Goal: Task Accomplishment & Management: Complete application form

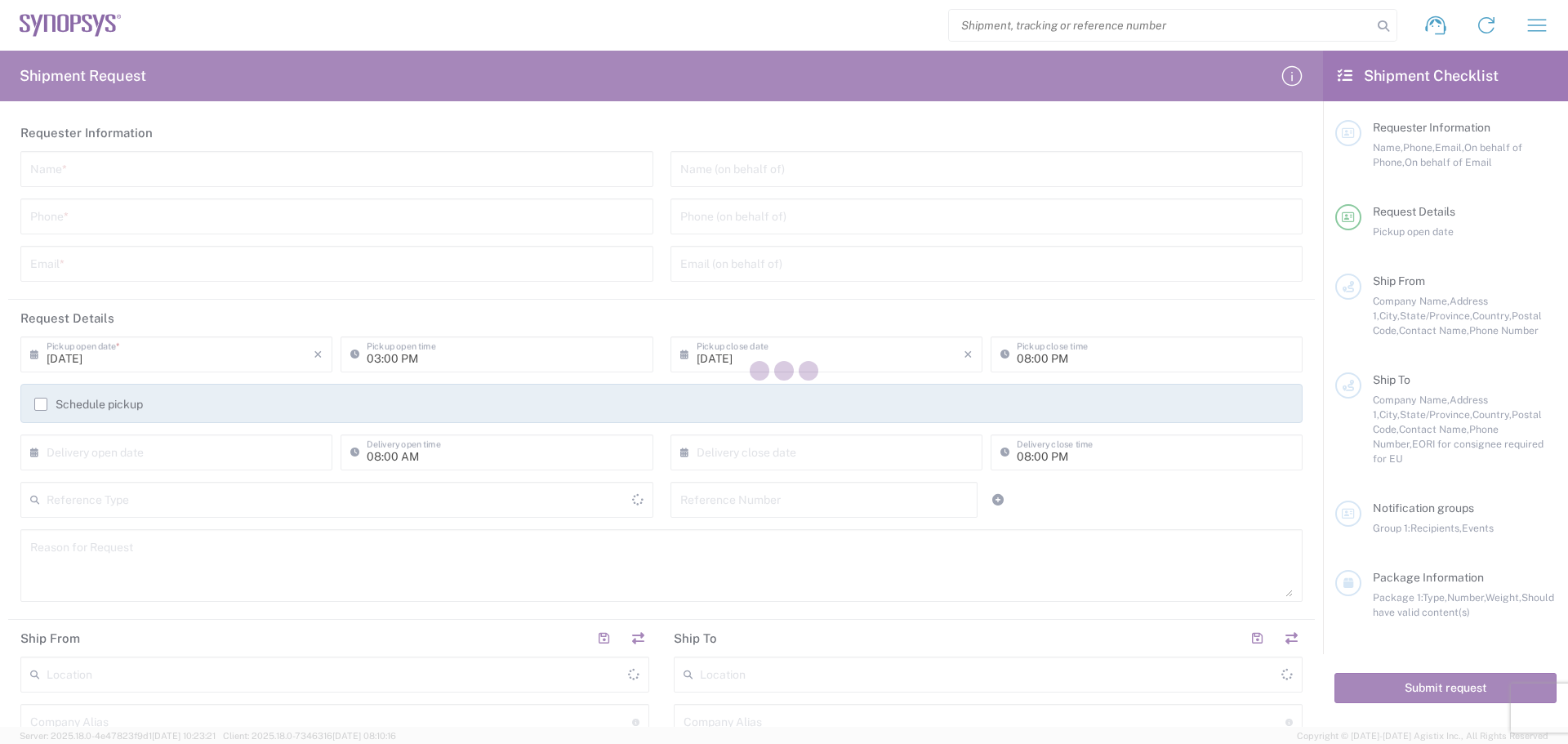
type input "[GEOGRAPHIC_DATA]"
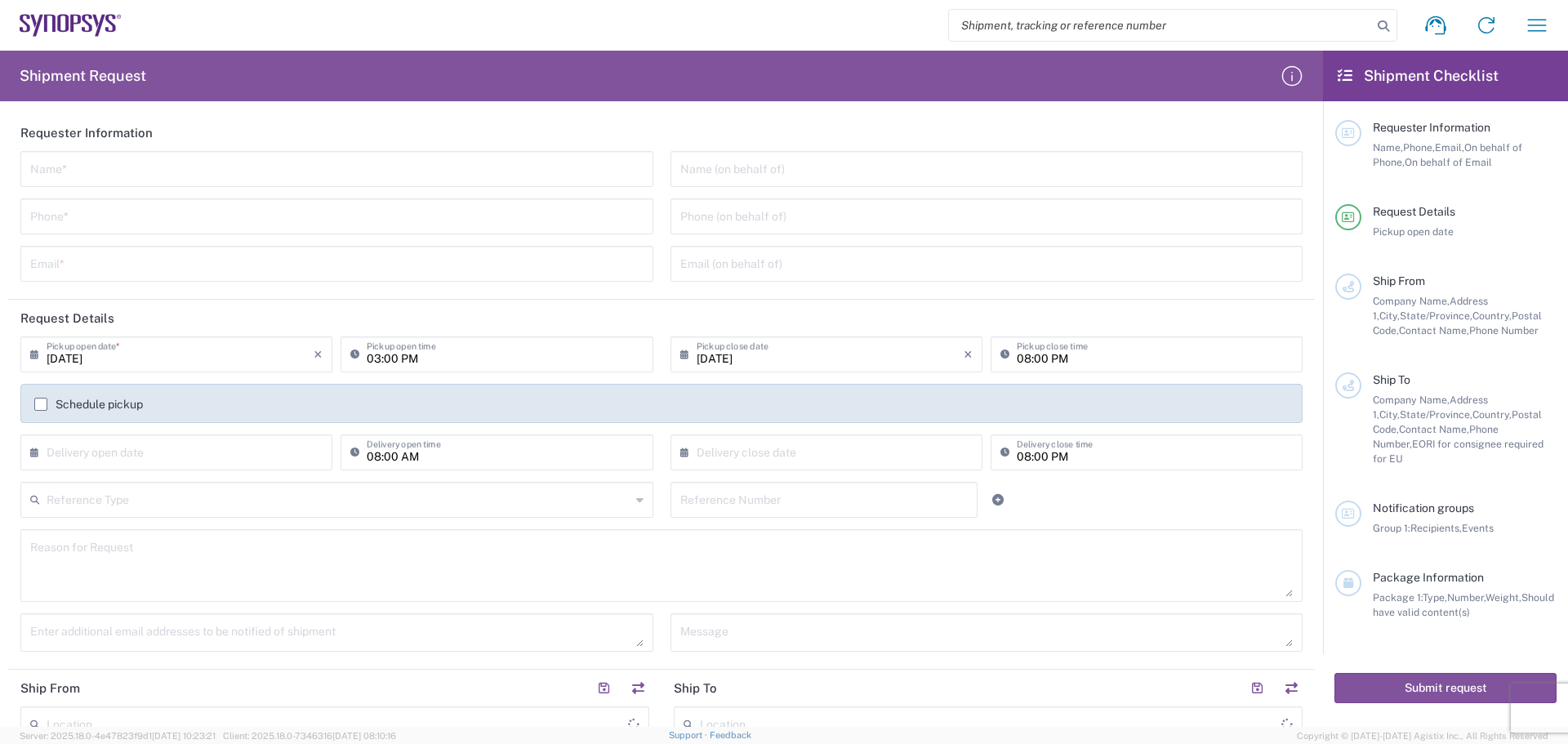
click at [104, 167] on input "text" at bounding box center [337, 168] width 613 height 28
type input "[PERSON_NAME]"
type input "4083189074"
type input "[PERSON_NAME][EMAIL_ADDRESS][DOMAIN_NAME]"
click at [784, 165] on input "text" at bounding box center [988, 168] width 613 height 28
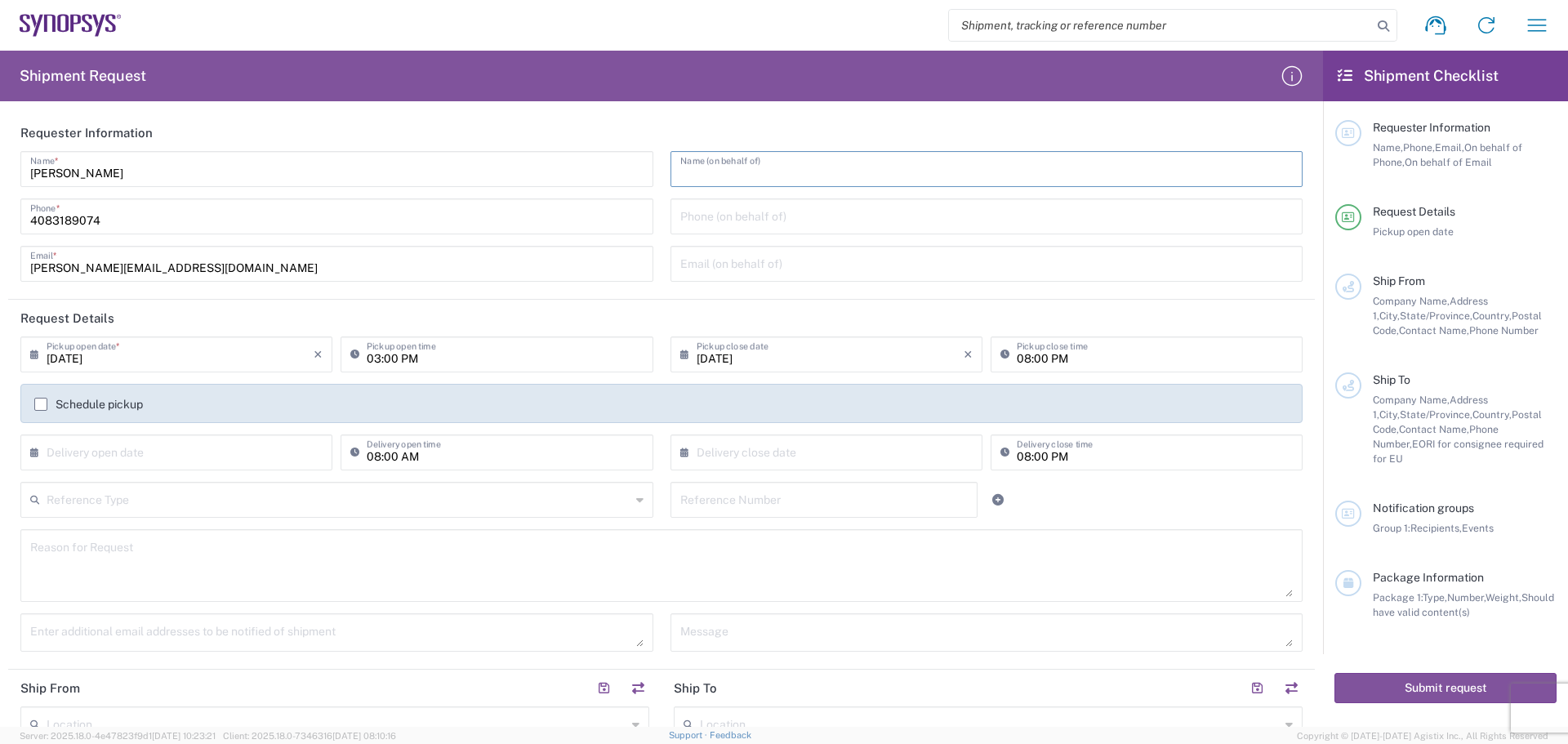
click at [780, 222] on input "tel" at bounding box center [988, 215] width 613 height 28
click at [383, 319] on header "Request Details" at bounding box center [662, 318] width 1307 height 37
click at [717, 178] on input "text" at bounding box center [988, 168] width 613 height 28
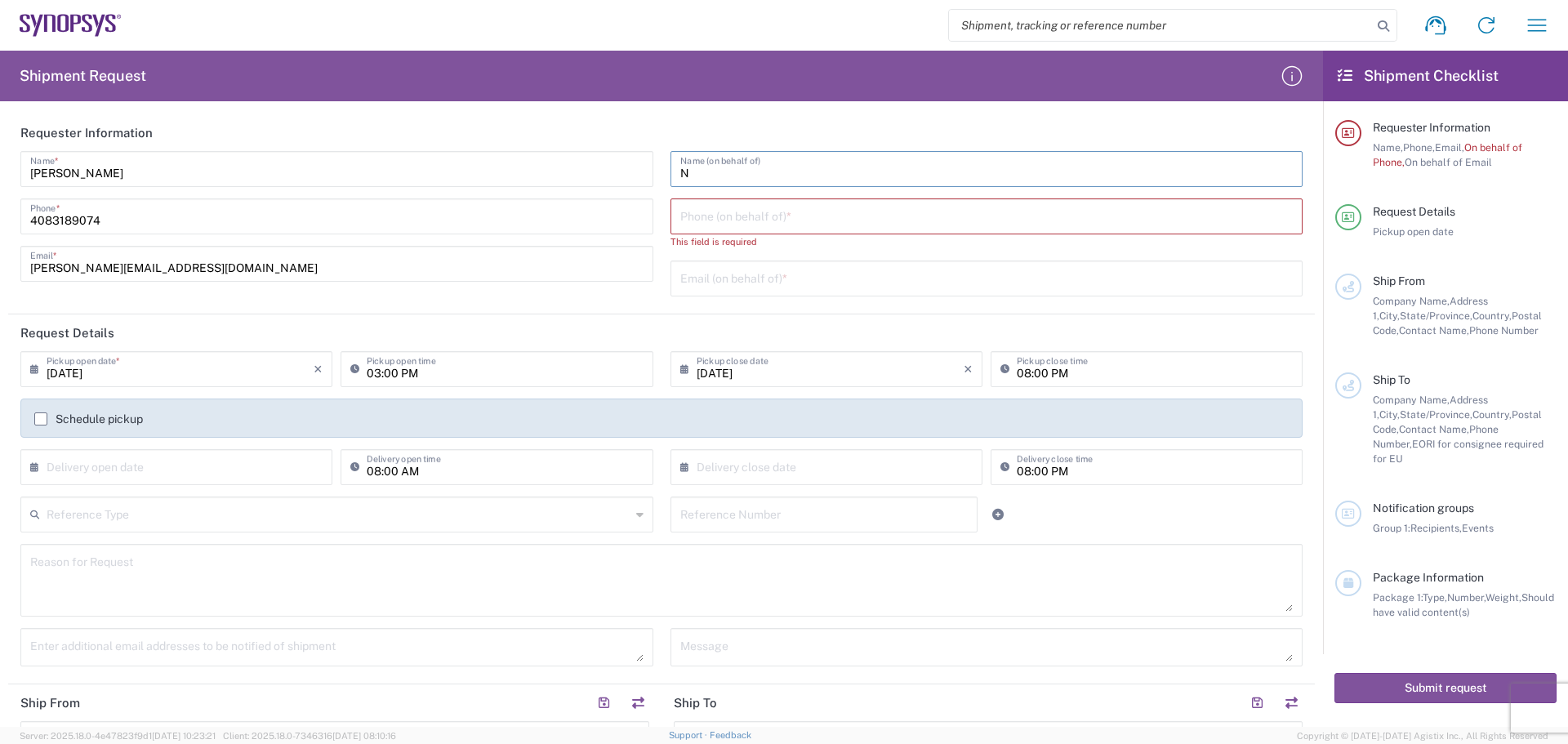
type input "N"
drag, startPoint x: 136, startPoint y: 168, endPoint x: 0, endPoint y: 165, distance: 136.0
click at [0, 165] on form "Requester Information [PERSON_NAME] Name * [PHONE_NUMBER] Phone * [PERSON_NAME]…" at bounding box center [661, 420] width 1323 height 613
type input "[PERSON_NAME] MFG"
click at [748, 219] on input "tel" at bounding box center [988, 215] width 613 height 28
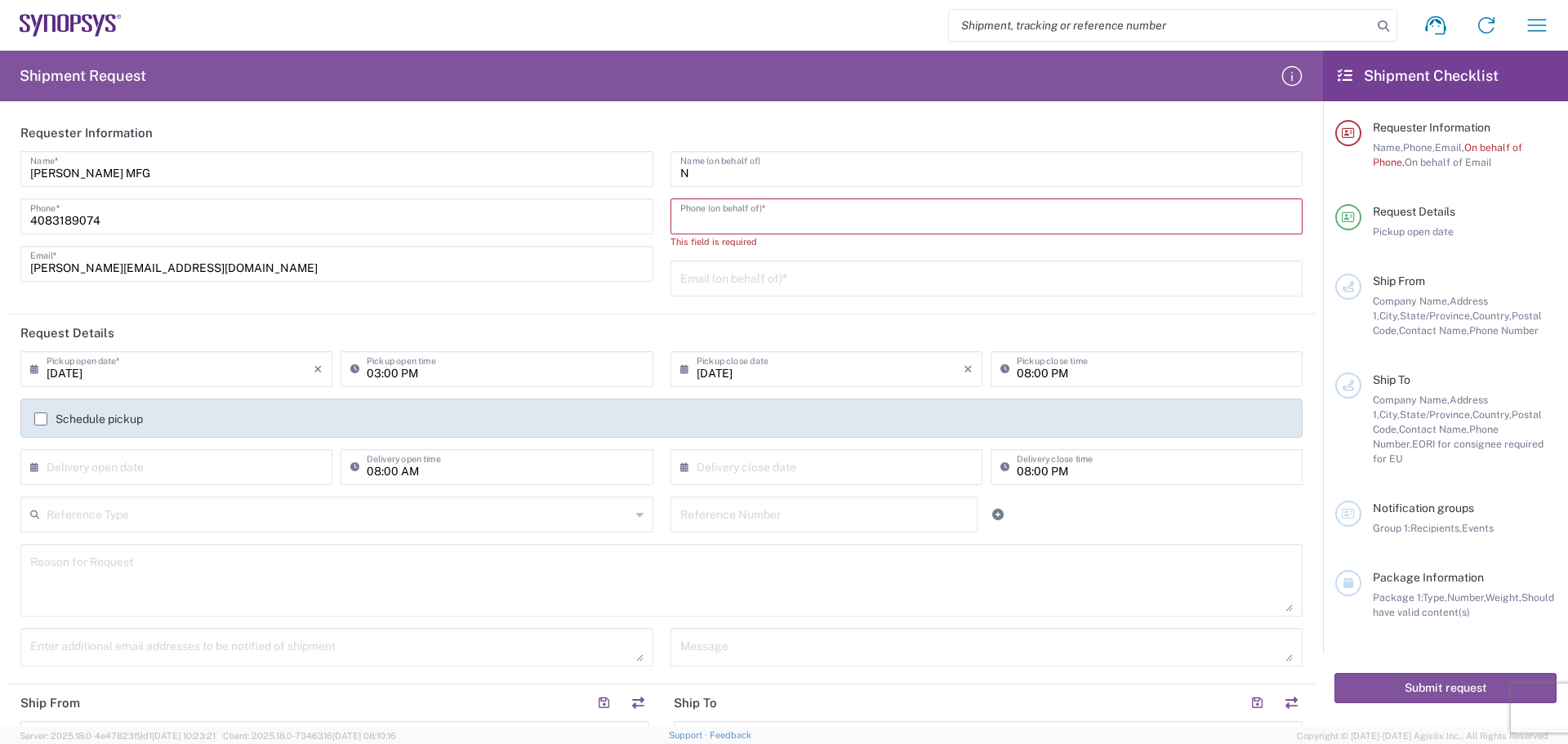
type input "4083189074"
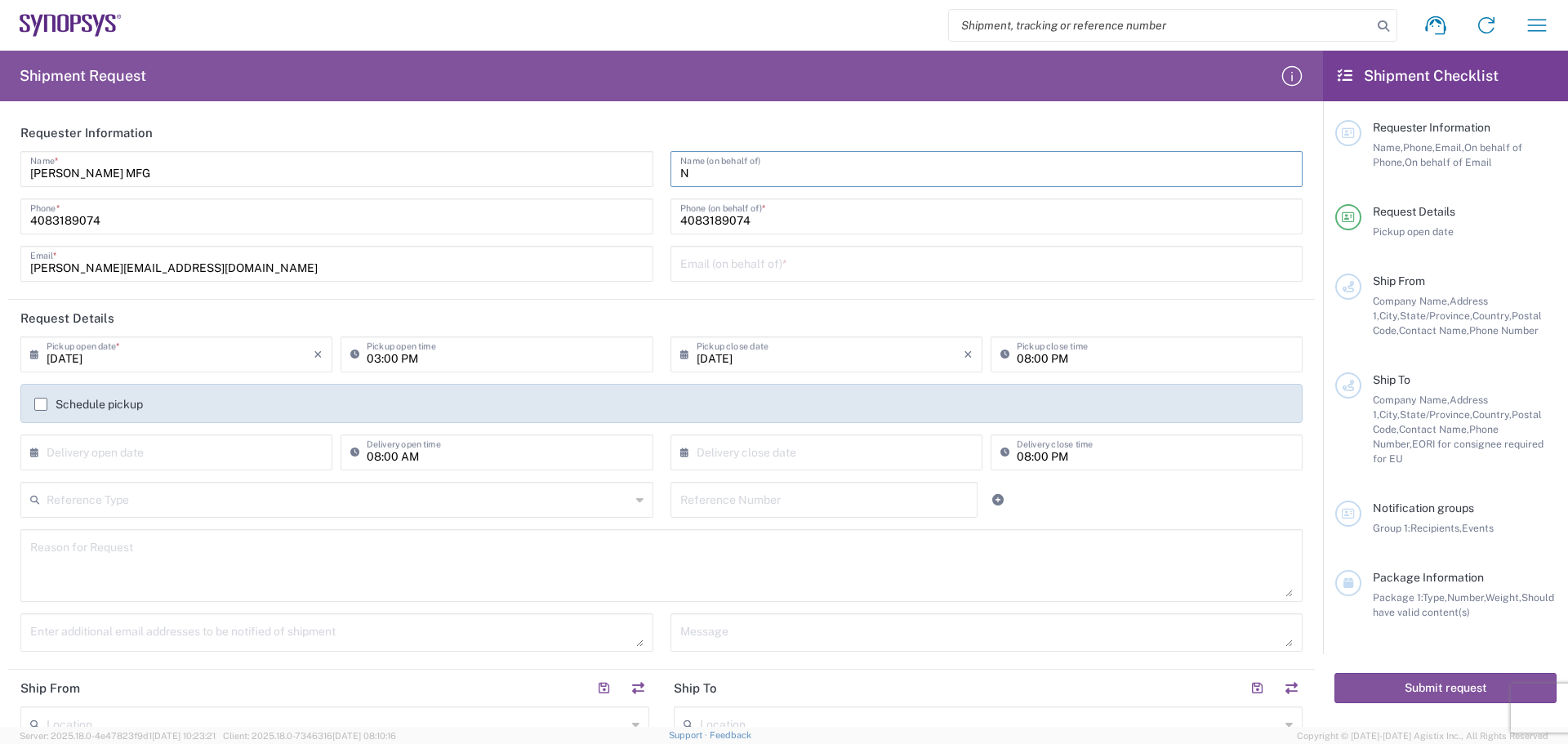
click at [700, 179] on input "N" at bounding box center [988, 168] width 613 height 28
drag, startPoint x: 700, startPoint y: 179, endPoint x: 661, endPoint y: 183, distance: 39.2
click at [661, 183] on div "N Name (on behalf of) [PHONE_NUMBER] Phone (on behalf of) * Email (on behalf of…" at bounding box center [986, 222] width 650 height 143
click at [38, 407] on label "Schedule pickup" at bounding box center [89, 404] width 109 height 13
click at [41, 404] on input "Schedule pickup" at bounding box center [41, 404] width 0 height 0
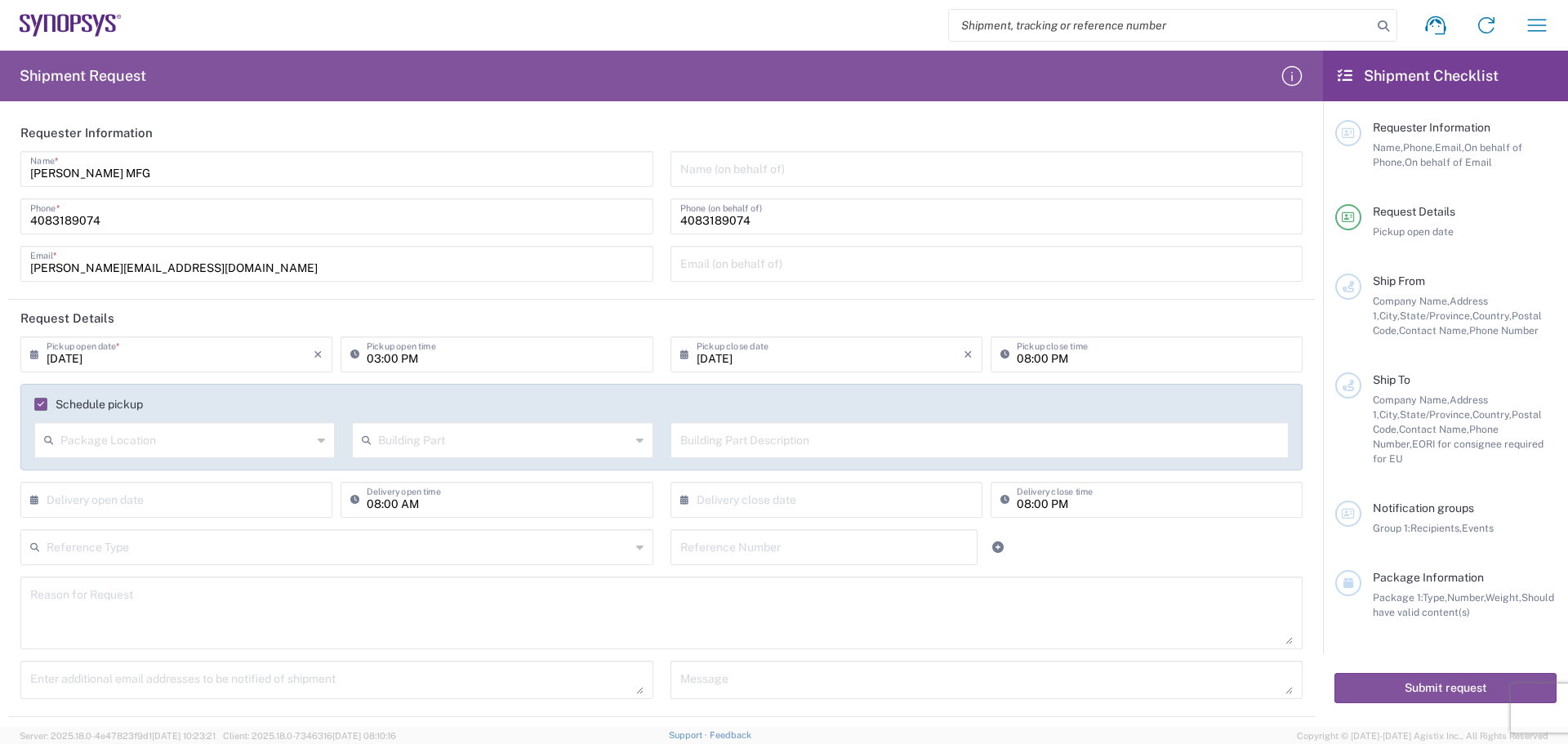
click at [38, 407] on label "Schedule pickup" at bounding box center [89, 404] width 109 height 13
click at [38, 404] on input "Schedule pickup" at bounding box center [38, 404] width 0 height 0
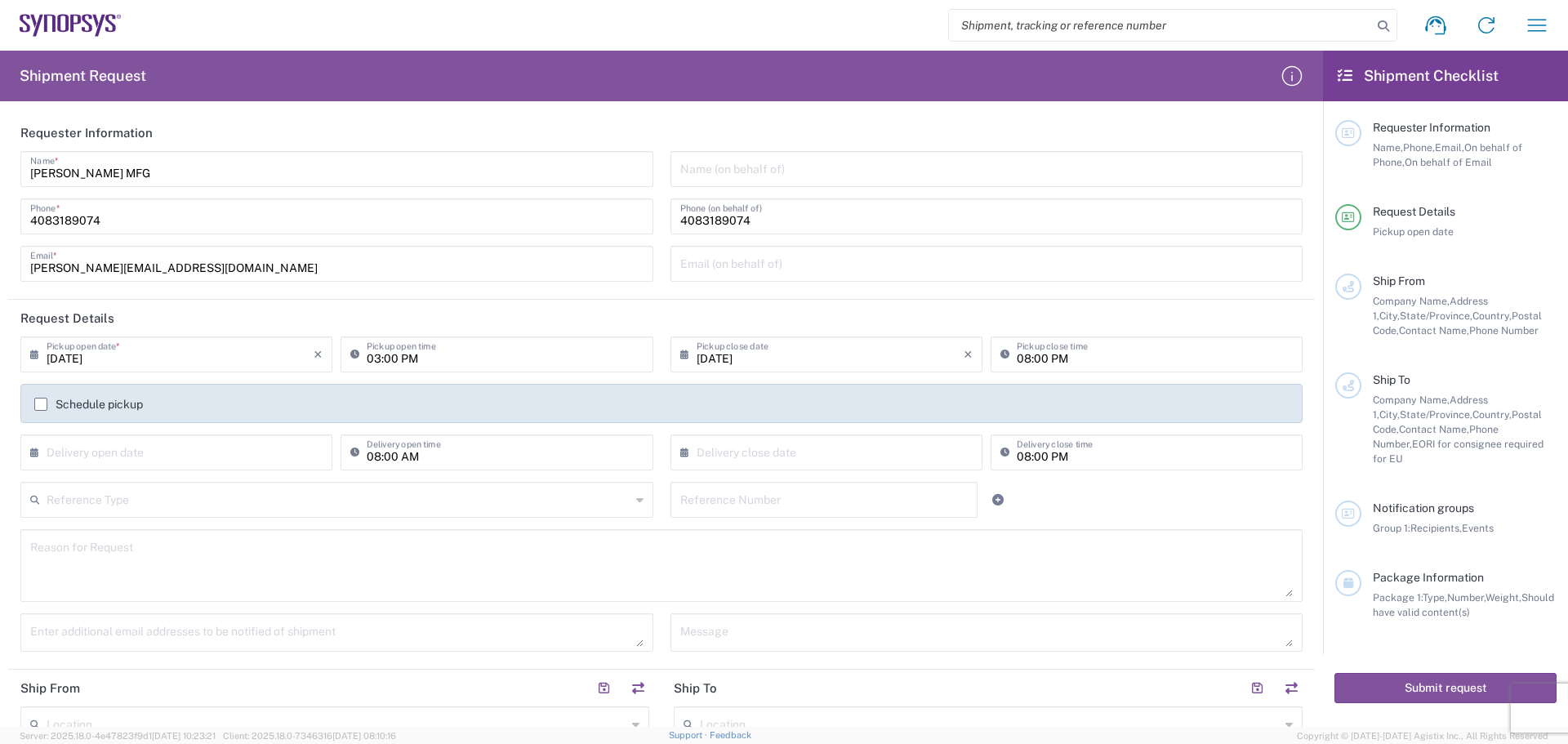
click at [38, 407] on label "Schedule pickup" at bounding box center [89, 404] width 109 height 13
click at [41, 404] on input "Schedule pickup" at bounding box center [41, 404] width 0 height 0
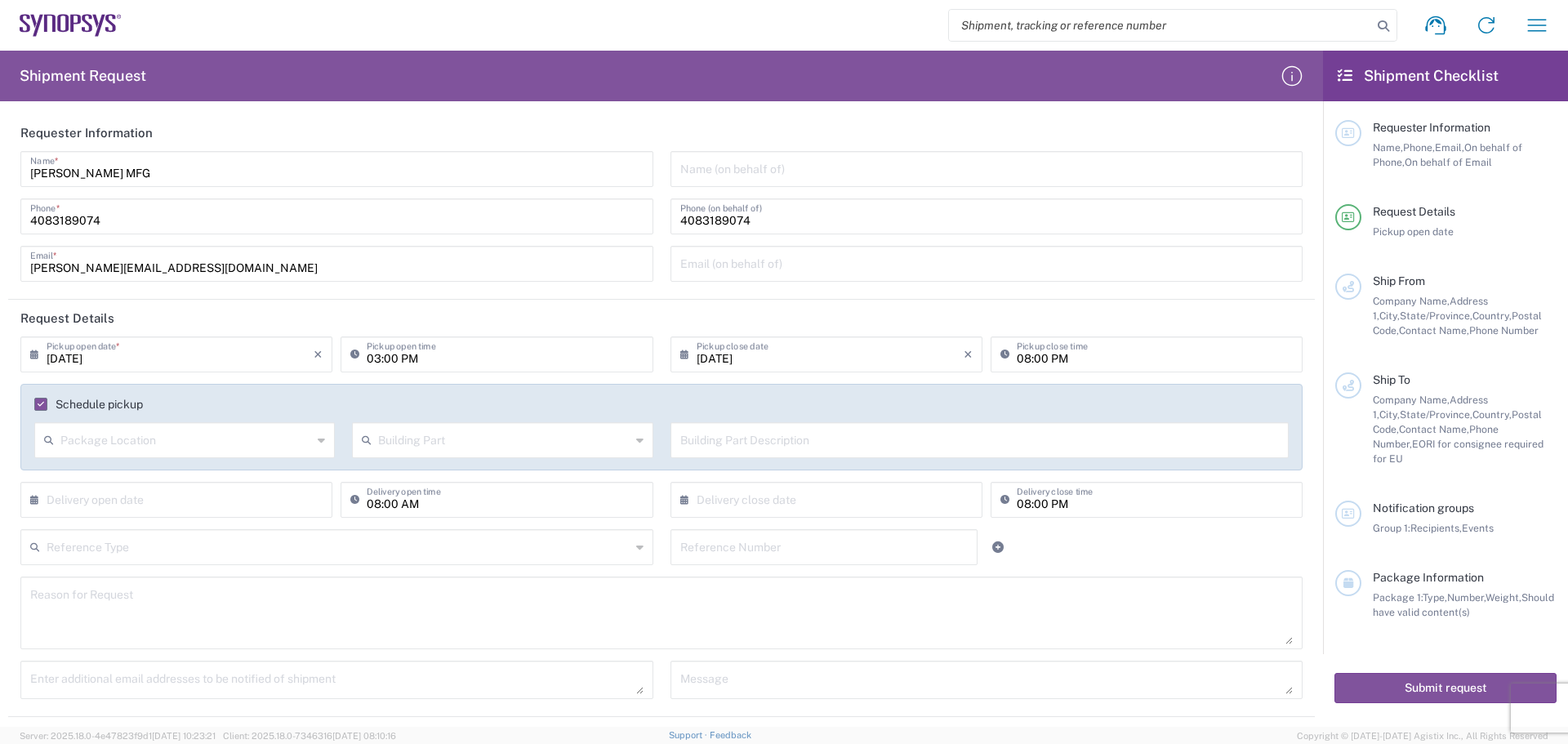
click at [322, 442] on icon at bounding box center [322, 441] width 8 height 26
click at [96, 552] on span "Side" at bounding box center [183, 555] width 294 height 25
type input "Side"
click at [459, 448] on input "text" at bounding box center [504, 439] width 251 height 28
click at [404, 498] on span "Building" at bounding box center [499, 503] width 294 height 25
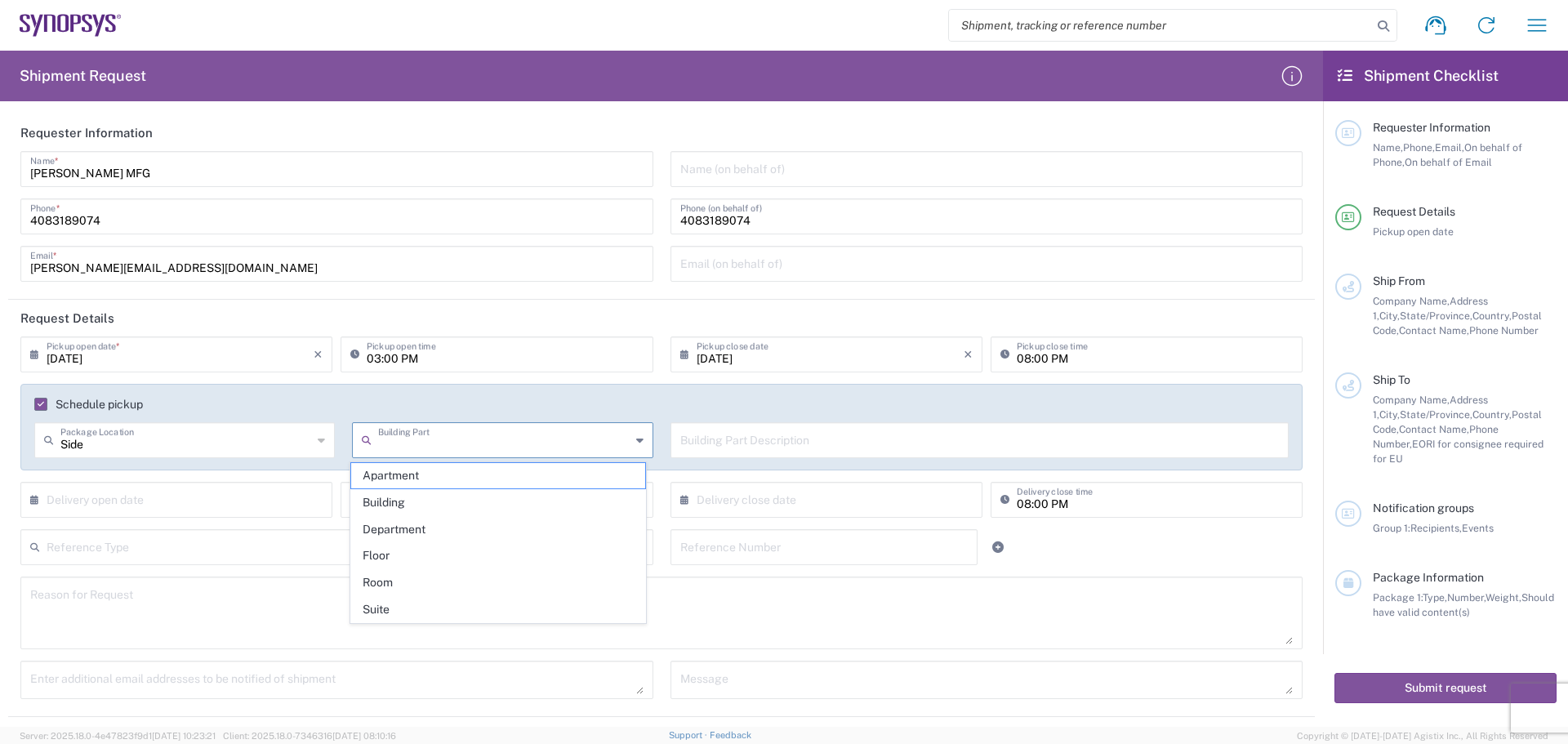
type input "Building"
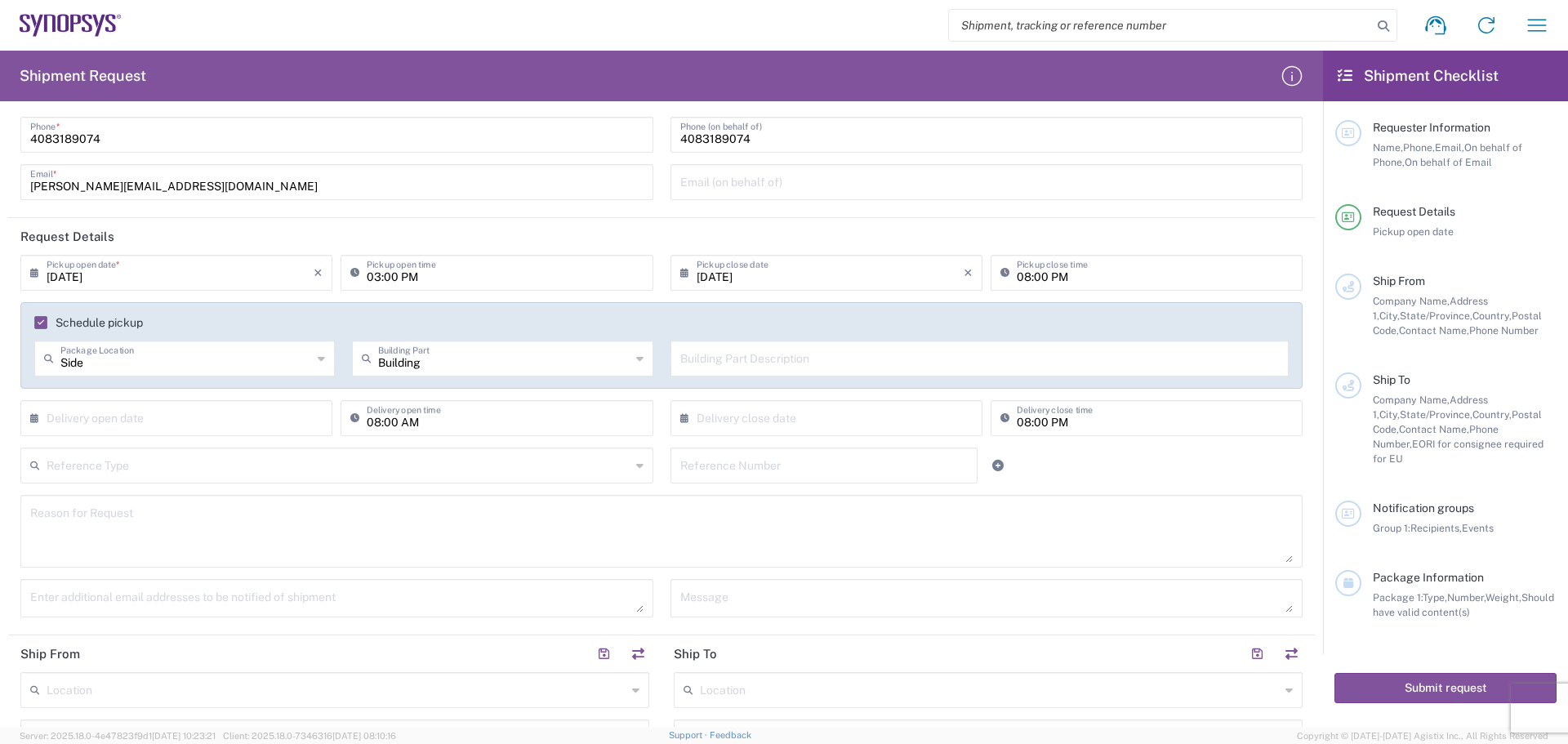
scroll to position [163, 0]
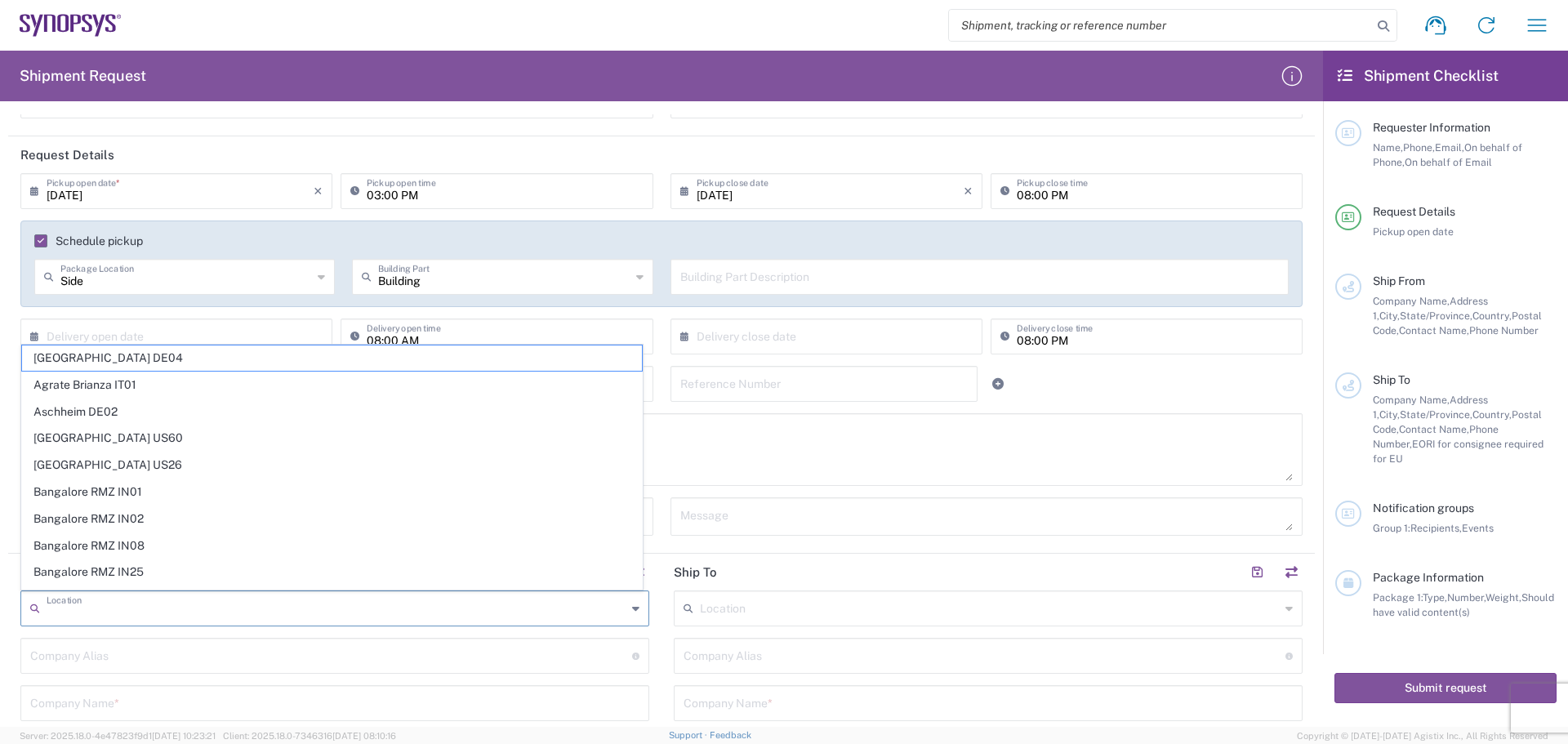
click at [510, 615] on input "text" at bounding box center [337, 607] width 580 height 28
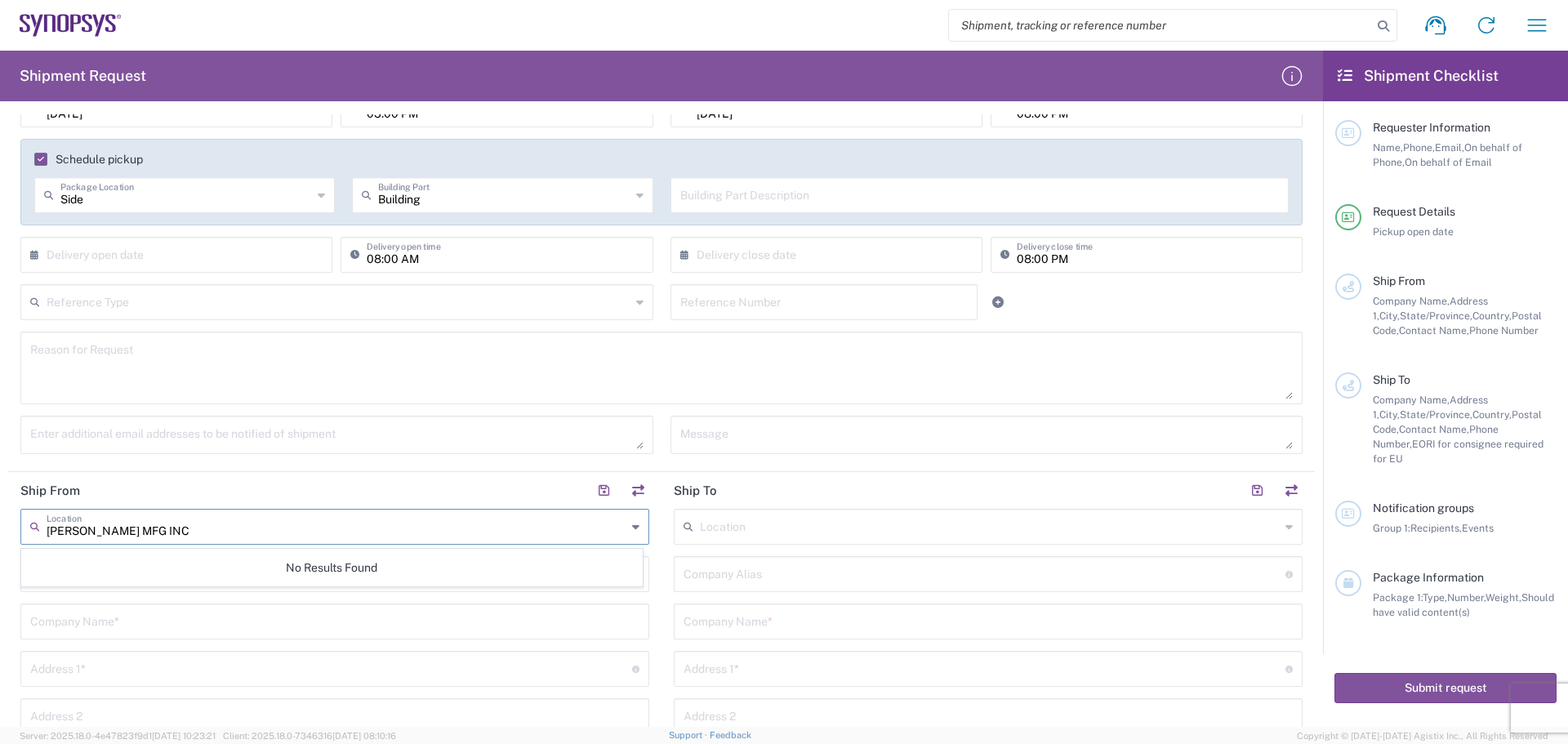
scroll to position [326, 0]
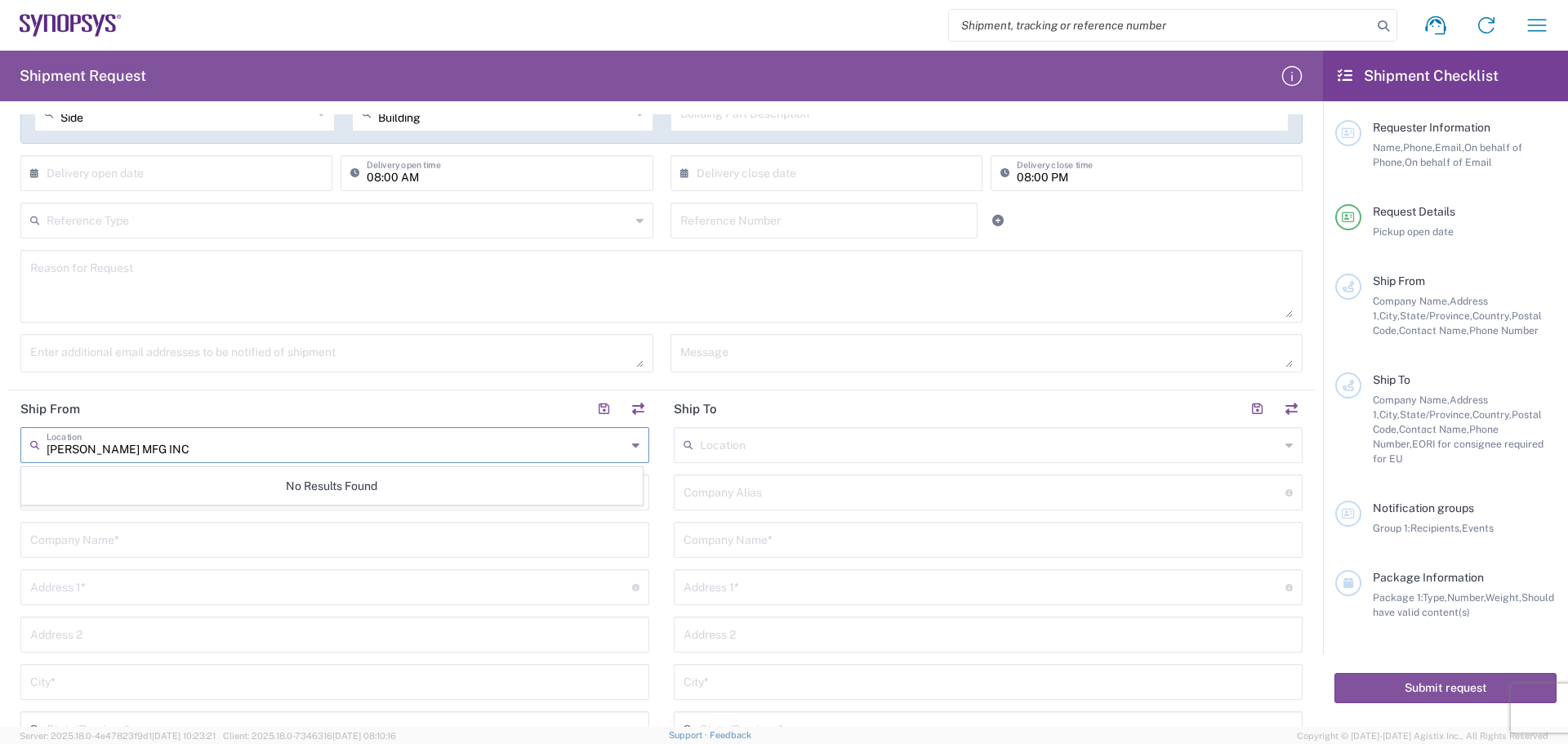
type input "[PERSON_NAME] MFG INC"
drag, startPoint x: 209, startPoint y: 463, endPoint x: 15, endPoint y: 467, distance: 194.0
click at [15, 467] on main "[PERSON_NAME] MFG INC Location No Results Found Company Alias Address short cod…" at bounding box center [335, 758] width 654 height 660
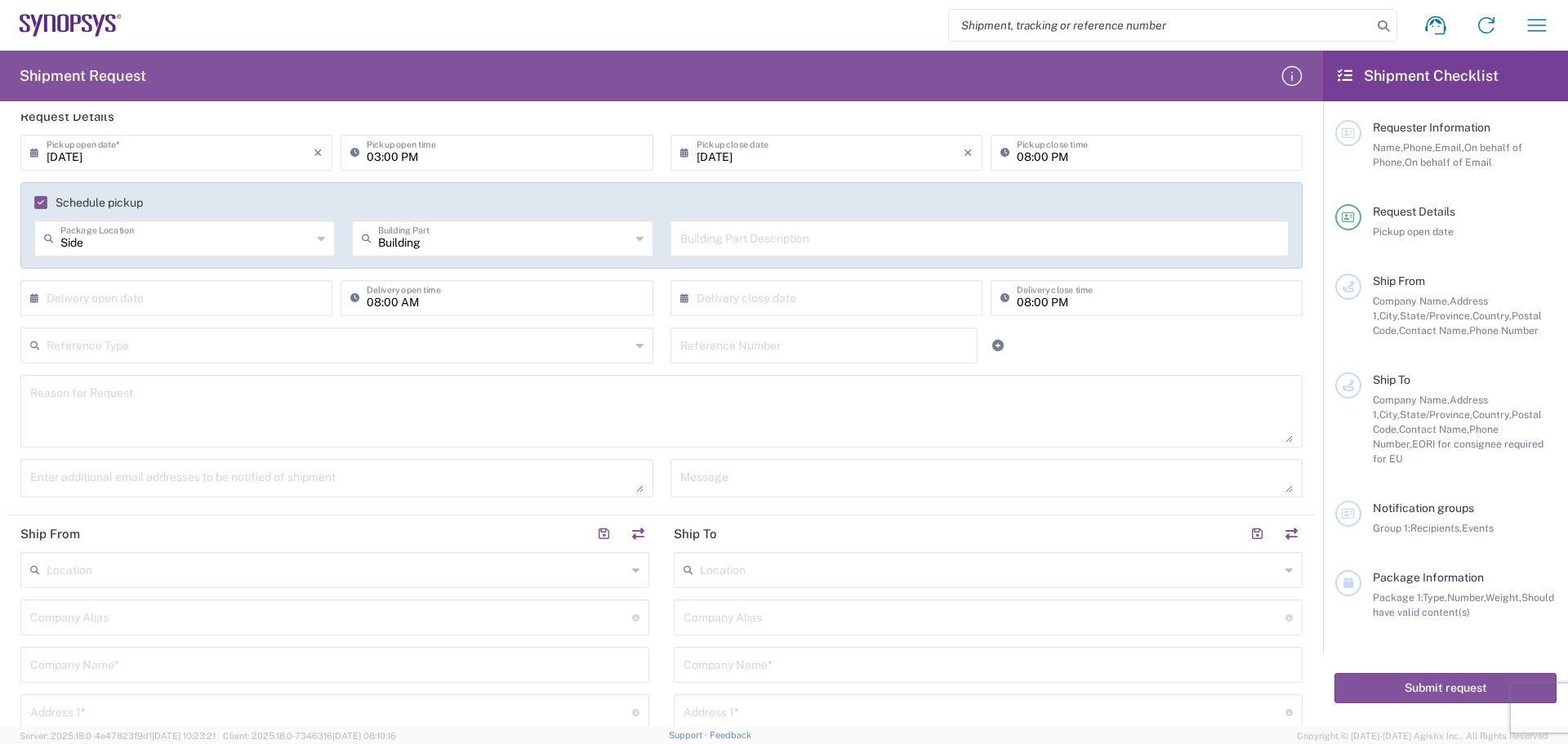
scroll to position [163, 0]
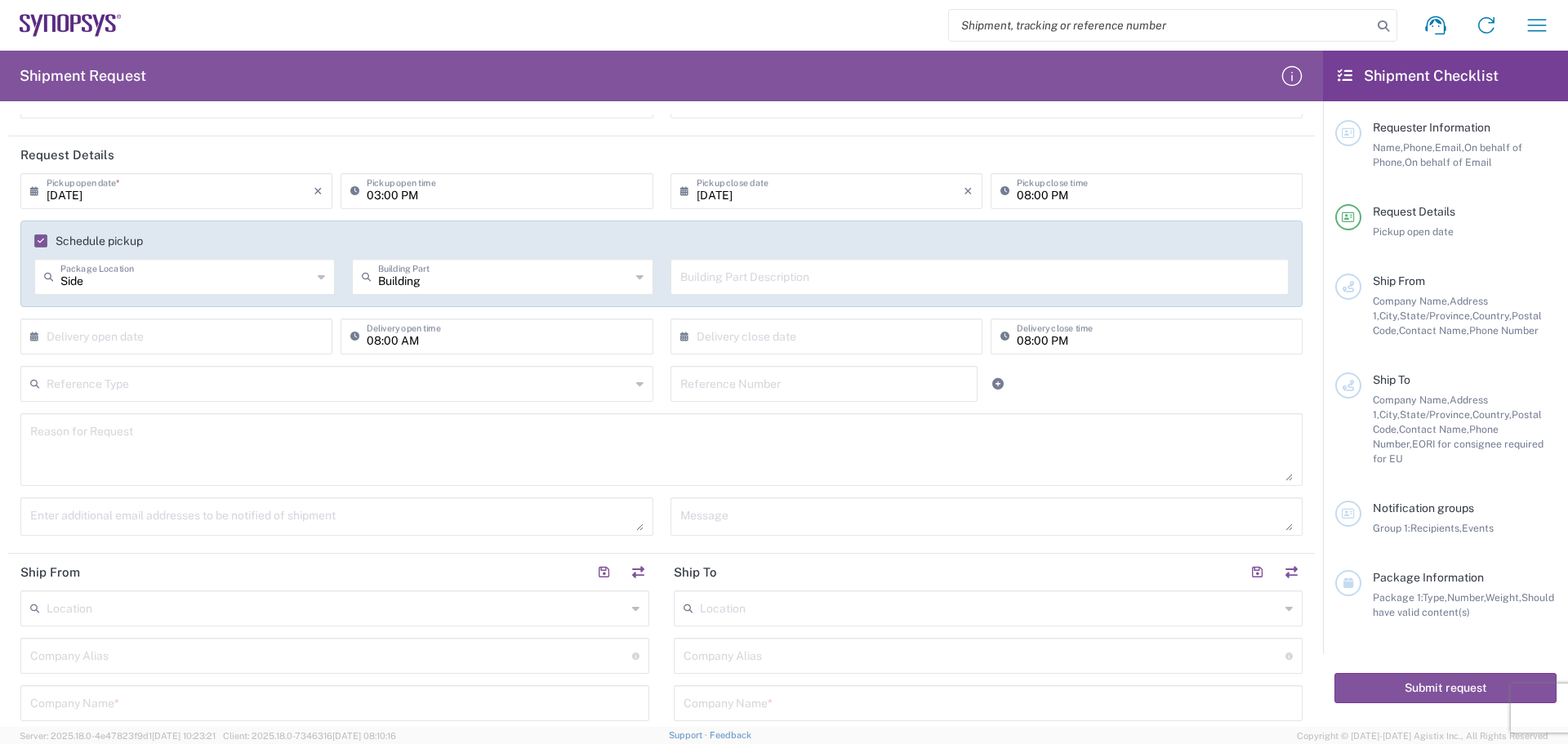
click at [181, 381] on input "text" at bounding box center [339, 383] width 584 height 28
click at [111, 499] on span "Purchase Order" at bounding box center [334, 499] width 624 height 25
type input "Purchase Order"
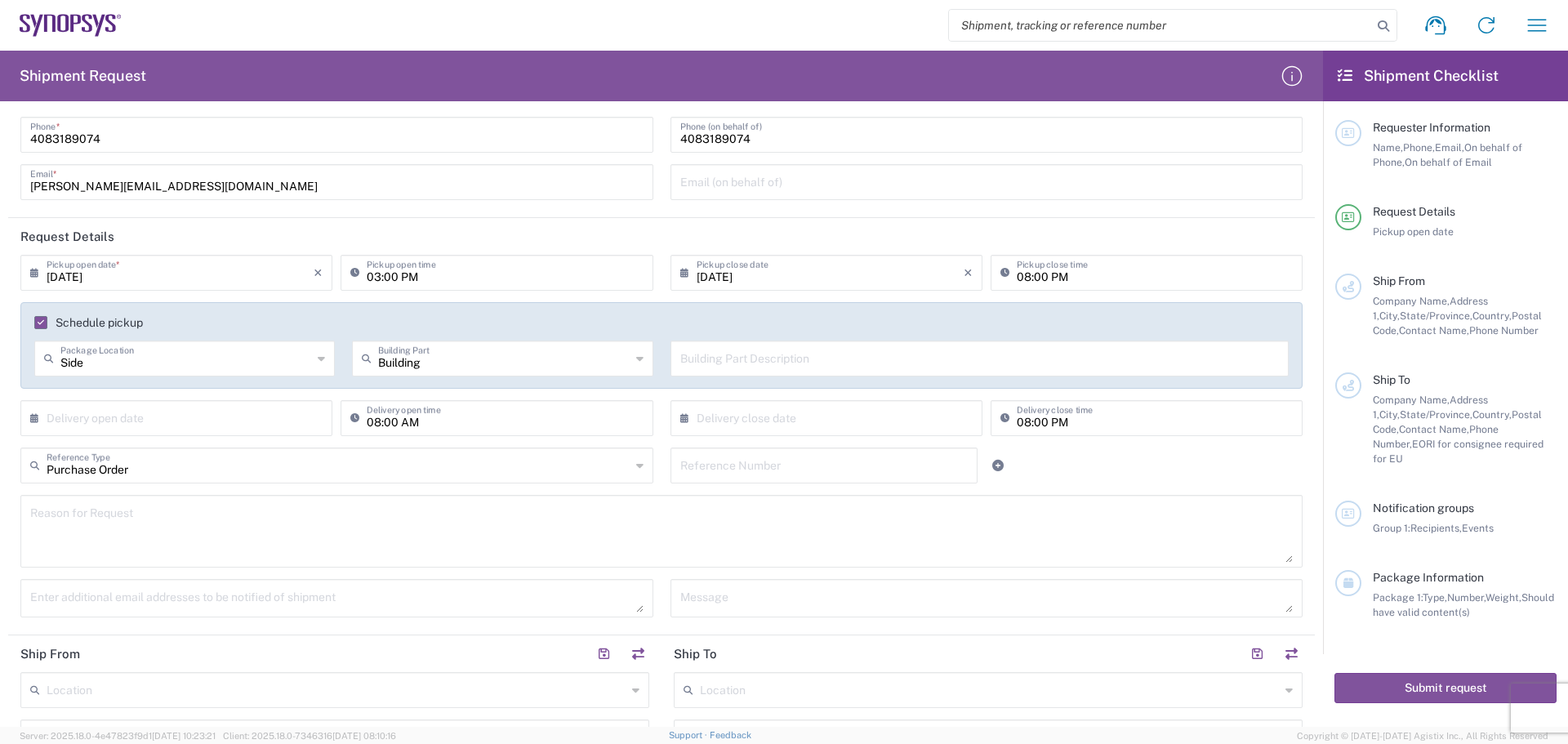
click at [777, 468] on input "text" at bounding box center [824, 464] width 288 height 28
type input "4800237756"
click at [854, 534] on textarea at bounding box center [661, 531] width 1263 height 63
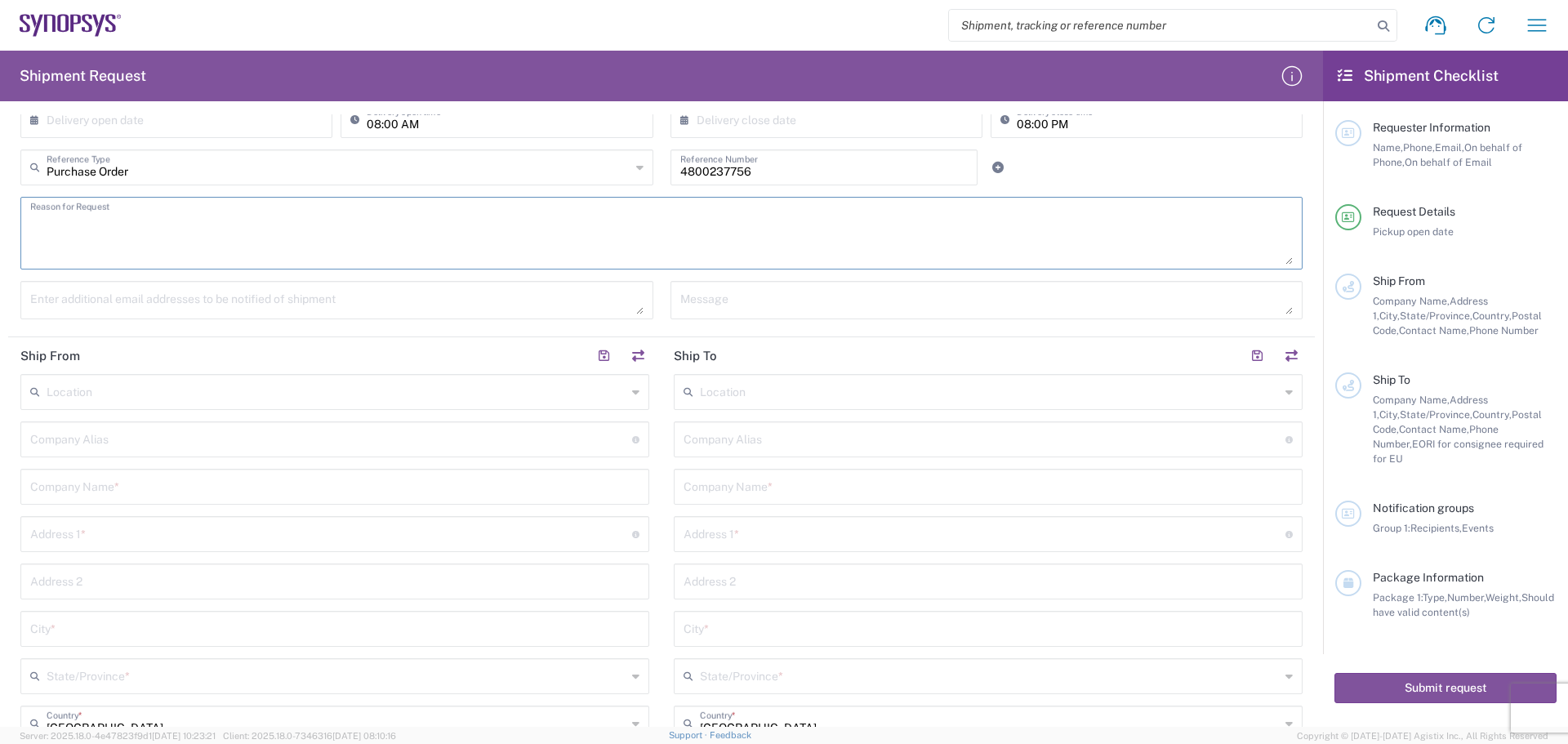
scroll to position [408, 0]
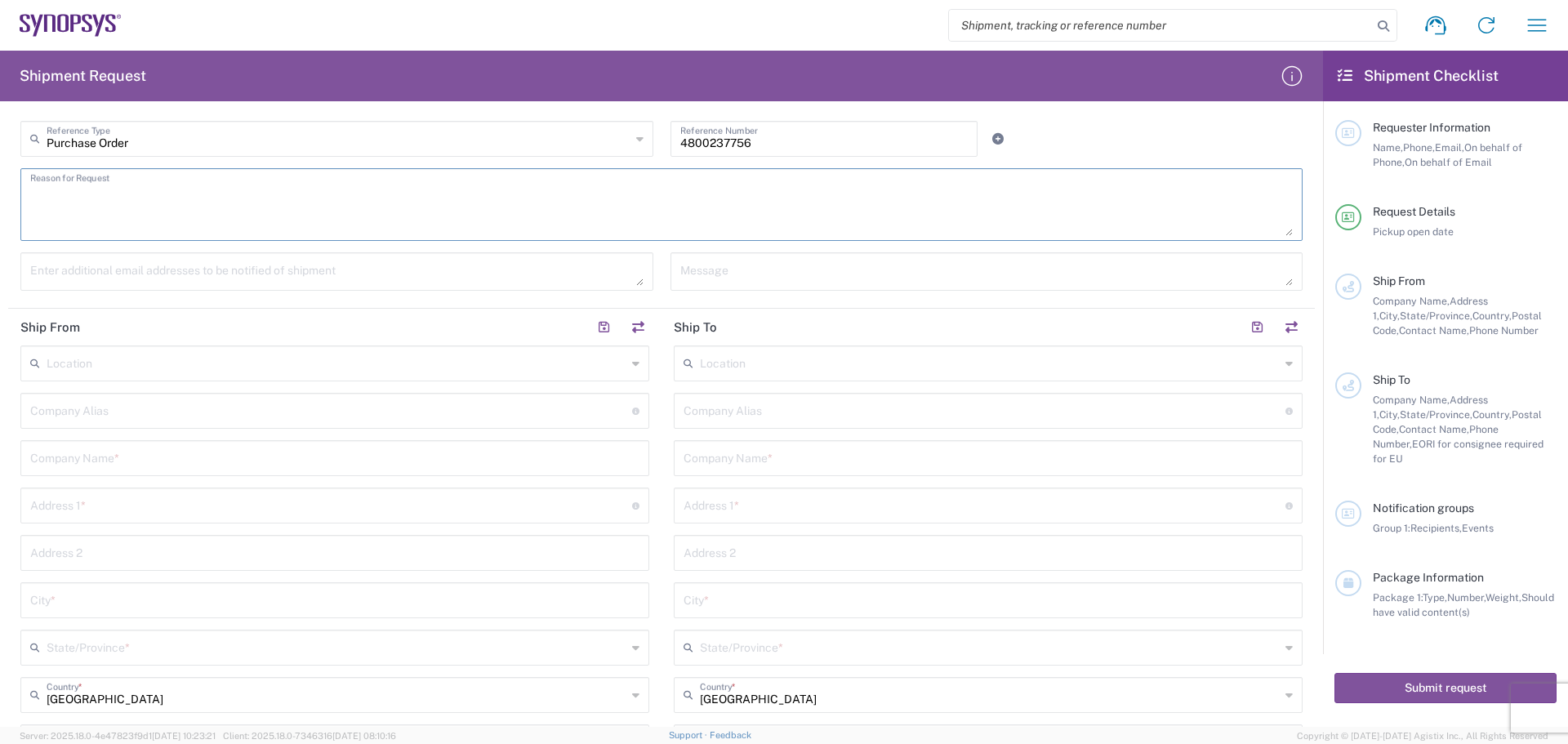
click at [160, 373] on input "text" at bounding box center [337, 362] width 580 height 28
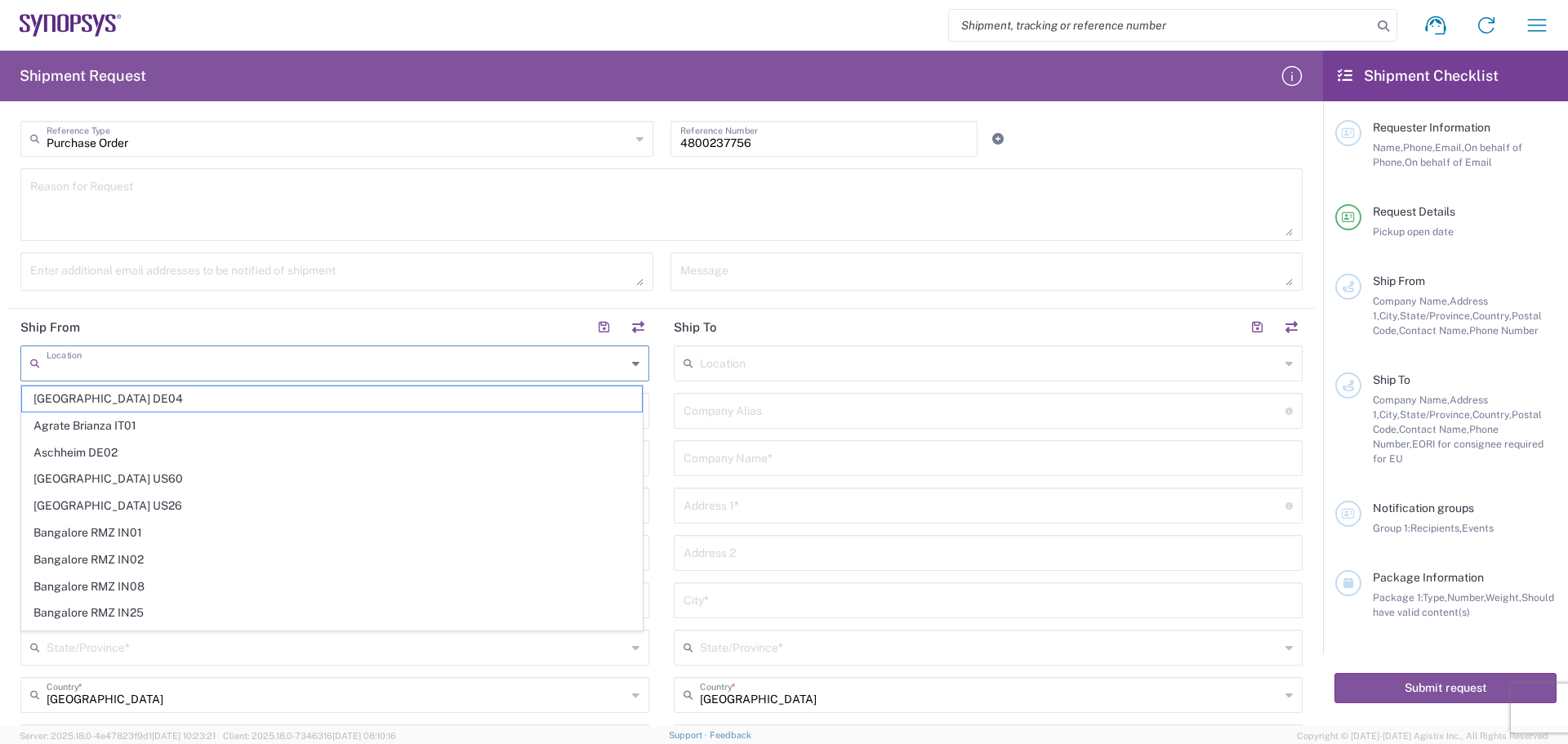
click at [160, 372] on input "text" at bounding box center [337, 362] width 580 height 28
click at [235, 331] on header "Ship From" at bounding box center [335, 326] width 654 height 37
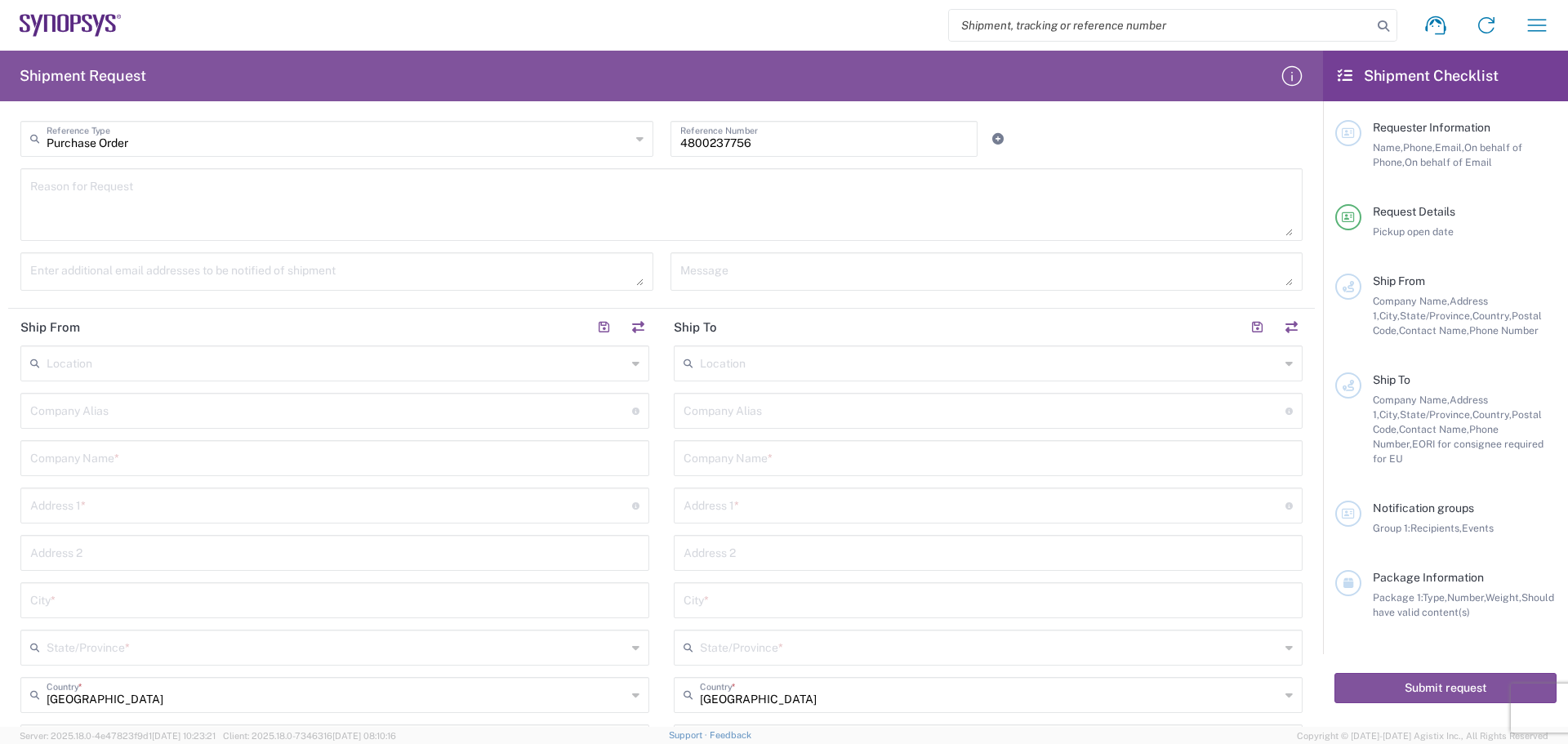
click at [187, 398] on input "text" at bounding box center [331, 410] width 602 height 28
type input "[PERSON_NAME] MFG INC."
type input "[PERSON_NAME][EMAIL_ADDRESS][DOMAIN_NAME]"
type input "[PERSON_NAME] MFG INC."
type input "[STREET_ADDRESS][PERSON_NAME]"
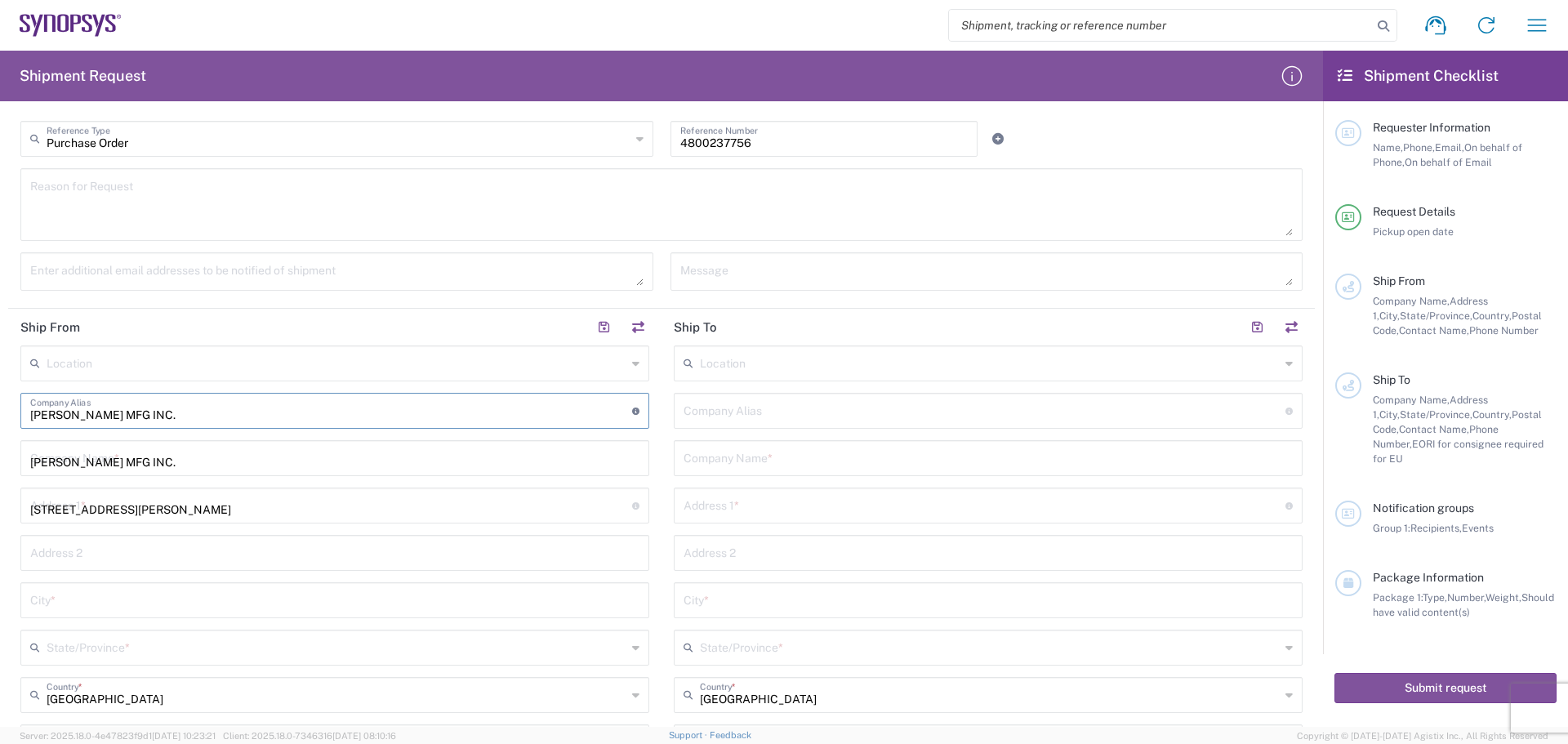
type input "SANTA [PERSON_NAME]"
type input "[US_STATE]"
type input "[GEOGRAPHIC_DATA]"
type input "95054"
type input "4083189074"
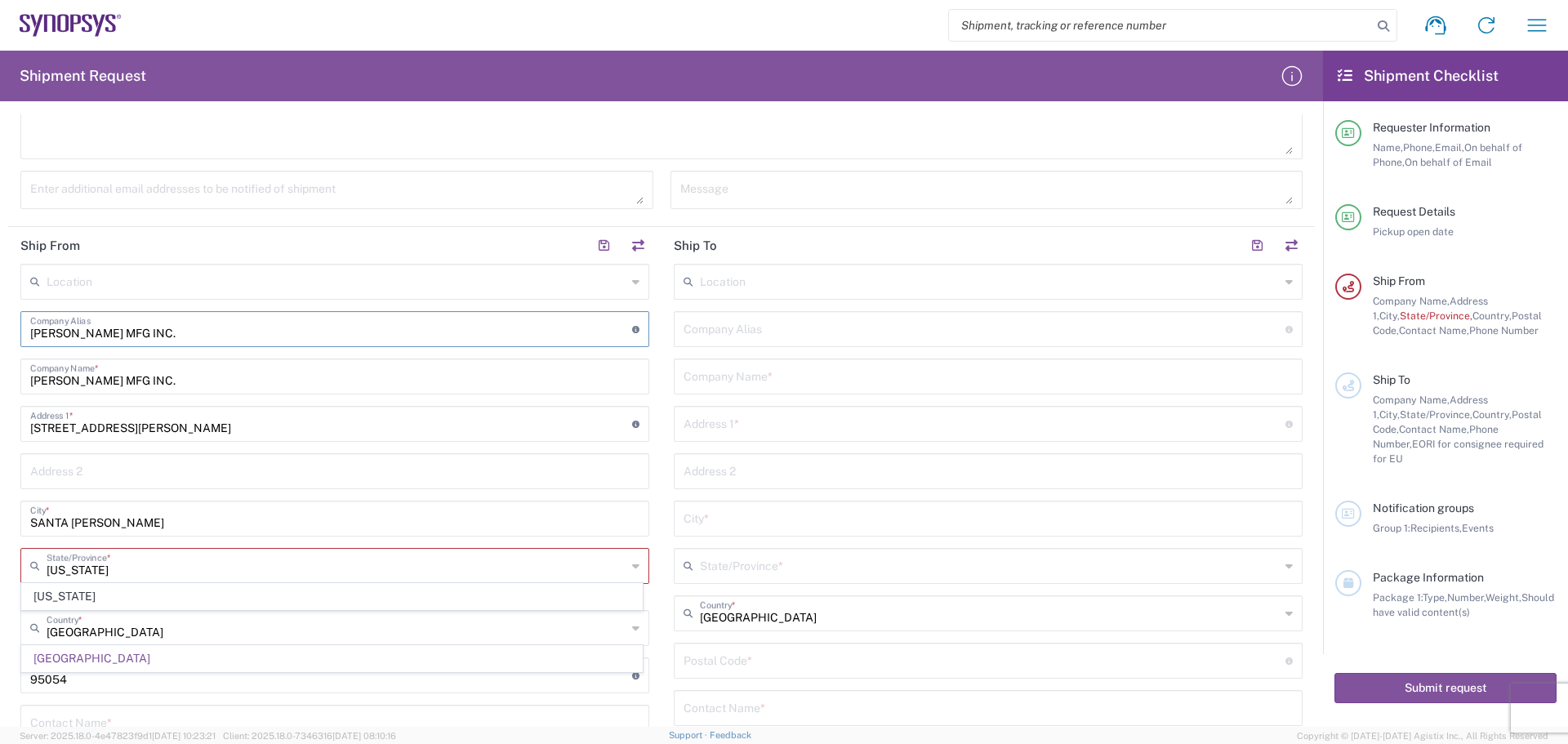
scroll to position [572, 0]
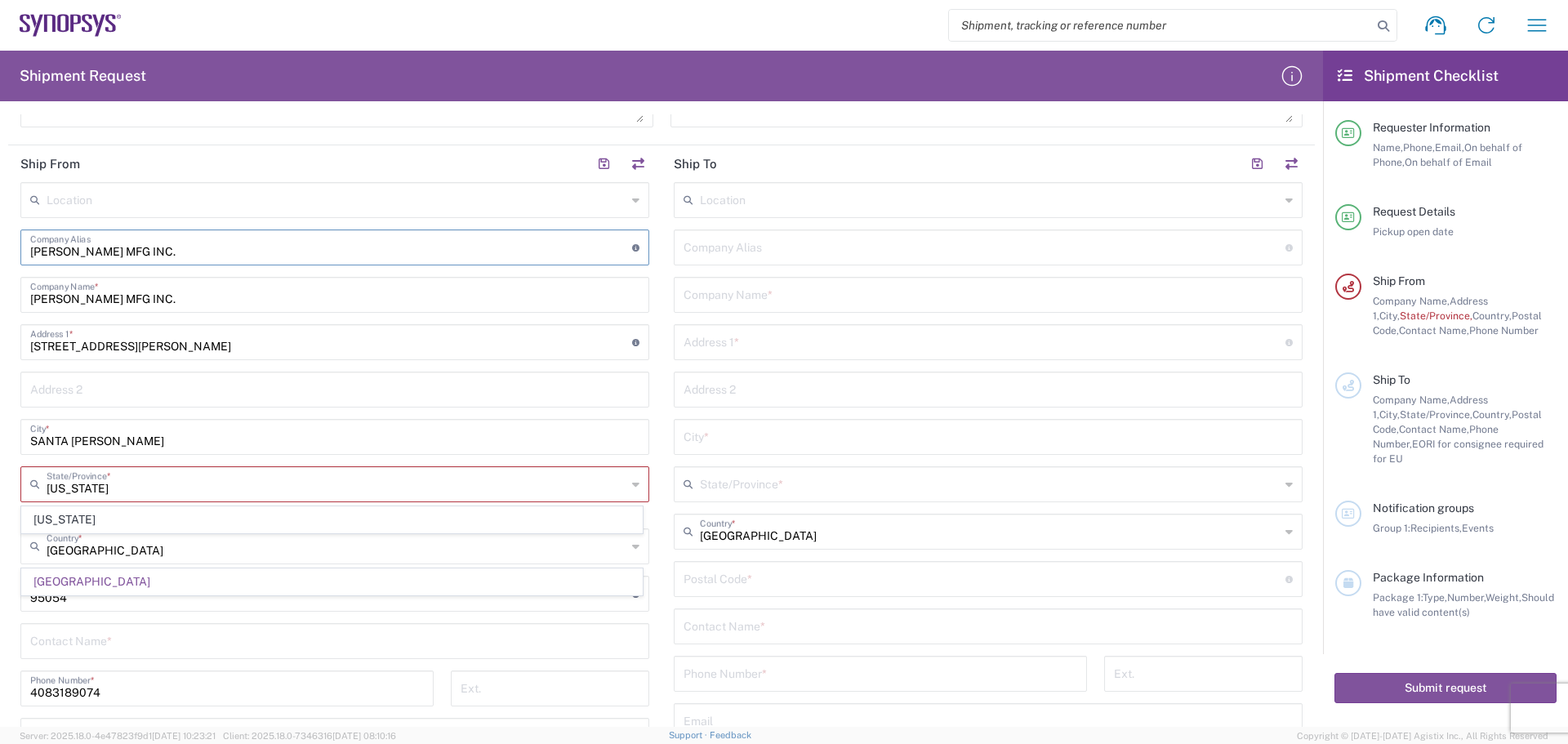
click at [684, 204] on icon at bounding box center [691, 200] width 16 height 26
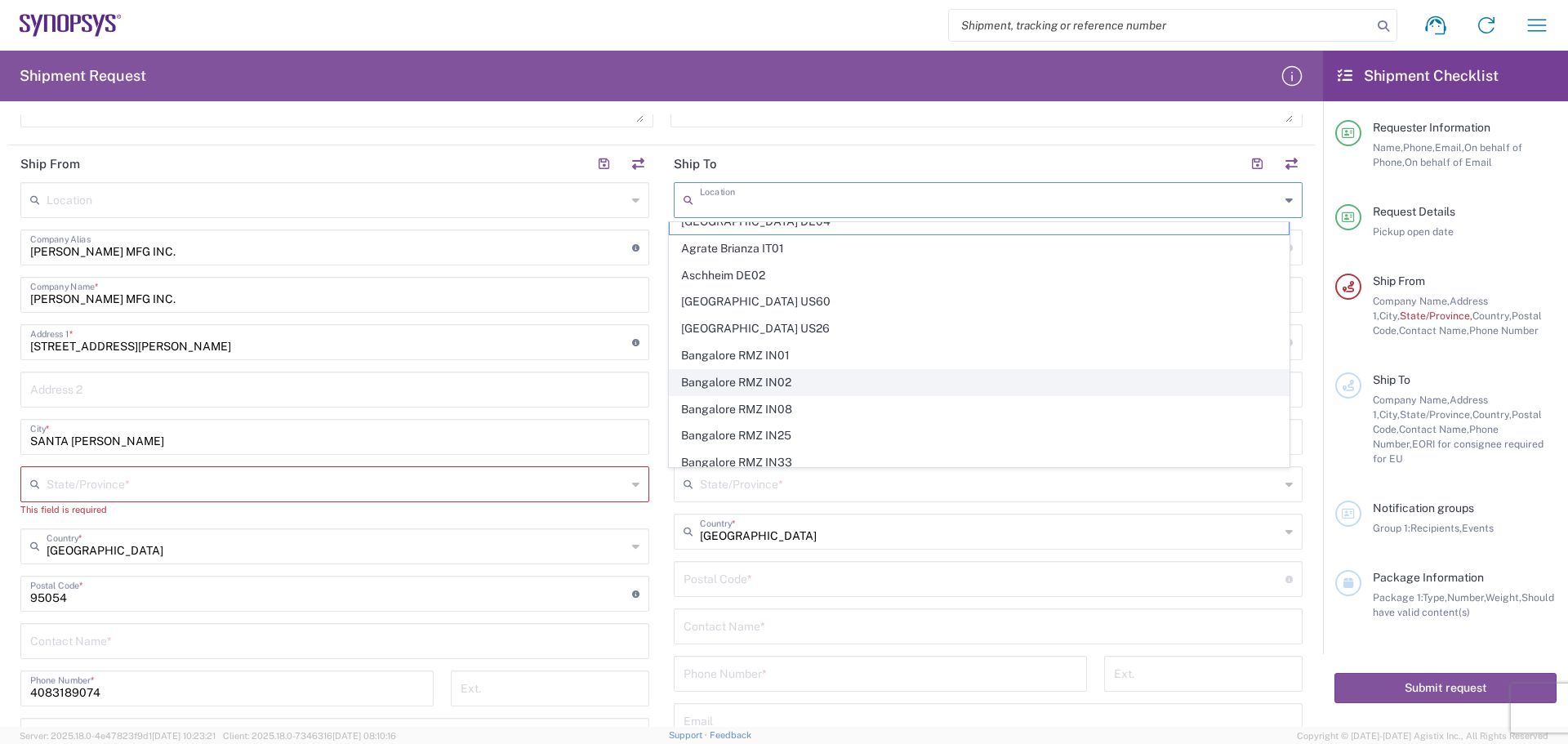
scroll to position [0, 0]
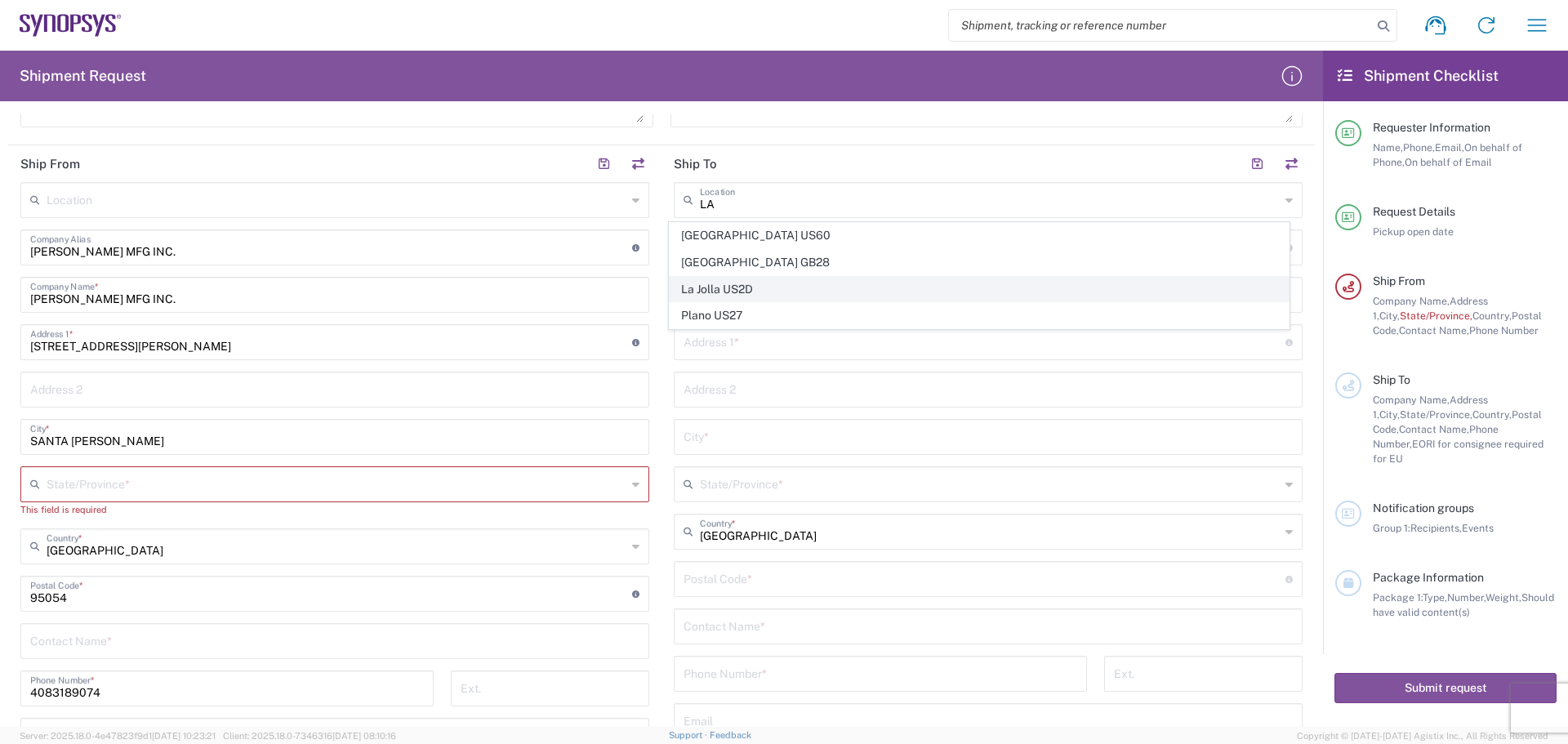
click at [719, 280] on span "La Jolla US2D" at bounding box center [979, 289] width 620 height 25
type input "La Jolla US2D"
type input "Synopsys Inc"
type input "[STREET_ADDRESS][PERSON_NAME]"
type input "La Jolla"
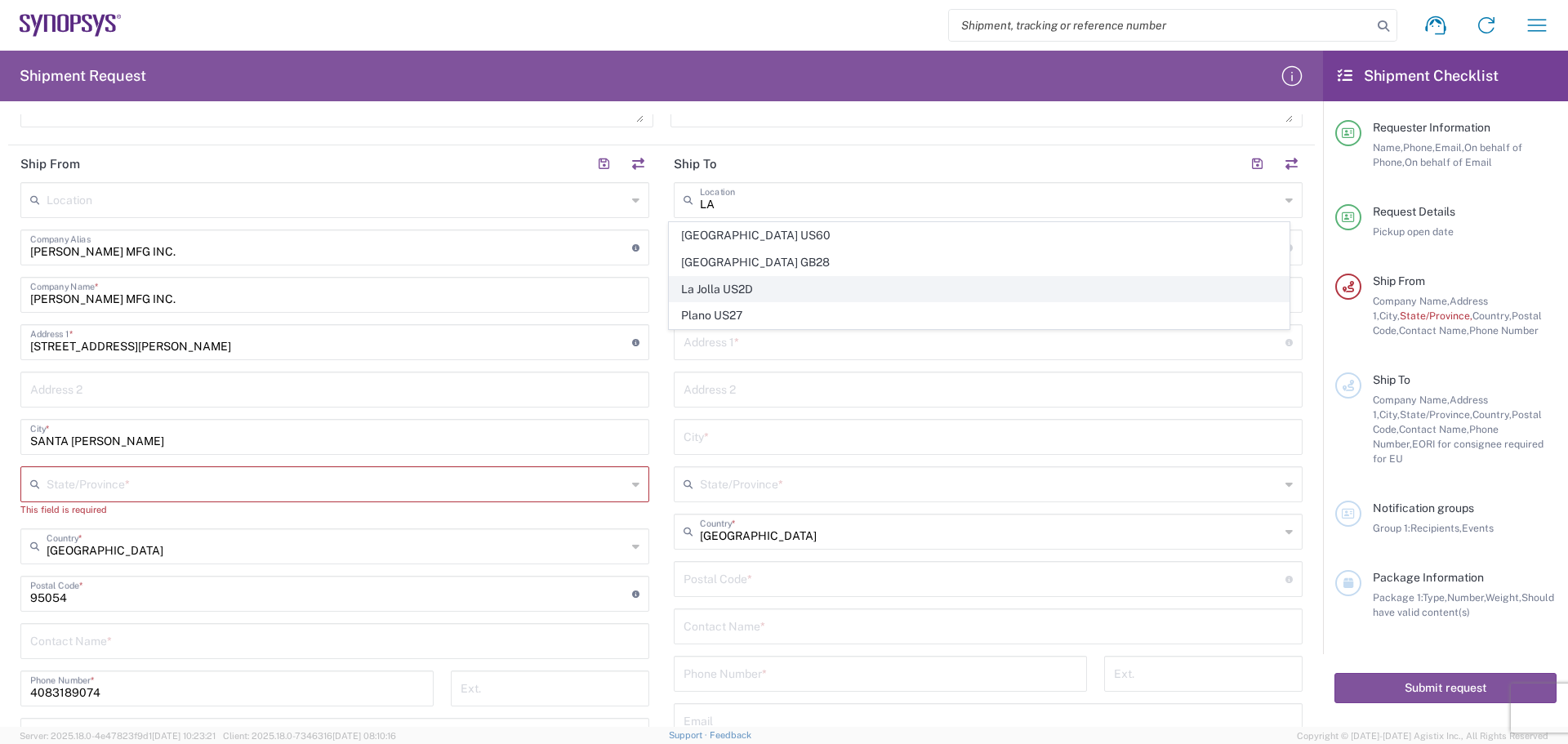
type input "[US_STATE]"
type input "92037"
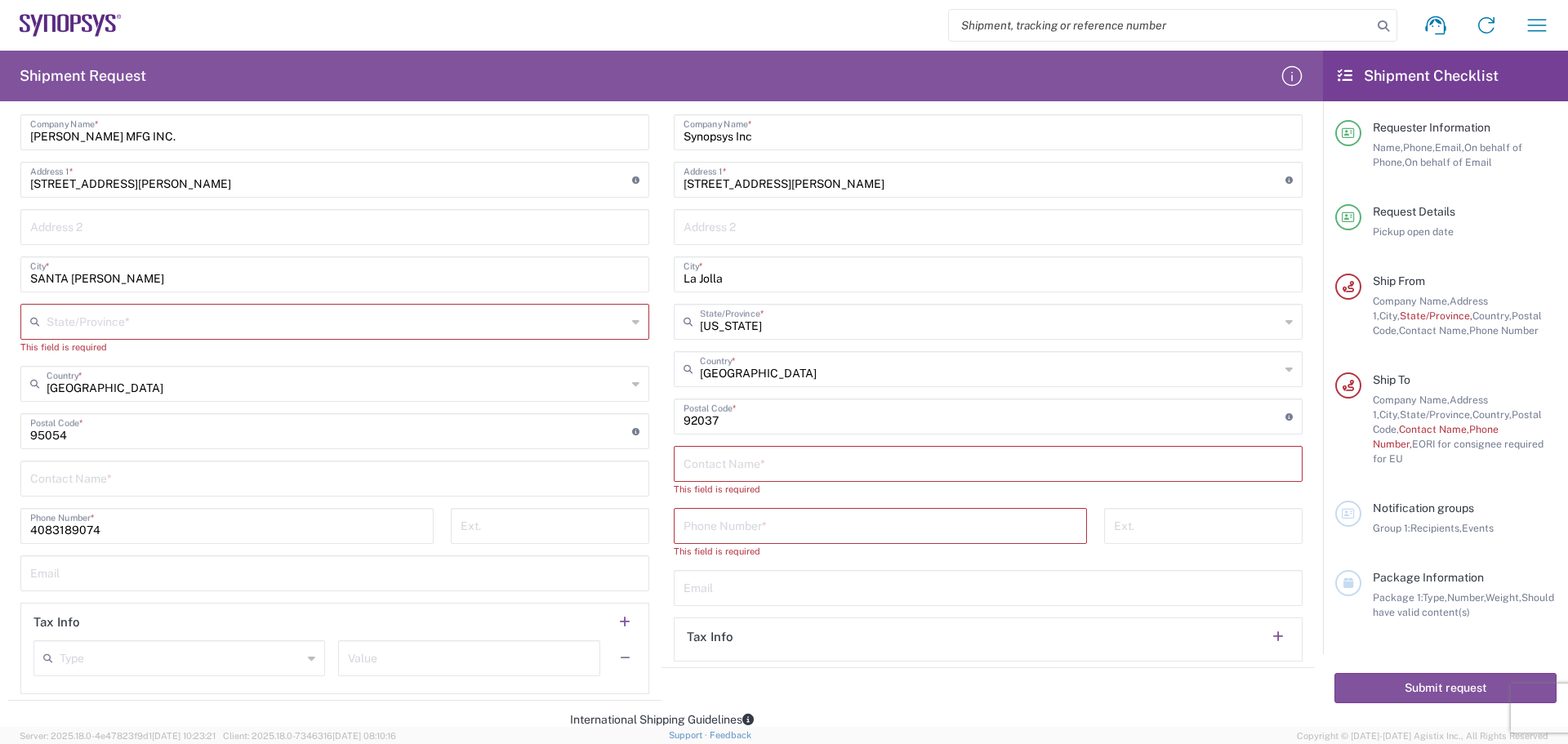
scroll to position [736, 0]
click at [744, 463] on input "text" at bounding box center [988, 462] width 610 height 28
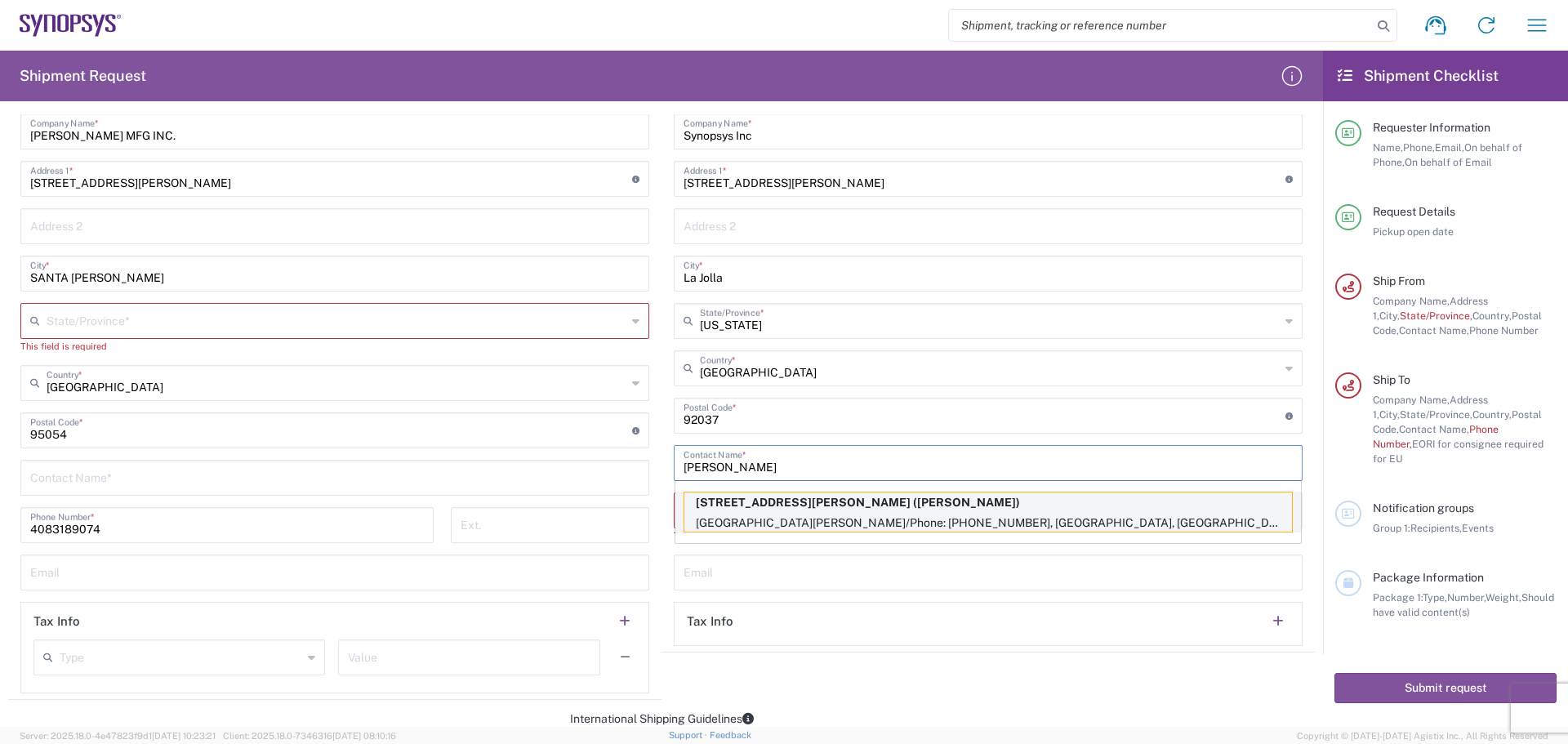
type input "[PERSON_NAME]"
click at [744, 494] on p "[STREET_ADDRESS][PERSON_NAME] ([PERSON_NAME])" at bounding box center [988, 503] width 608 height 21
type input "[GEOGRAPHIC_DATA]"
type input "[STREET_ADDRESS][PERSON_NAME]"
type input "[GEOGRAPHIC_DATA] [GEOGRAPHIC_DATA]"
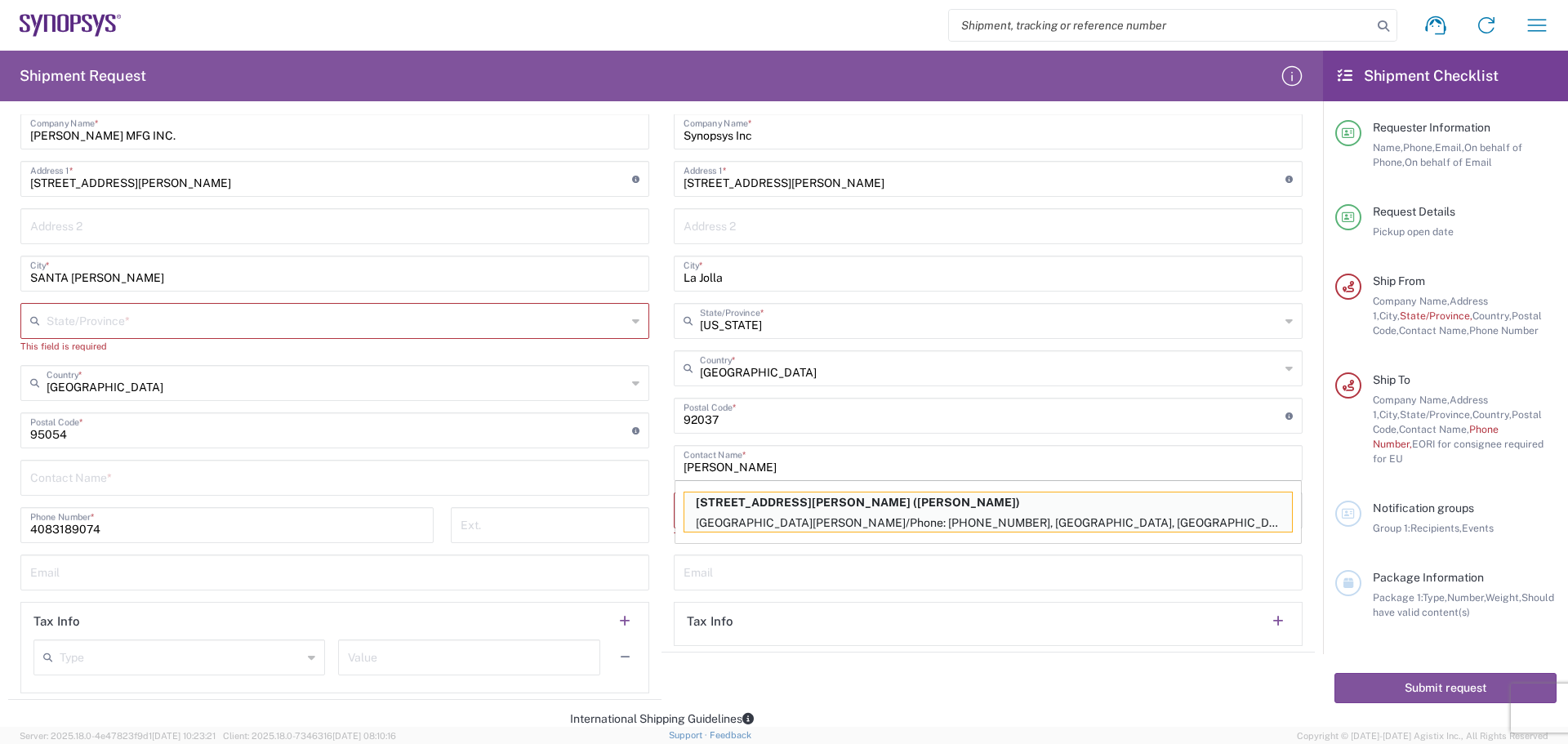
type input "[PERSON_NAME]/Phone: [PHONE_NUMBER]"
type input "[PERSON_NAME]"
type input "6199877302"
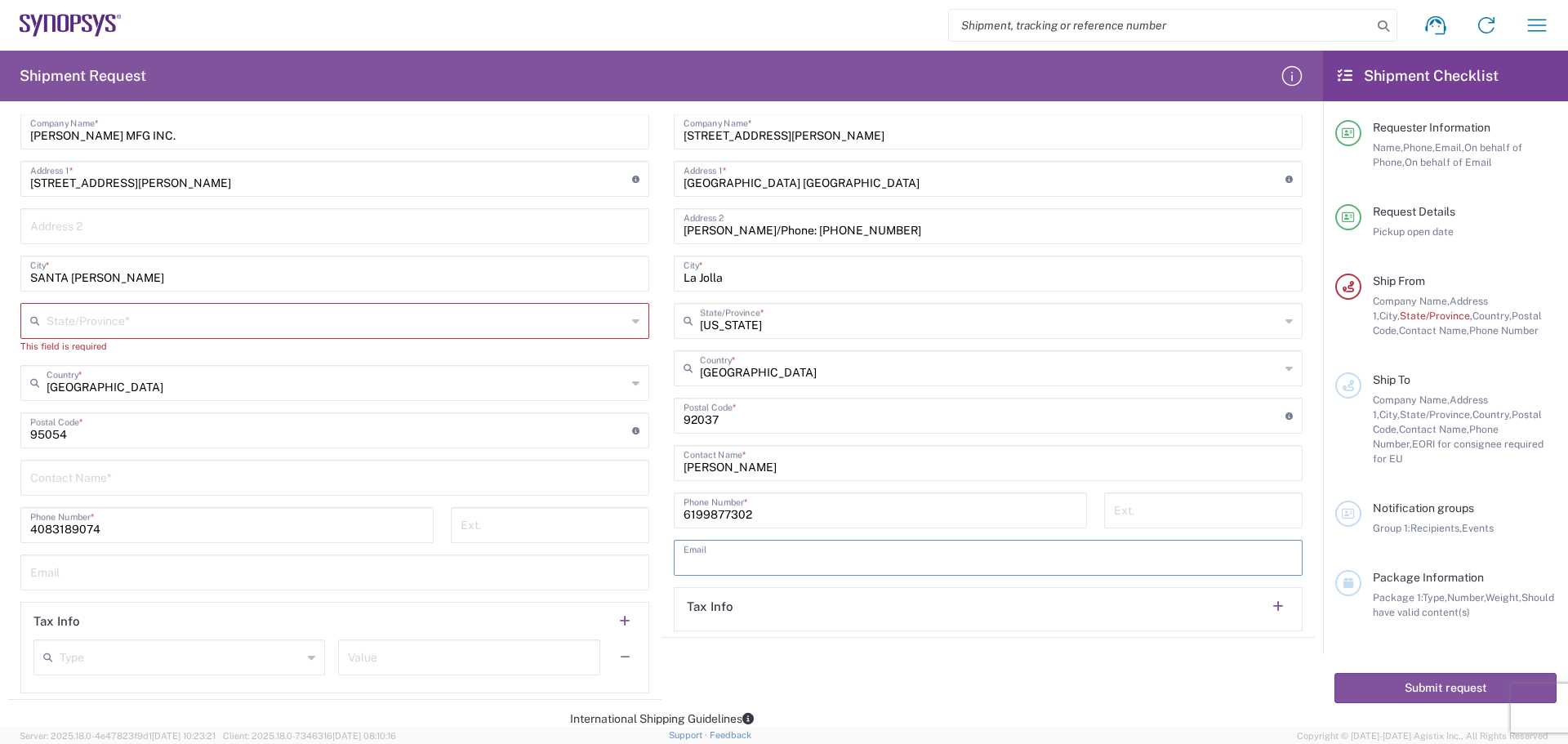
click at [725, 567] on input "text" at bounding box center [988, 556] width 610 height 28
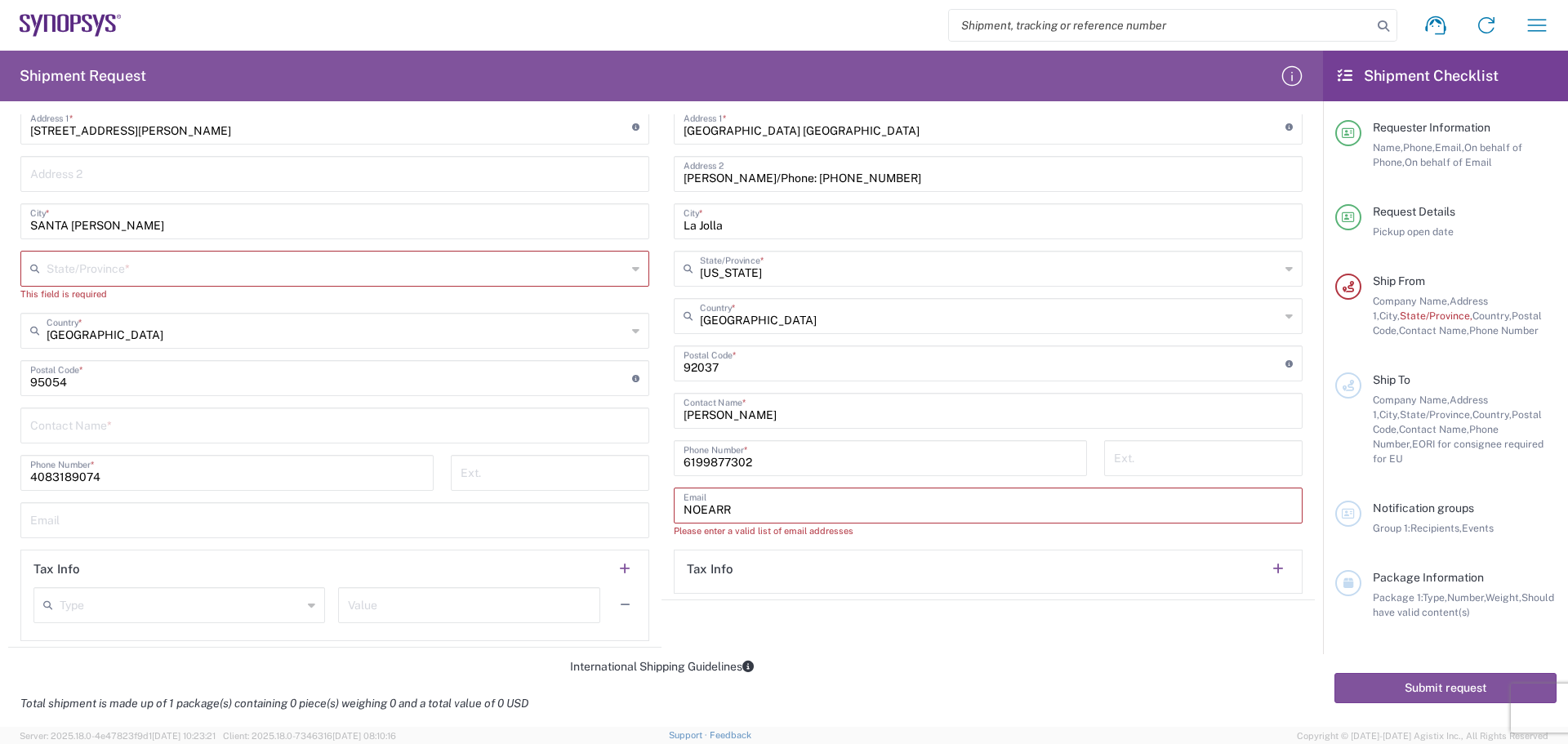
scroll to position [817, 0]
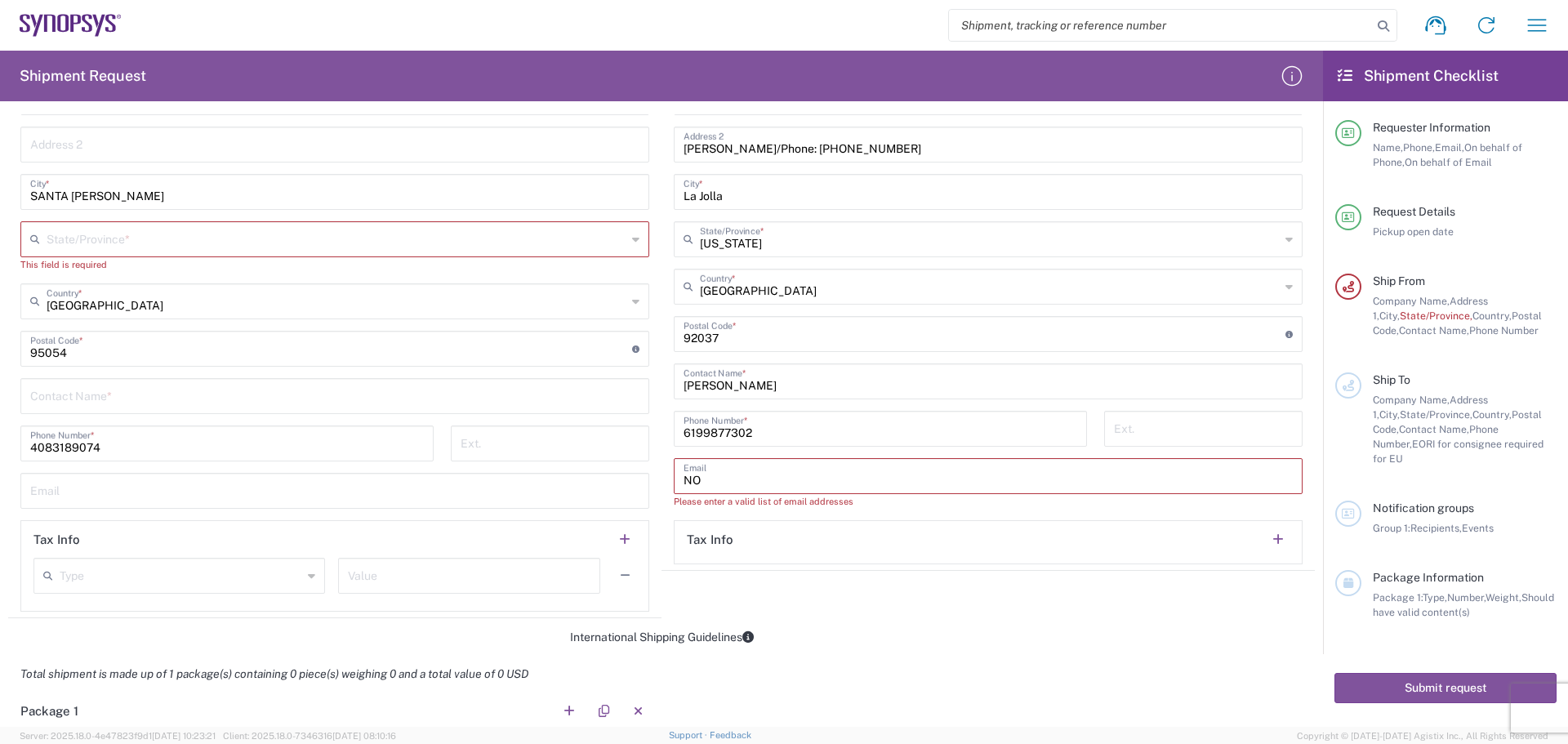
type input "N"
paste input "[PERSON_NAME][EMAIL_ADDRESS][DOMAIN_NAME]"
type input "[PERSON_NAME][EMAIL_ADDRESS][DOMAIN_NAME]"
click at [769, 587] on agx-shipment-stop-widget "Ship To Location [GEOGRAPHIC_DATA] DE04 Agrate Brianza IT01 [GEOGRAPHIC_DATA] D…" at bounding box center [988, 260] width 654 height 719
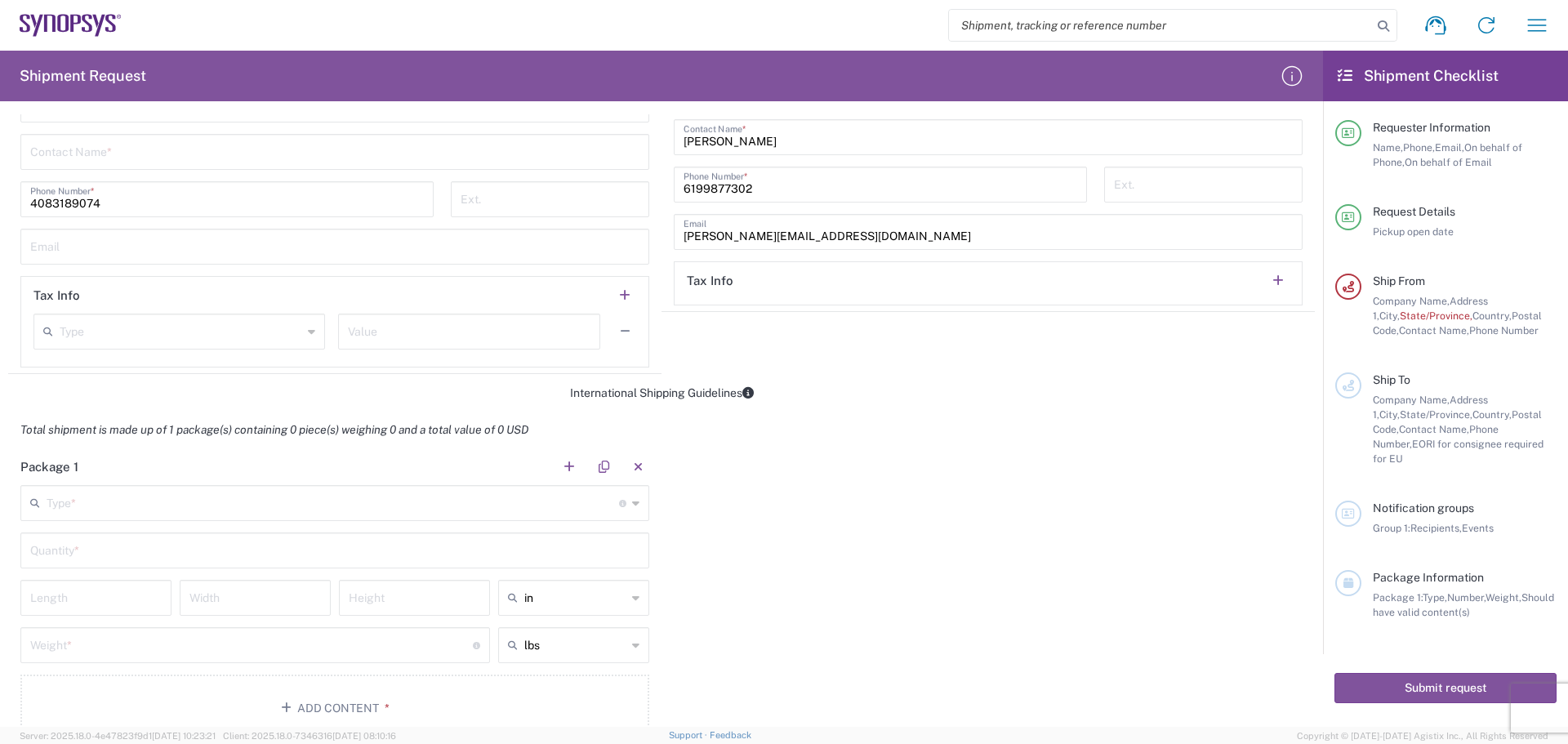
scroll to position [1062, 0]
click at [212, 510] on input "text" at bounding box center [333, 501] width 573 height 28
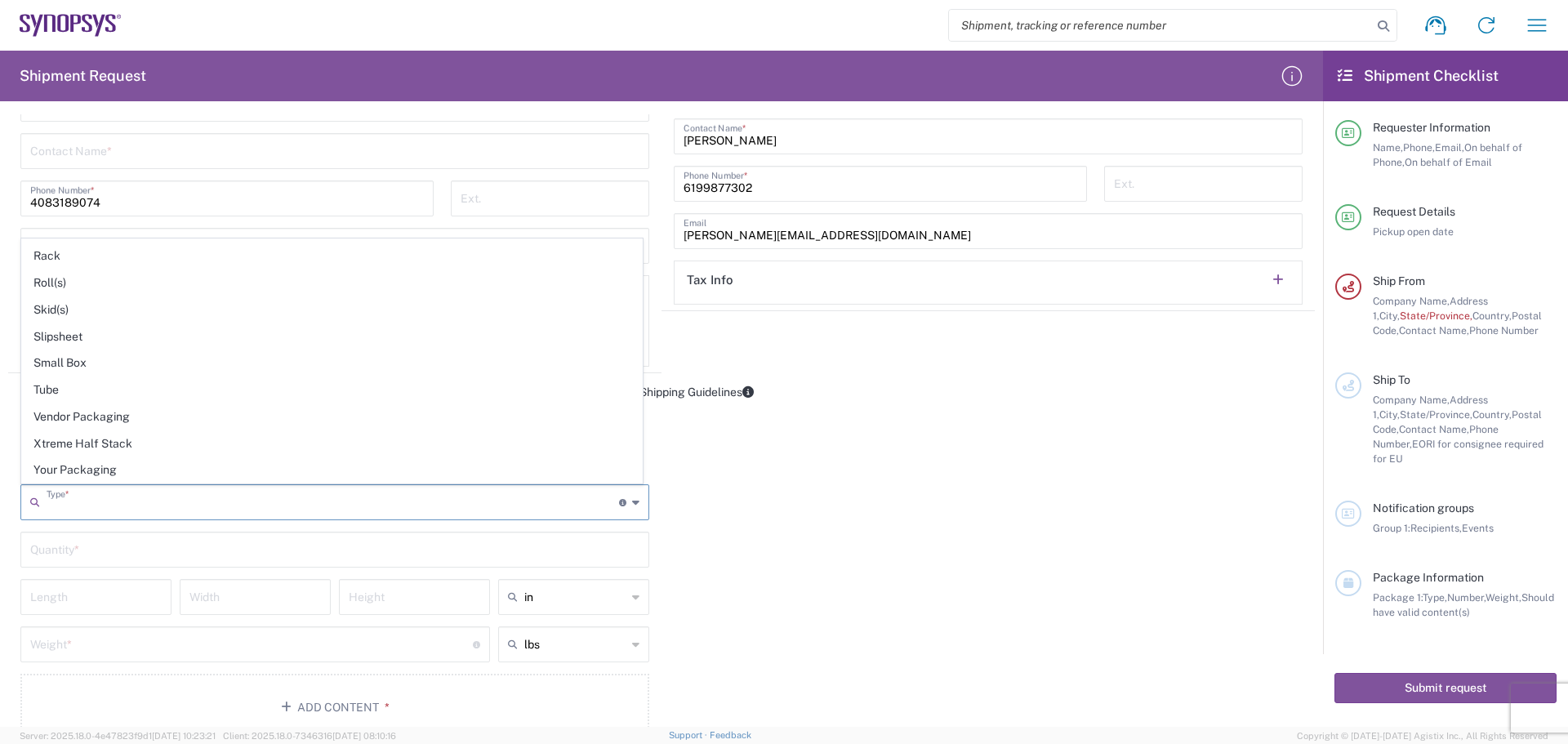
scroll to position [691, 0]
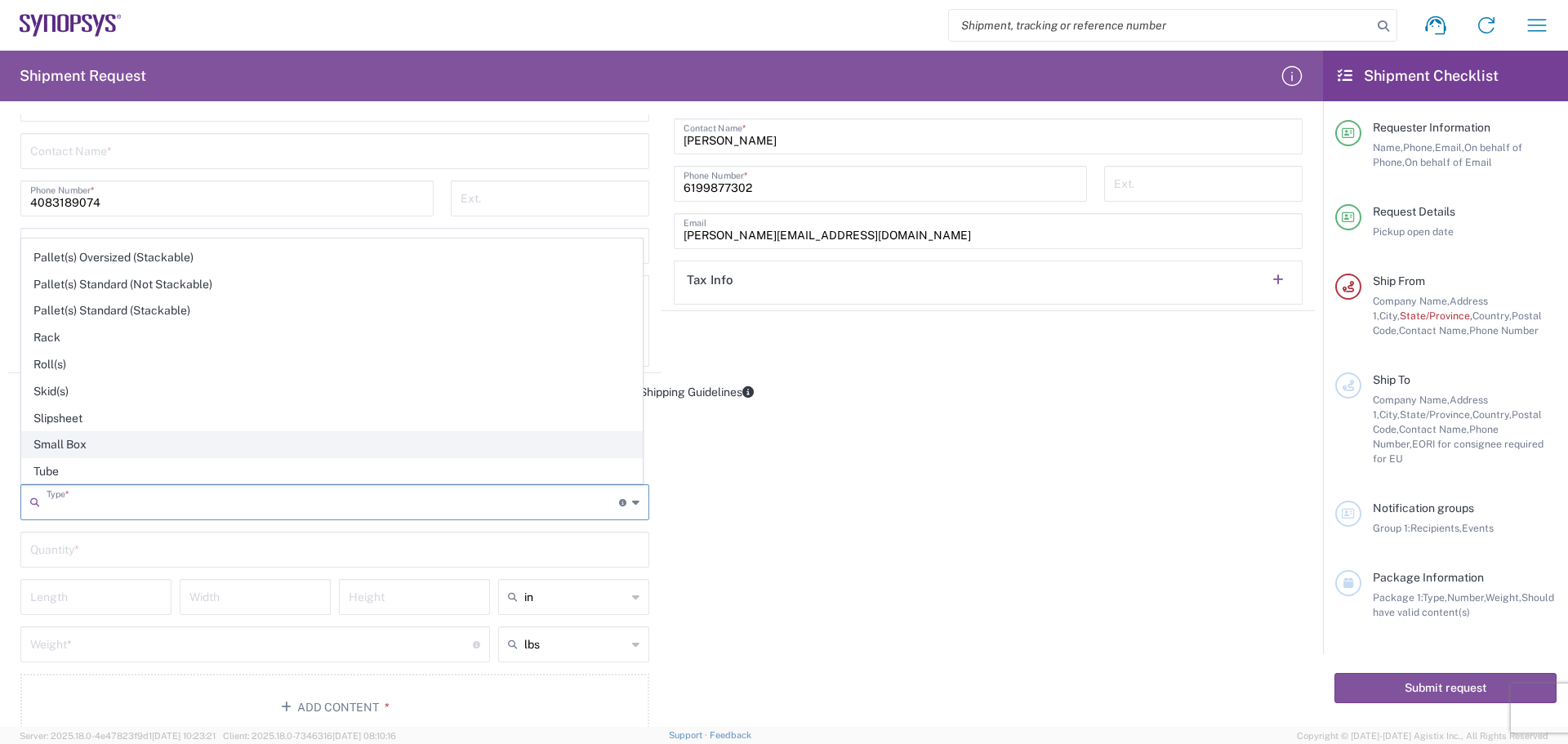
click at [103, 433] on span "Small Box" at bounding box center [332, 445] width 620 height 25
type input "Small Box"
type input "12.25"
type input "11"
type input "1.5"
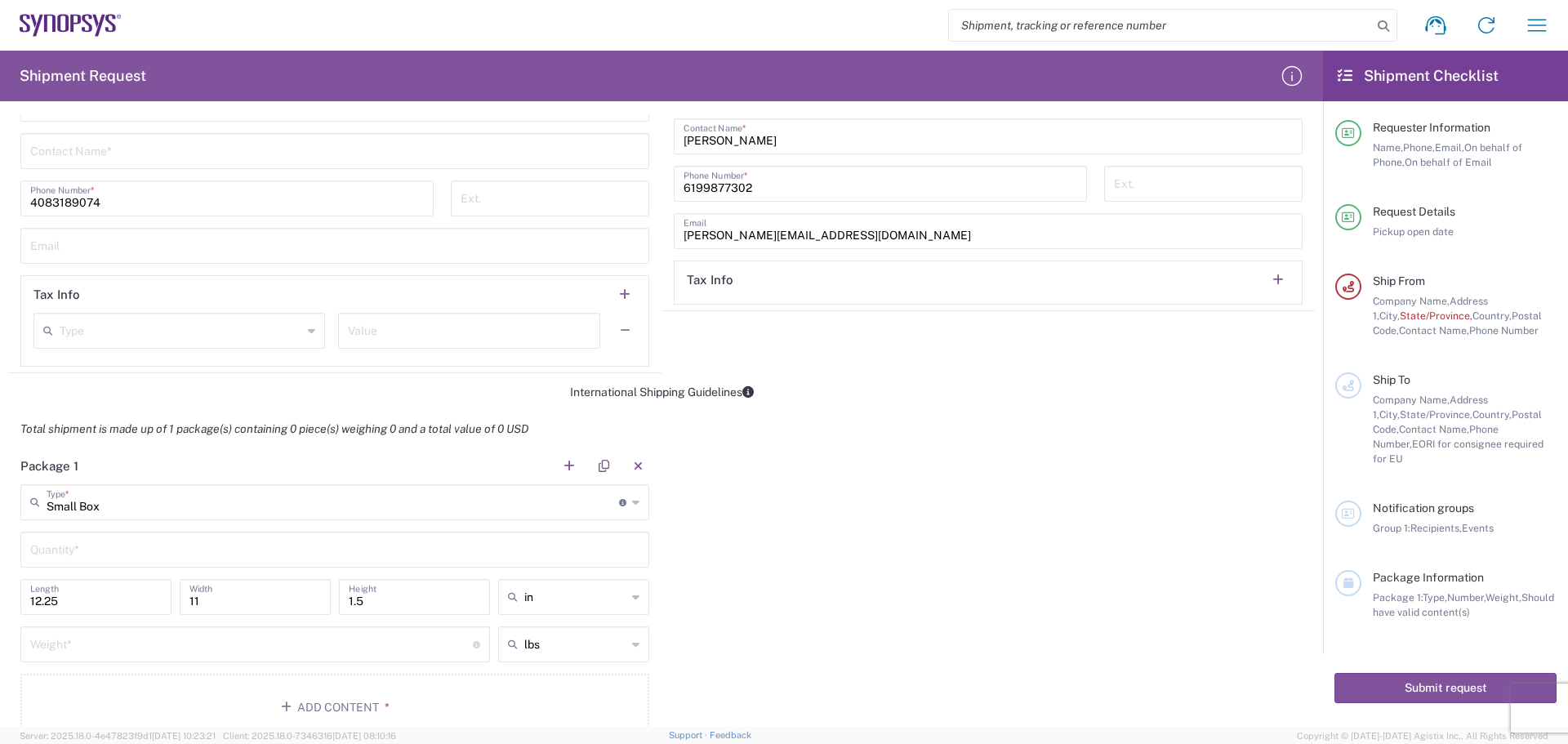
click at [125, 558] on input "text" at bounding box center [335, 549] width 610 height 28
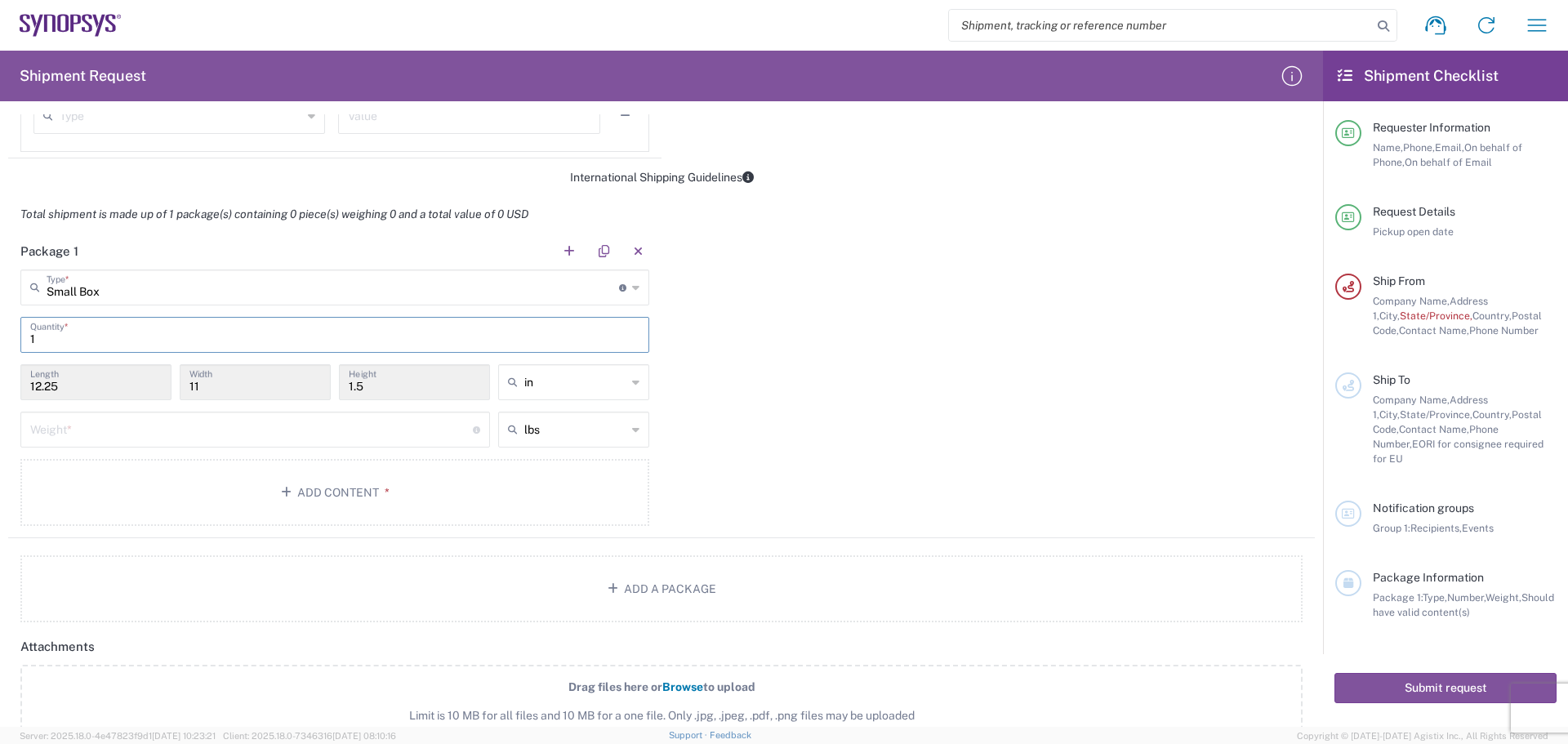
scroll to position [1308, 0]
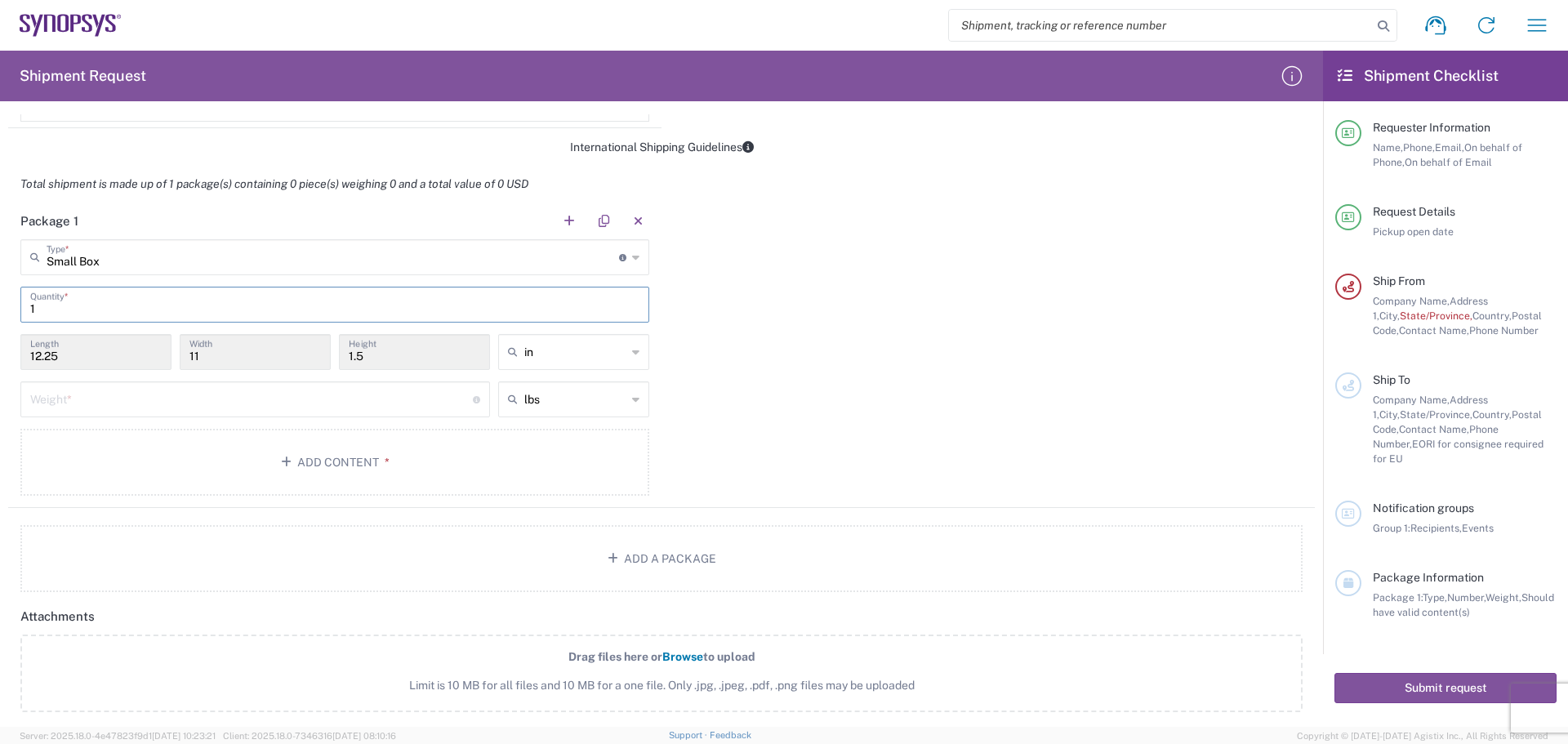
type input "1"
click at [248, 361] on input "11" at bounding box center [255, 351] width 131 height 28
click at [92, 353] on input "12.25" at bounding box center [96, 351] width 131 height 28
click at [68, 359] on input "12.25" at bounding box center [96, 351] width 131 height 28
click at [68, 359] on input "12.25" at bounding box center [96, 351] width 131 height 28
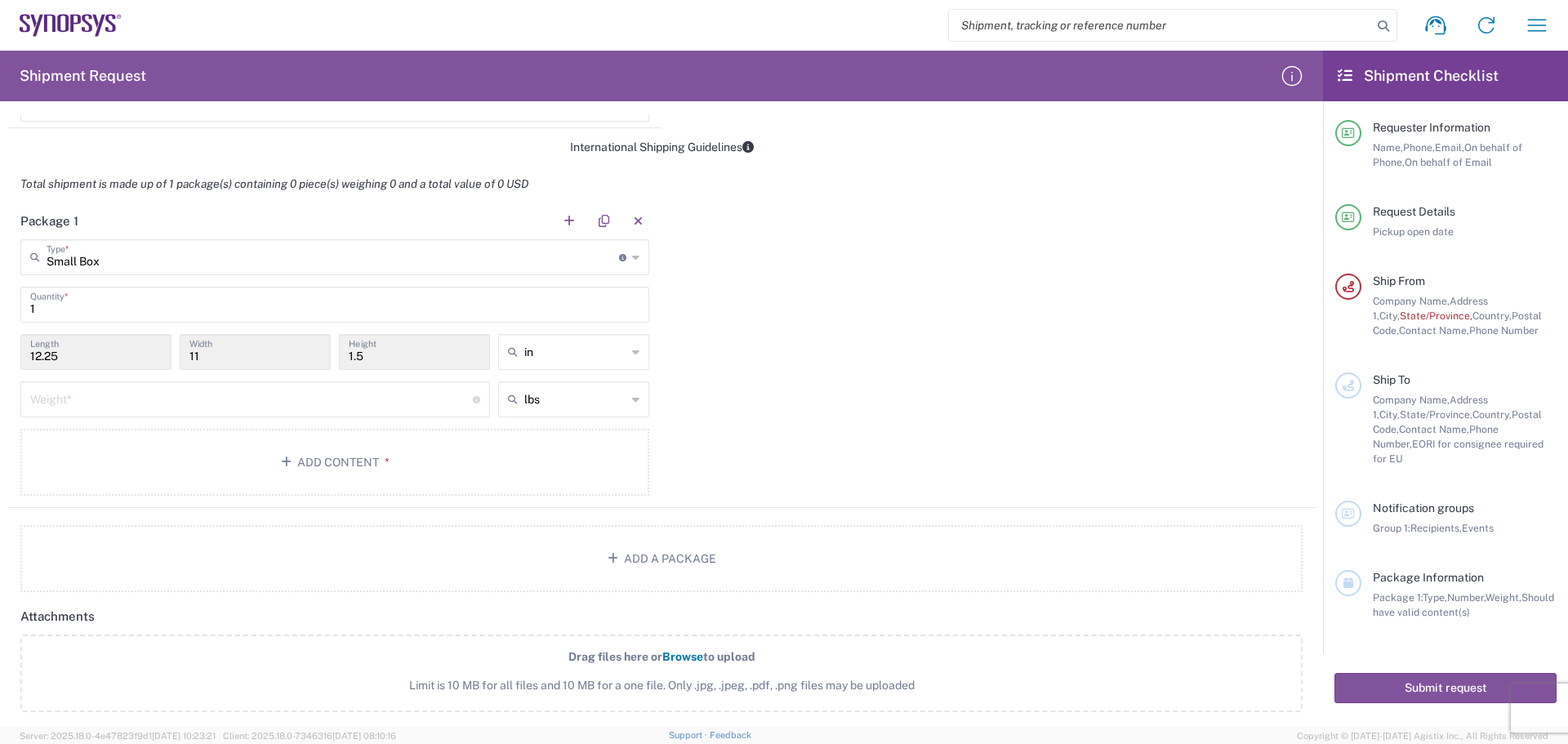
click at [67, 360] on input "12.25" at bounding box center [96, 351] width 131 height 28
click at [67, 358] on input "12.25" at bounding box center [96, 351] width 131 height 28
click at [624, 260] on div "Small Box Type * Material used to package goods" at bounding box center [335, 257] width 629 height 36
type input "Small Box"
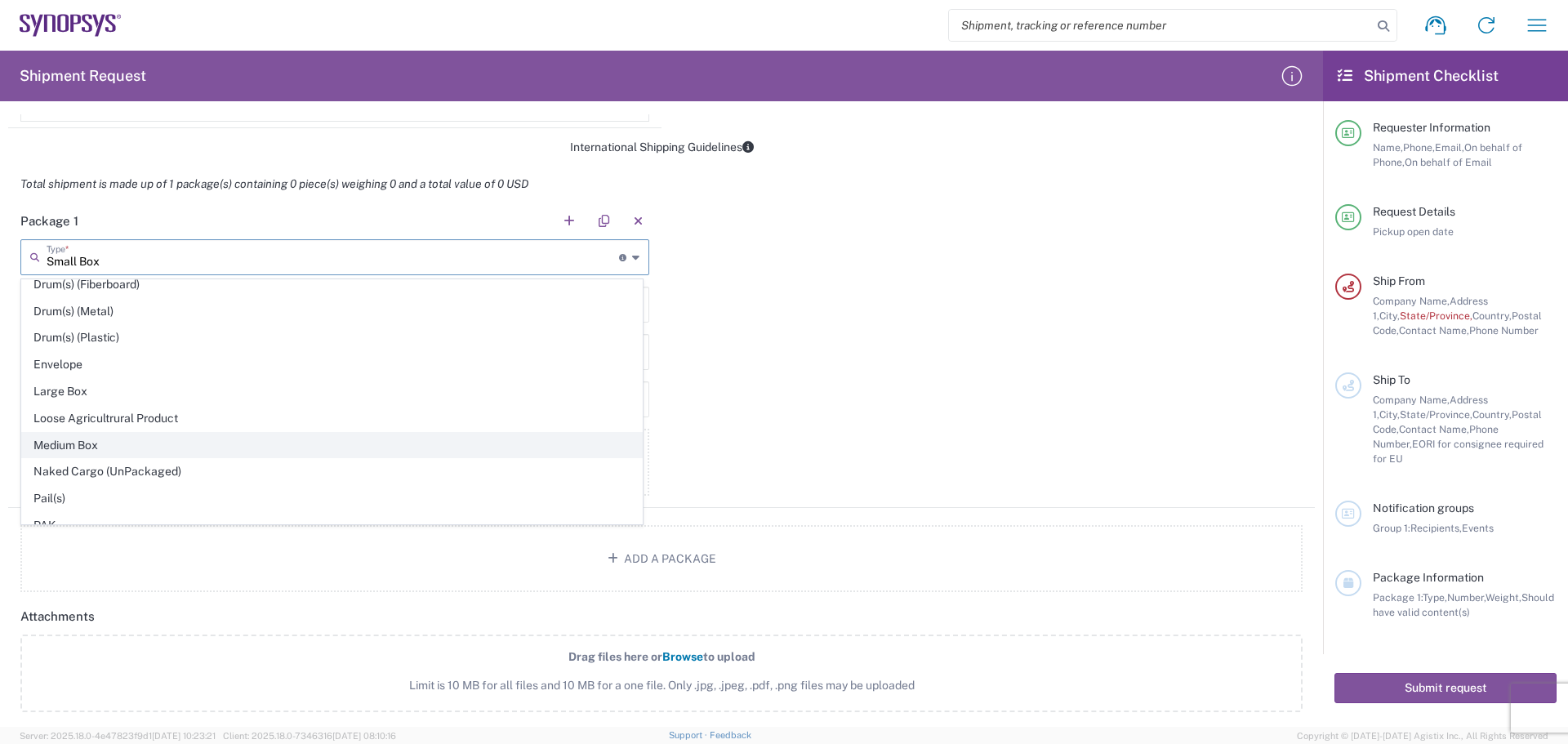
scroll to position [408, 0]
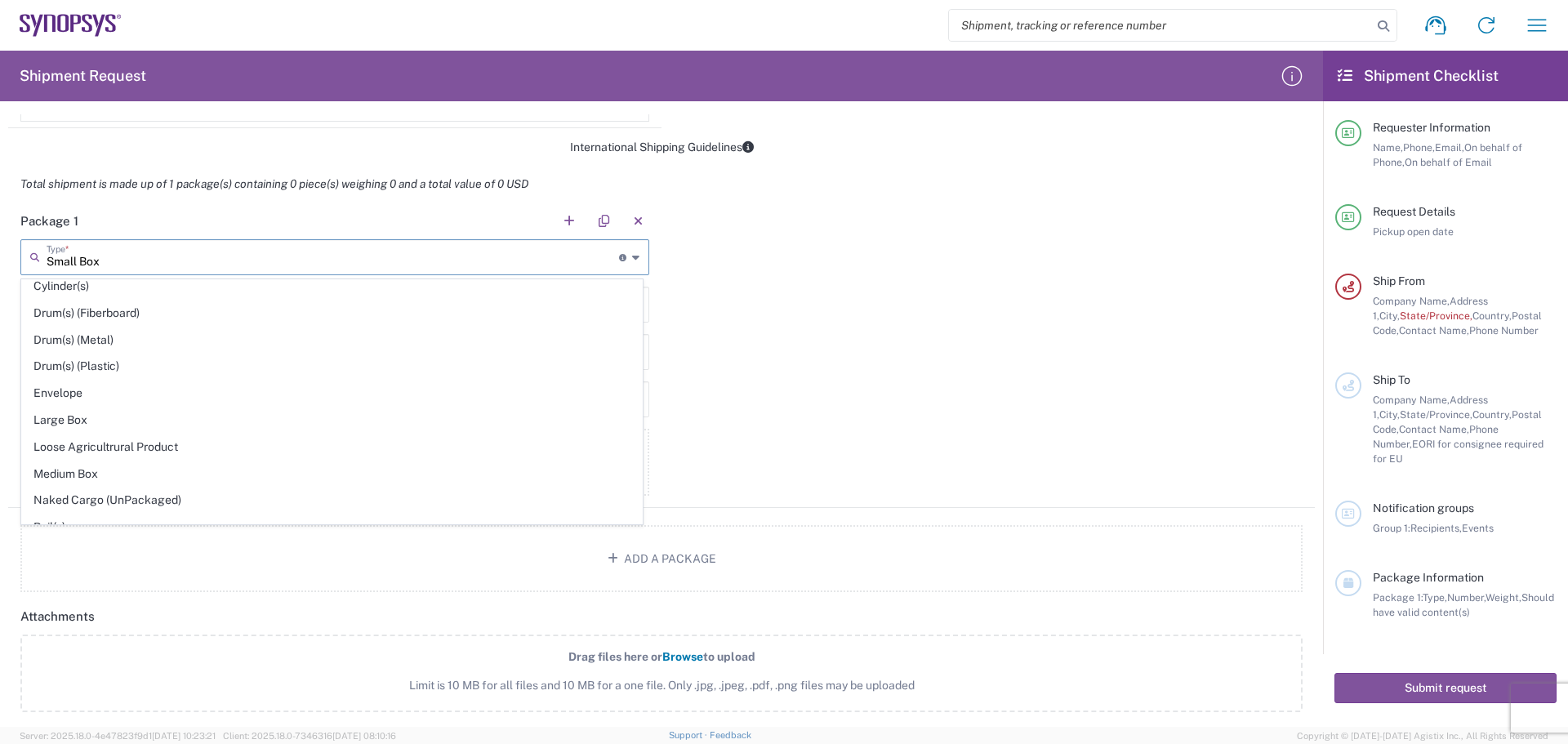
click at [693, 340] on div "Package 1 Small Box Type * Material used to package goods Small Box Bale(s) Bas…" at bounding box center [662, 356] width 1307 height 306
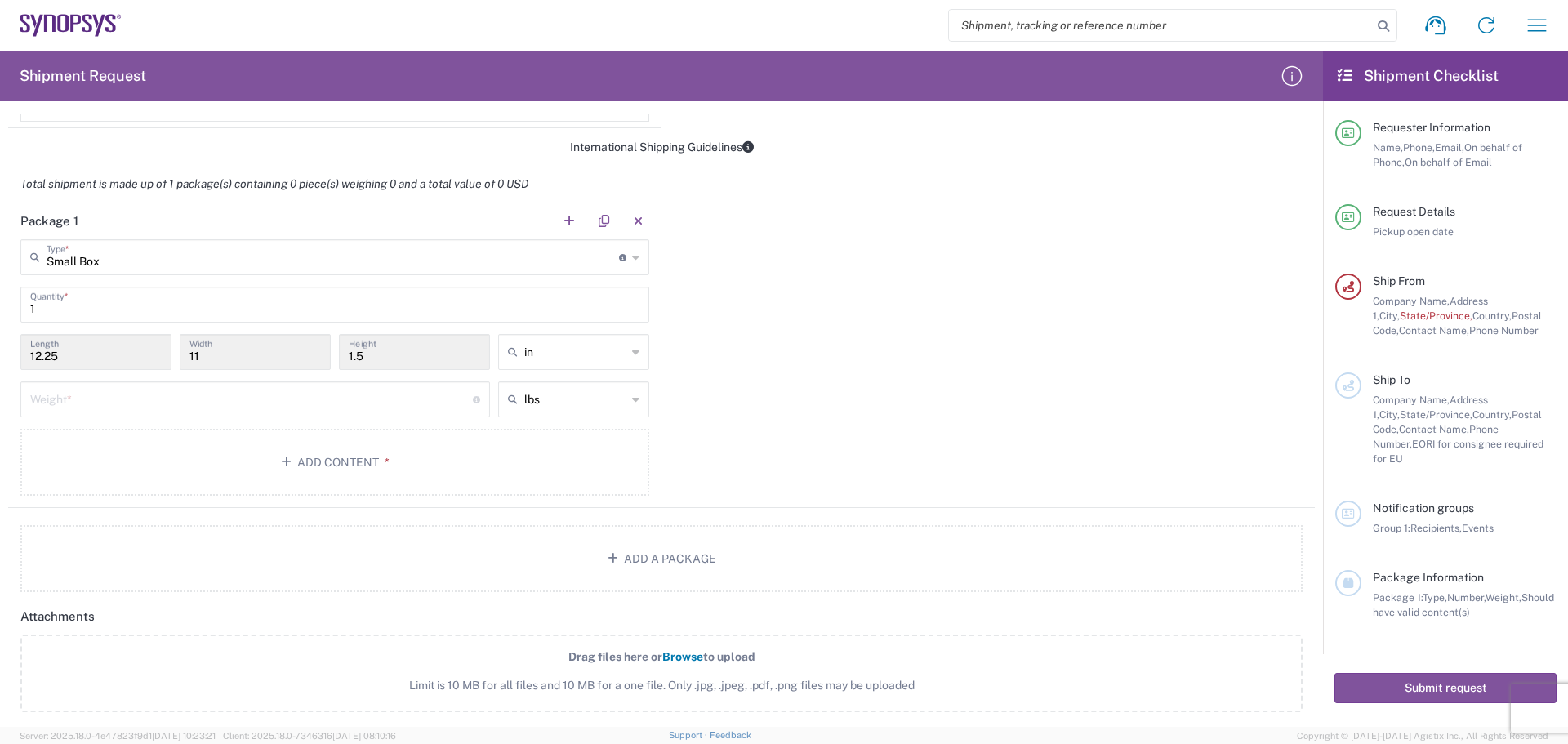
click at [207, 362] on input "11" at bounding box center [255, 351] width 131 height 28
click at [632, 258] on icon at bounding box center [636, 257] width 8 height 26
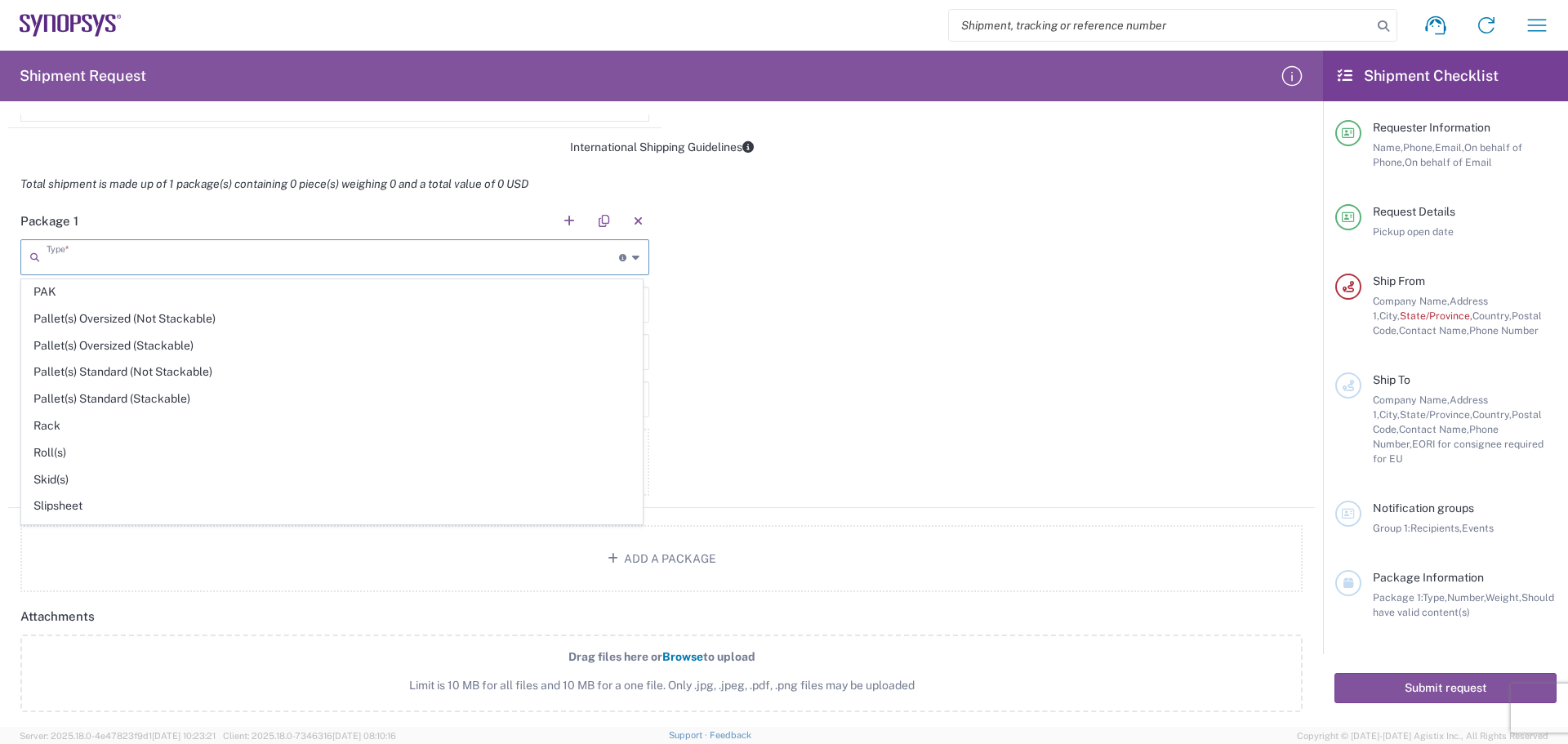
scroll to position [773, 0]
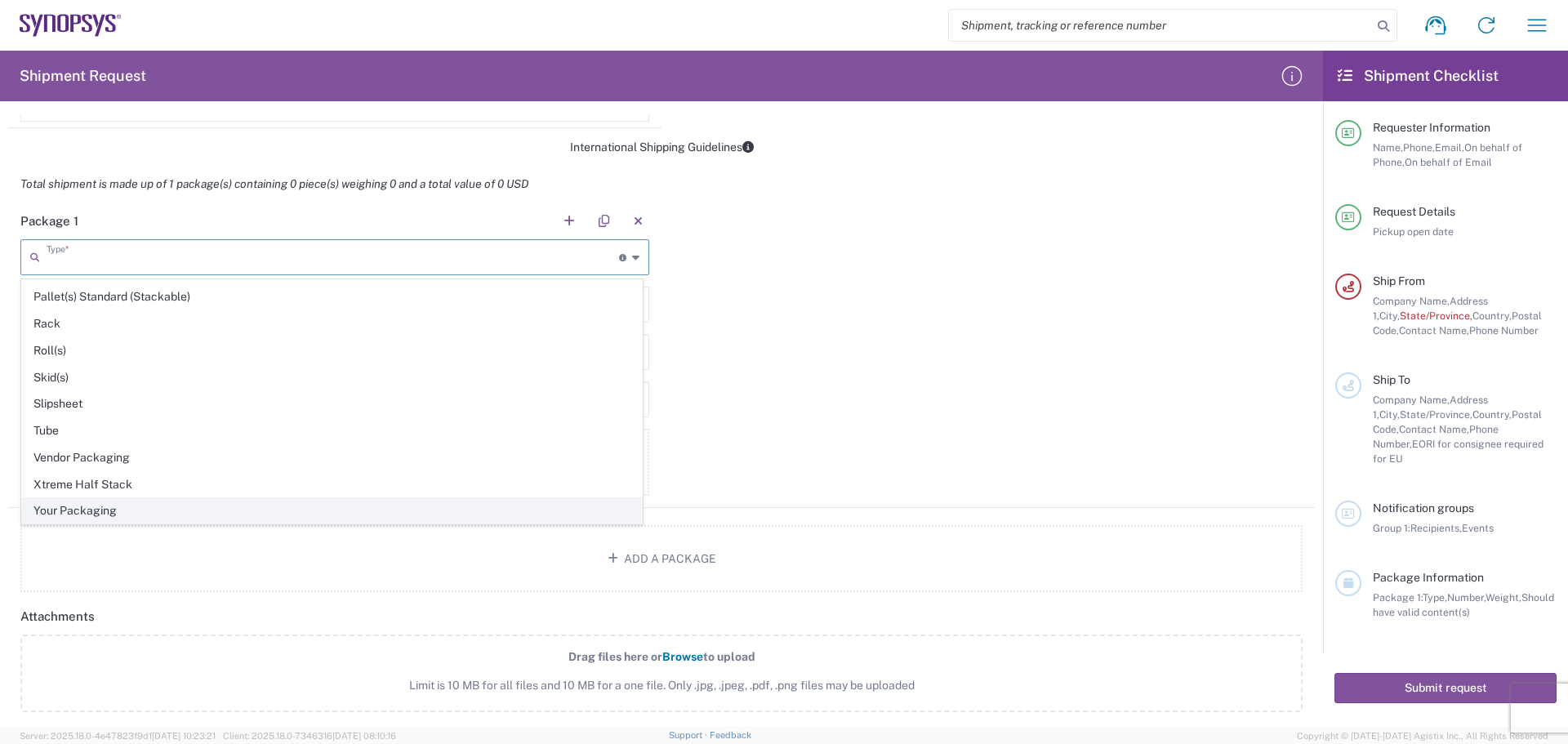
click at [128, 509] on span "Your Packaging" at bounding box center [332, 510] width 620 height 25
type input "Your Packaging"
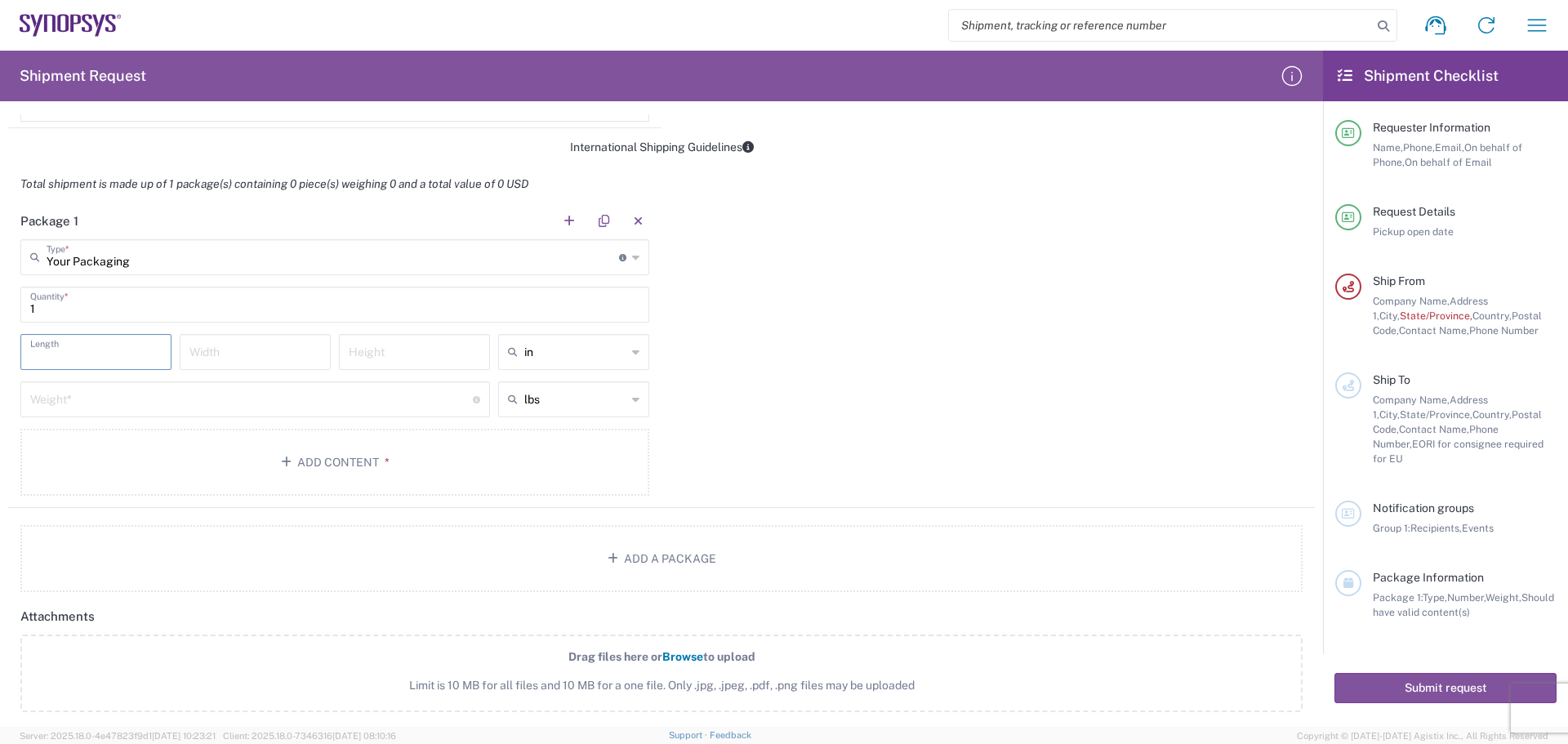
click at [98, 357] on input "number" at bounding box center [96, 351] width 131 height 28
type input "12"
click at [225, 369] on div "Width" at bounding box center [255, 352] width 151 height 36
type input "9"
click at [391, 353] on input "number" at bounding box center [415, 351] width 131 height 28
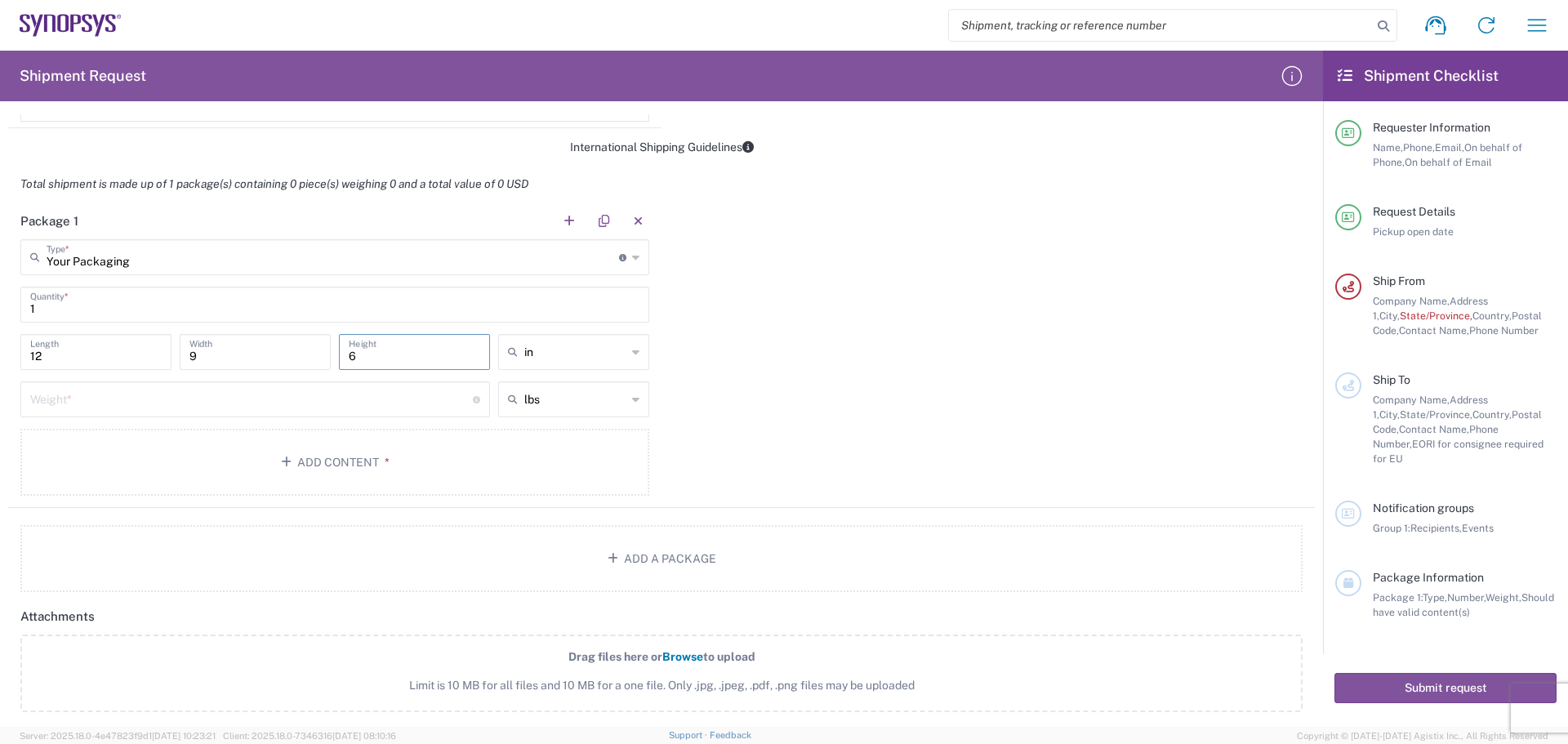
type input "6"
click at [204, 389] on input "number" at bounding box center [251, 398] width 443 height 28
type input "2"
click at [180, 444] on button "Add Content *" at bounding box center [335, 462] width 629 height 67
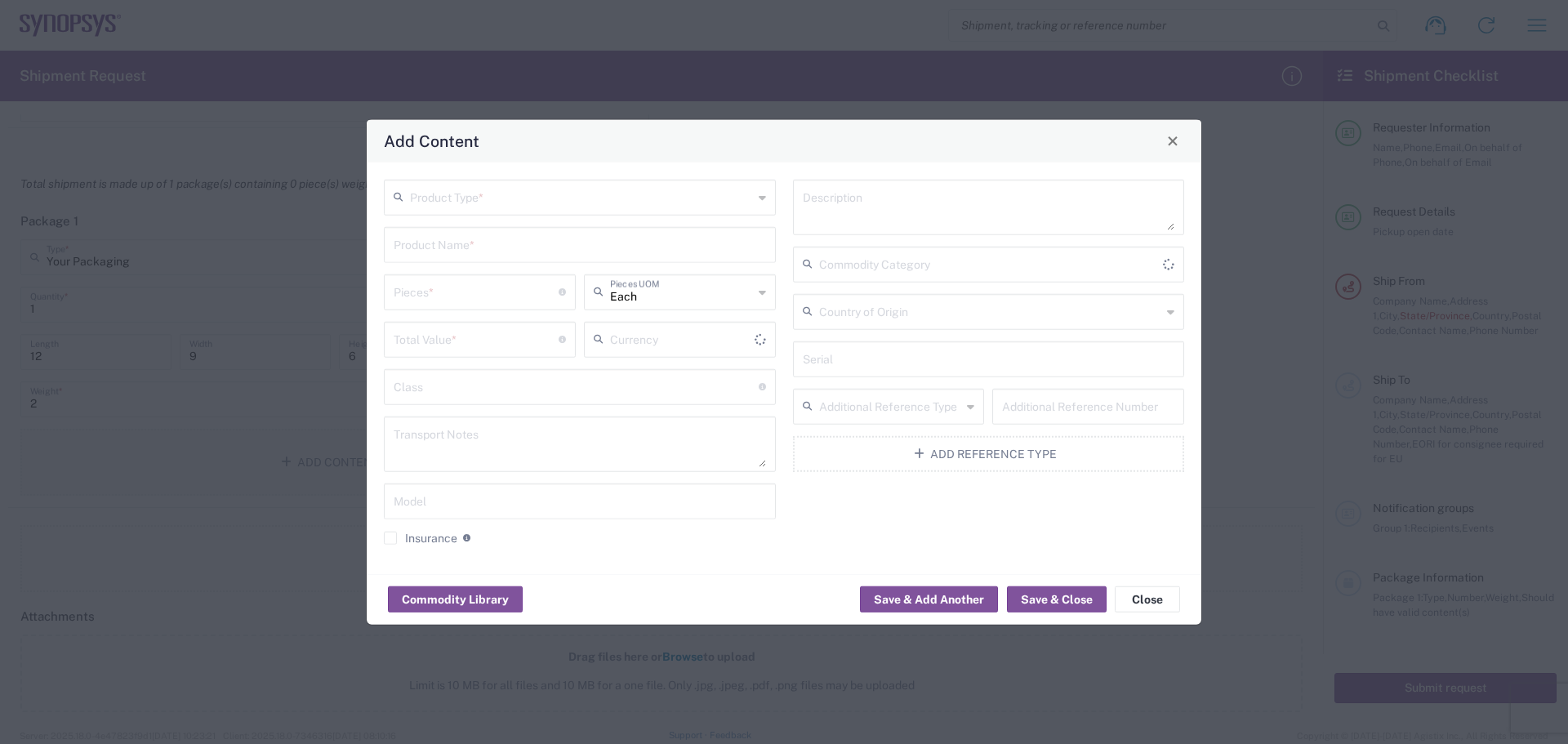
type input "US Dollar"
click at [470, 187] on input "text" at bounding box center [581, 195] width 343 height 28
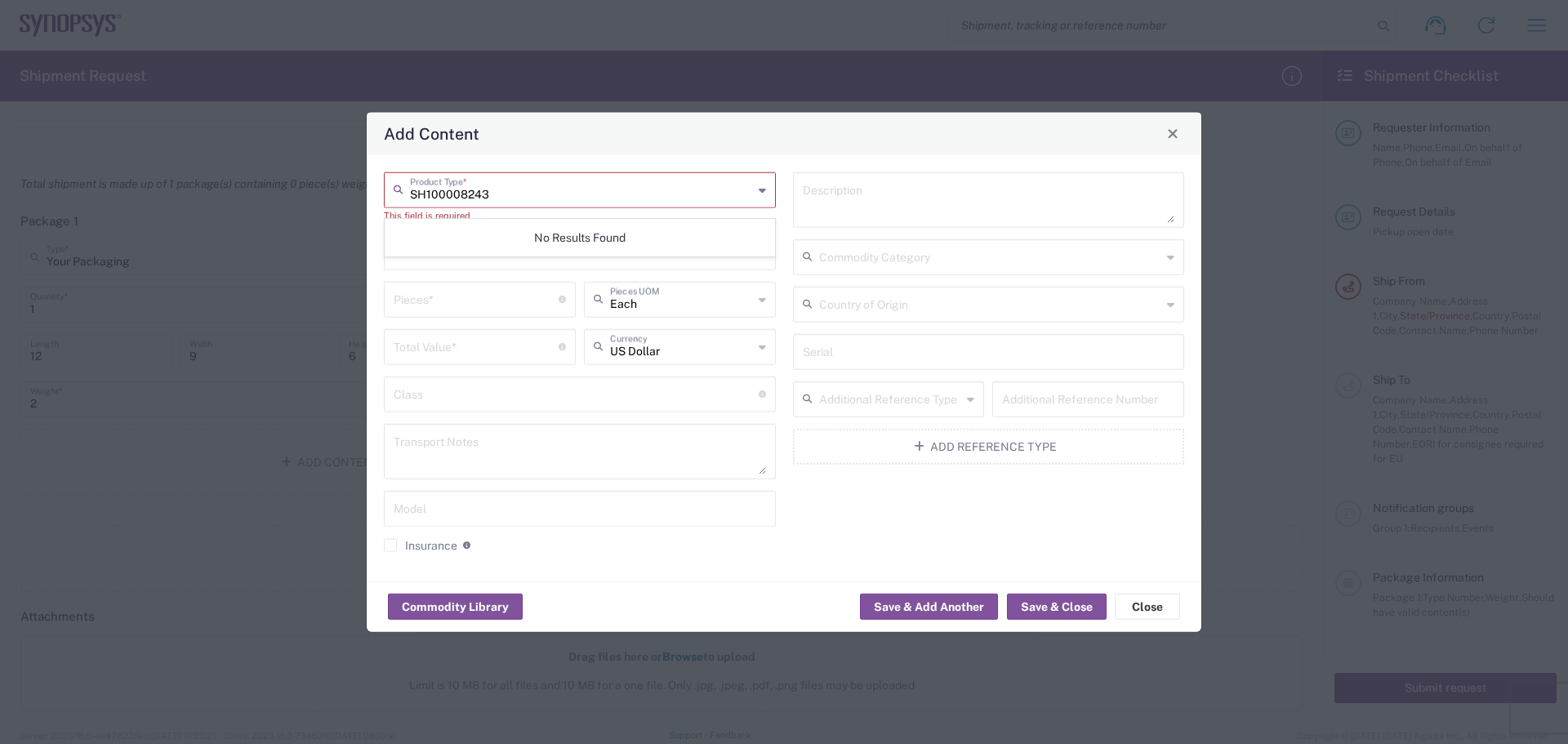
type input "SH100008243"
click at [844, 188] on textarea at bounding box center [988, 199] width 372 height 46
click at [483, 258] on input "text" at bounding box center [580, 251] width 372 height 28
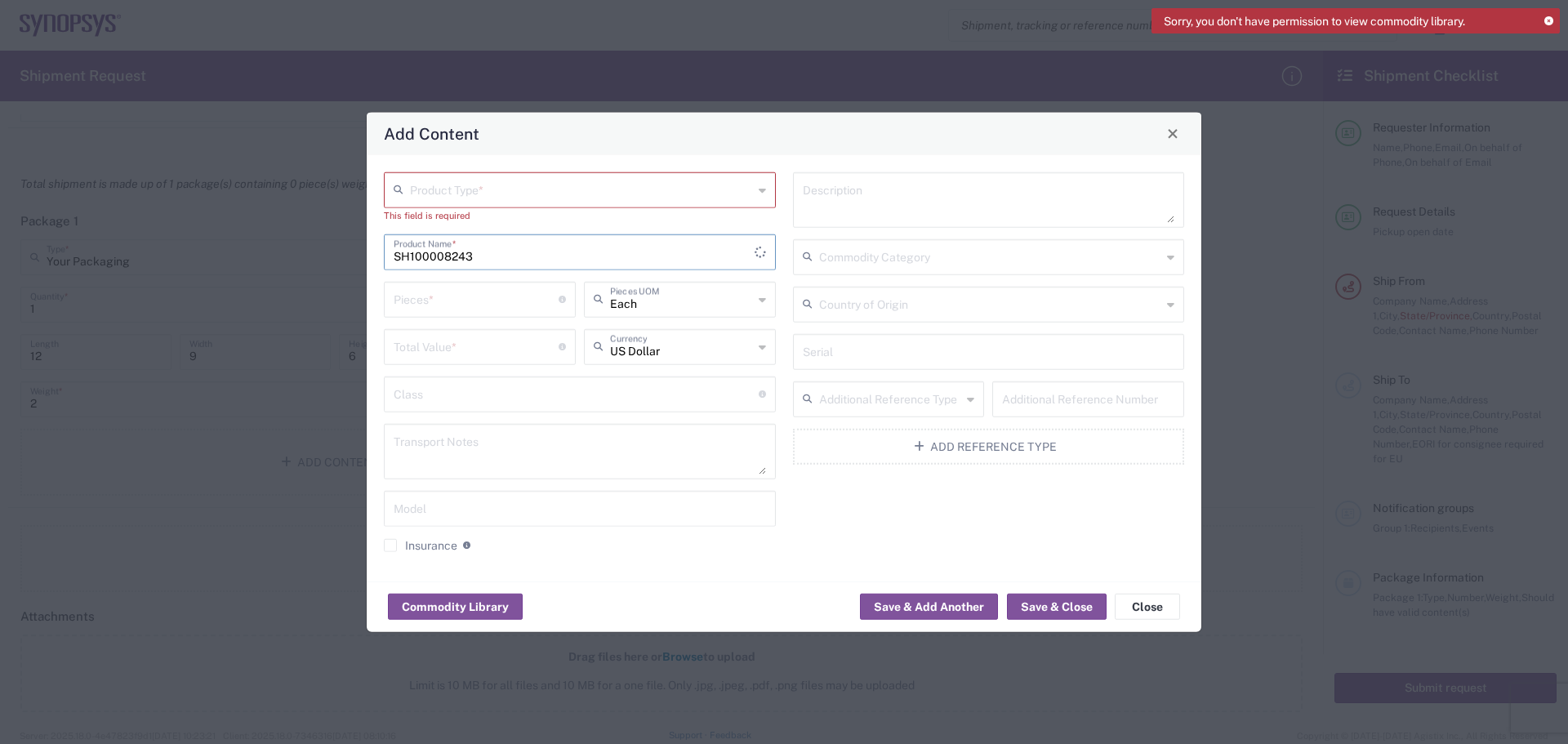
type input "SH100008243"
click at [897, 191] on textarea at bounding box center [988, 199] width 372 height 46
type textarea "EAR STIFFNESS BRACKET, EXTENDED"
click at [484, 312] on div "Pieces * Number of pieces inside all the packages" at bounding box center [479, 299] width 192 height 36
type input "4"
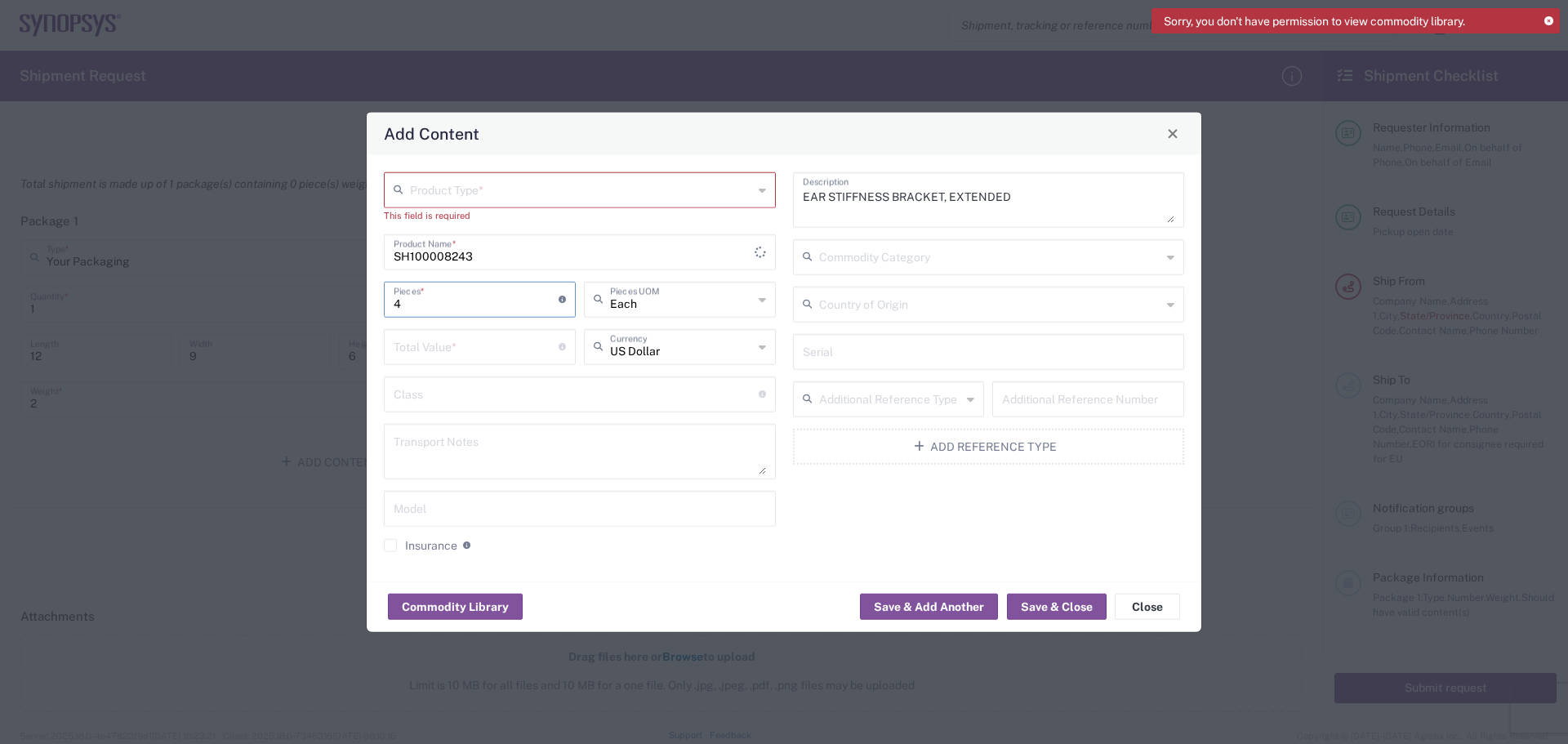
click at [460, 356] on input "number" at bounding box center [476, 345] width 165 height 28
type input "1058"
click at [500, 403] on input "text" at bounding box center [576, 392] width 365 height 28
click at [484, 455] on textarea at bounding box center [580, 450] width 372 height 46
click at [462, 511] on input "text" at bounding box center [580, 507] width 372 height 28
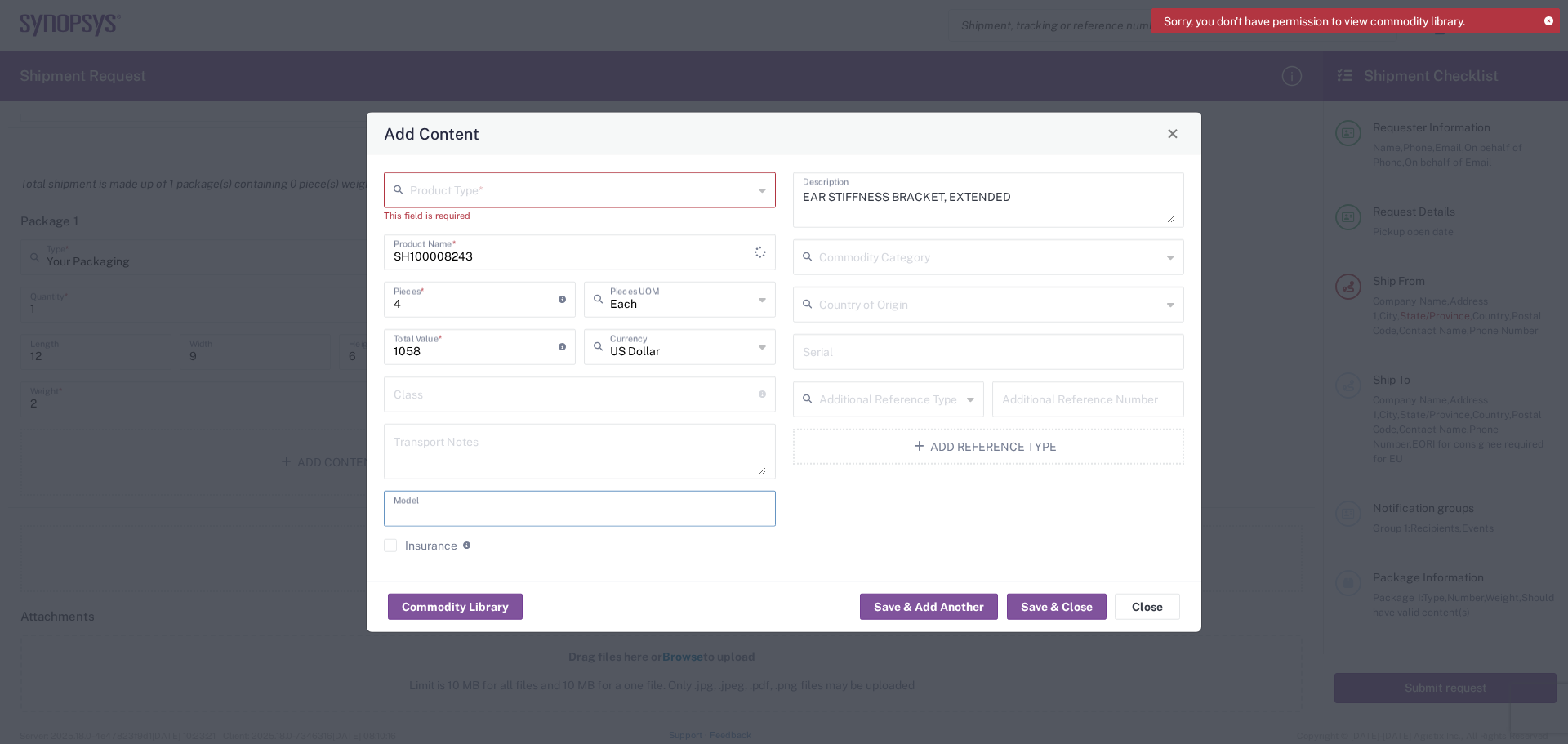
click at [988, 307] on input "text" at bounding box center [991, 302] width 343 height 28
click at [1157, 309] on input "[GEOGRAPHIC_DATA]" at bounding box center [991, 302] width 343 height 28
click at [1171, 301] on icon at bounding box center [1171, 304] width 8 height 26
type input "U"
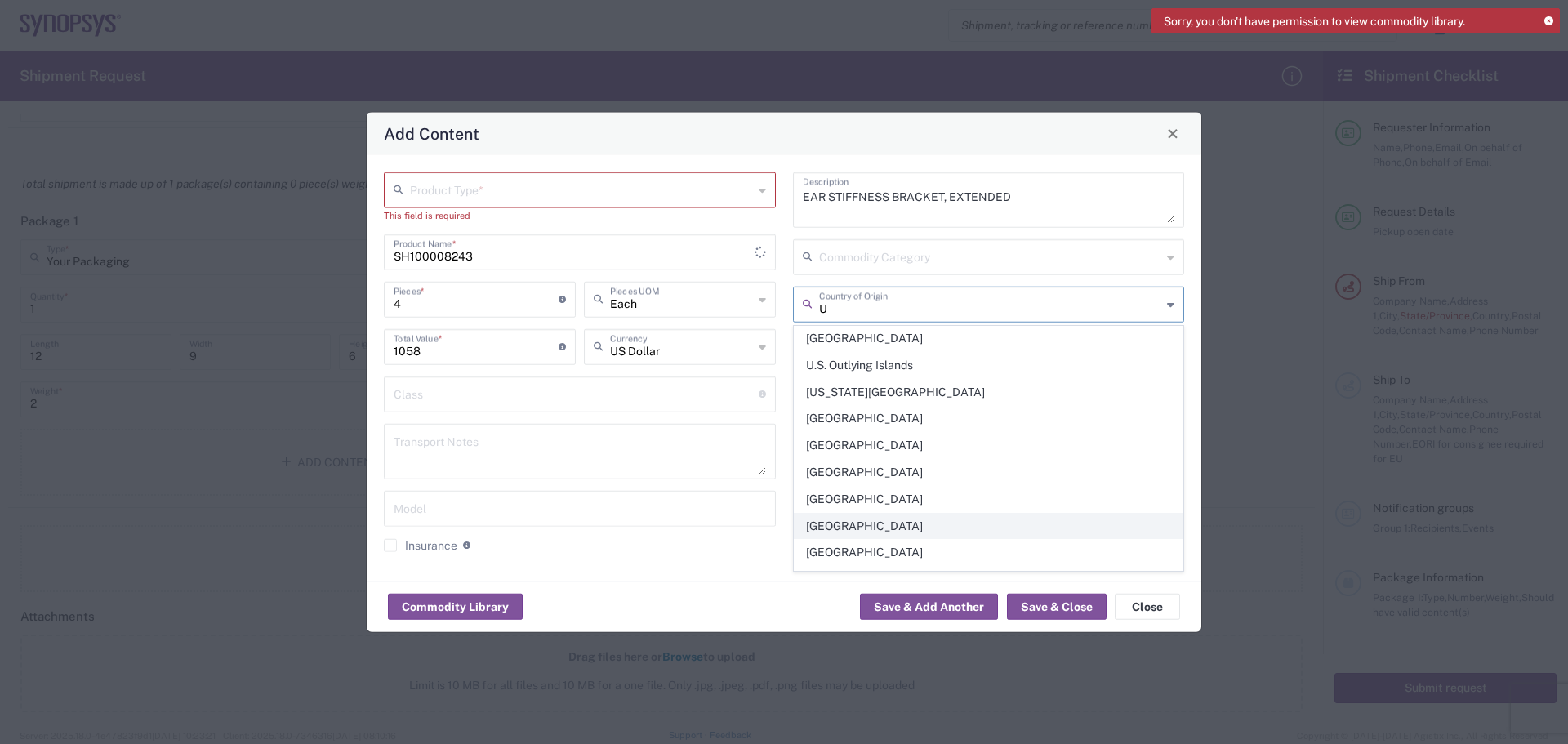
scroll to position [1845, 0]
drag, startPoint x: 858, startPoint y: 424, endPoint x: 882, endPoint y: 427, distance: 24.2
click at [859, 424] on span "[GEOGRAPHIC_DATA]" at bounding box center [988, 424] width 389 height 25
type input "[GEOGRAPHIC_DATA]"
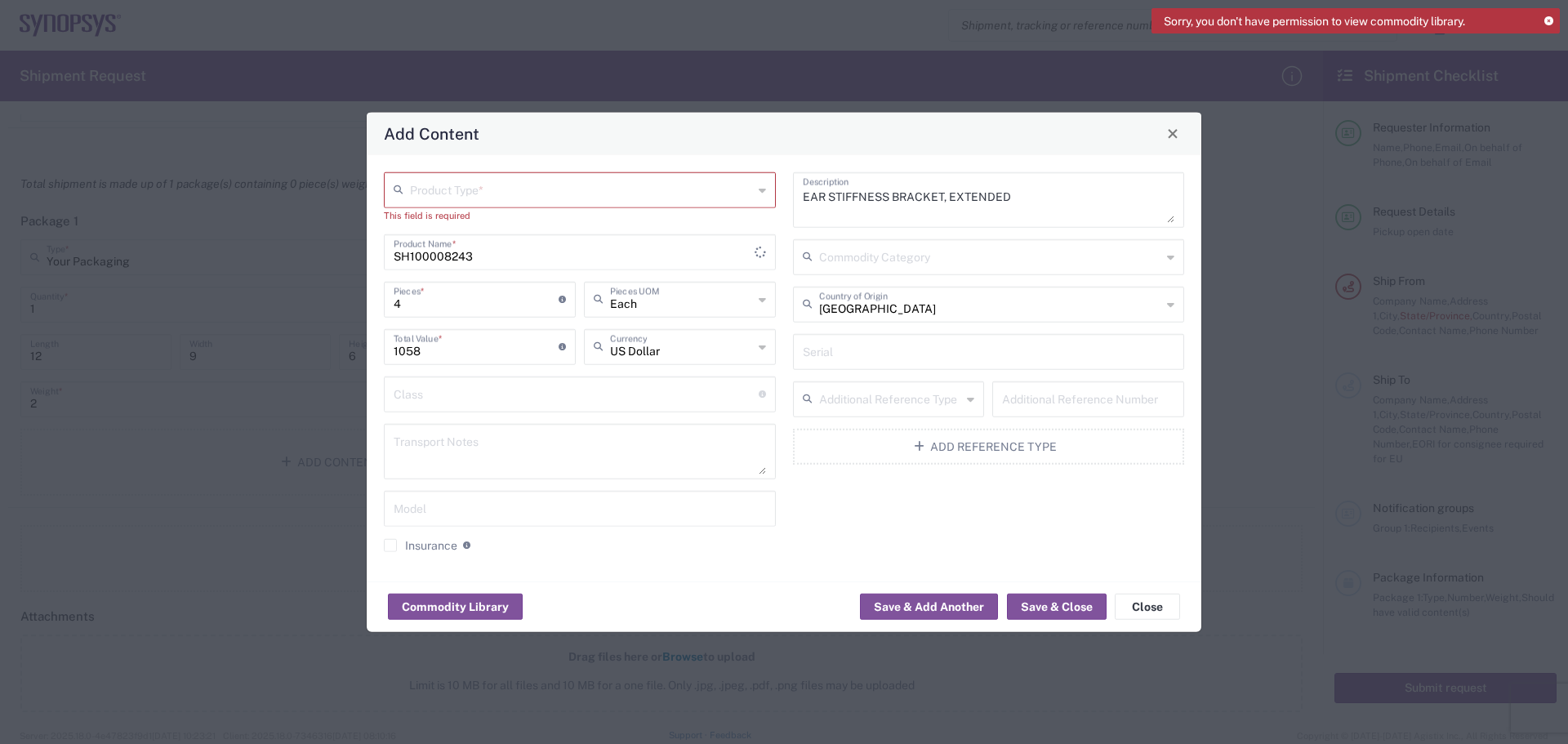
click at [976, 399] on div "Additional Reference Type" at bounding box center [889, 399] width 192 height 36
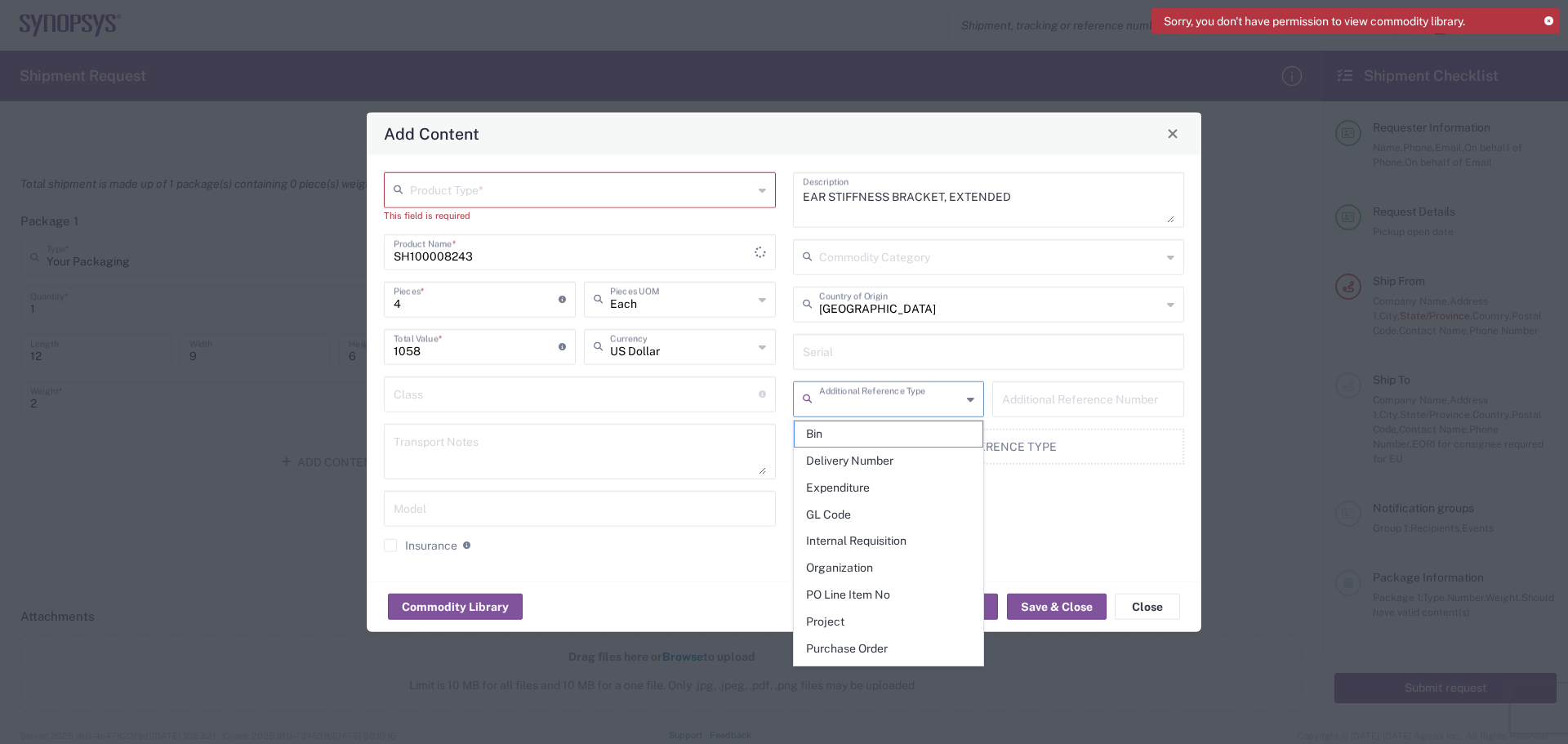
drag, startPoint x: 1055, startPoint y: 507, endPoint x: 1062, endPoint y: 513, distance: 9.2
click at [1056, 507] on div "EAR STIFFNESS BRACKET, EXTENDED Description Commodity Category United States Co…" at bounding box center [988, 368] width 409 height 392
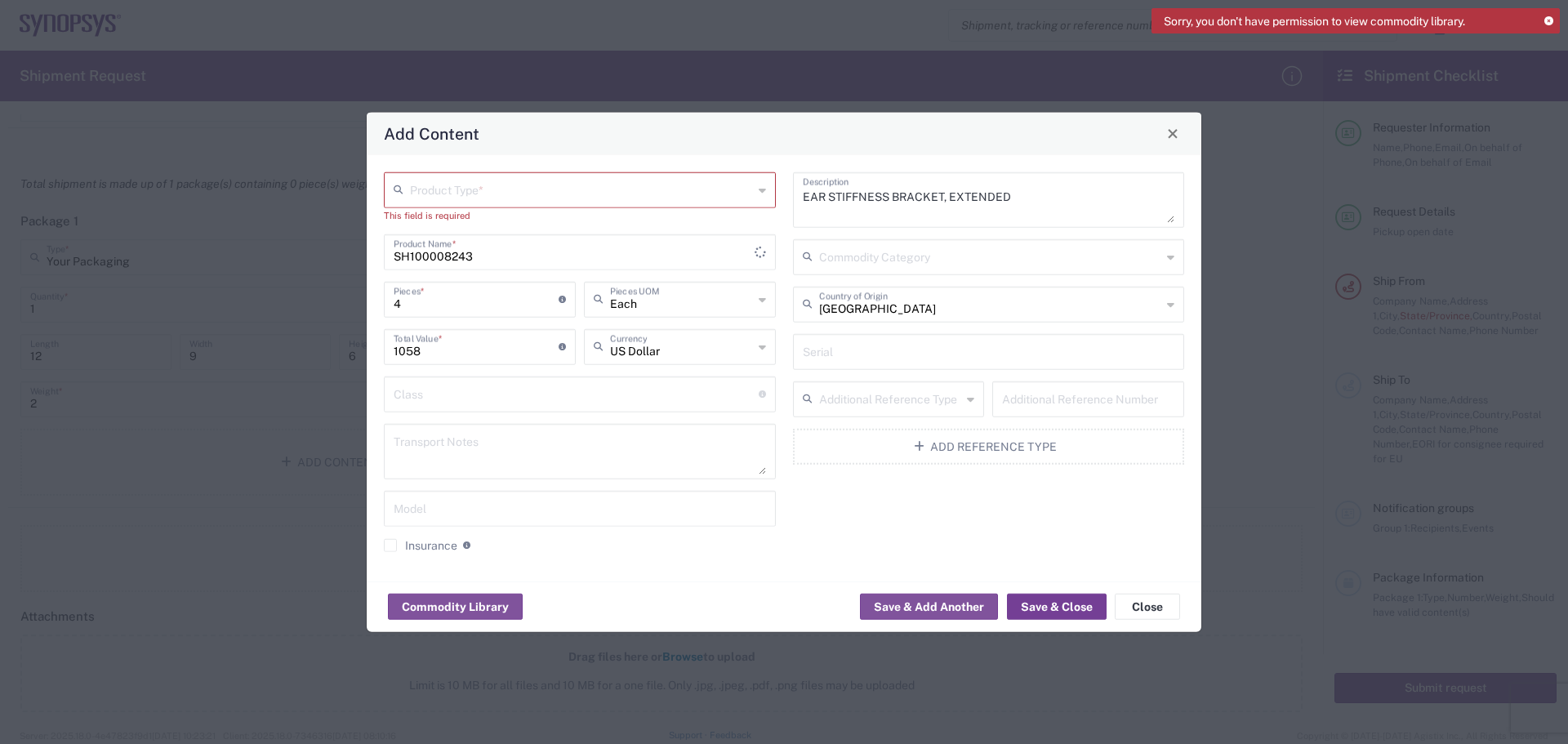
click at [1065, 611] on button "Save & Close" at bounding box center [1057, 607] width 99 height 26
click at [550, 193] on input "text" at bounding box center [581, 189] width 343 height 28
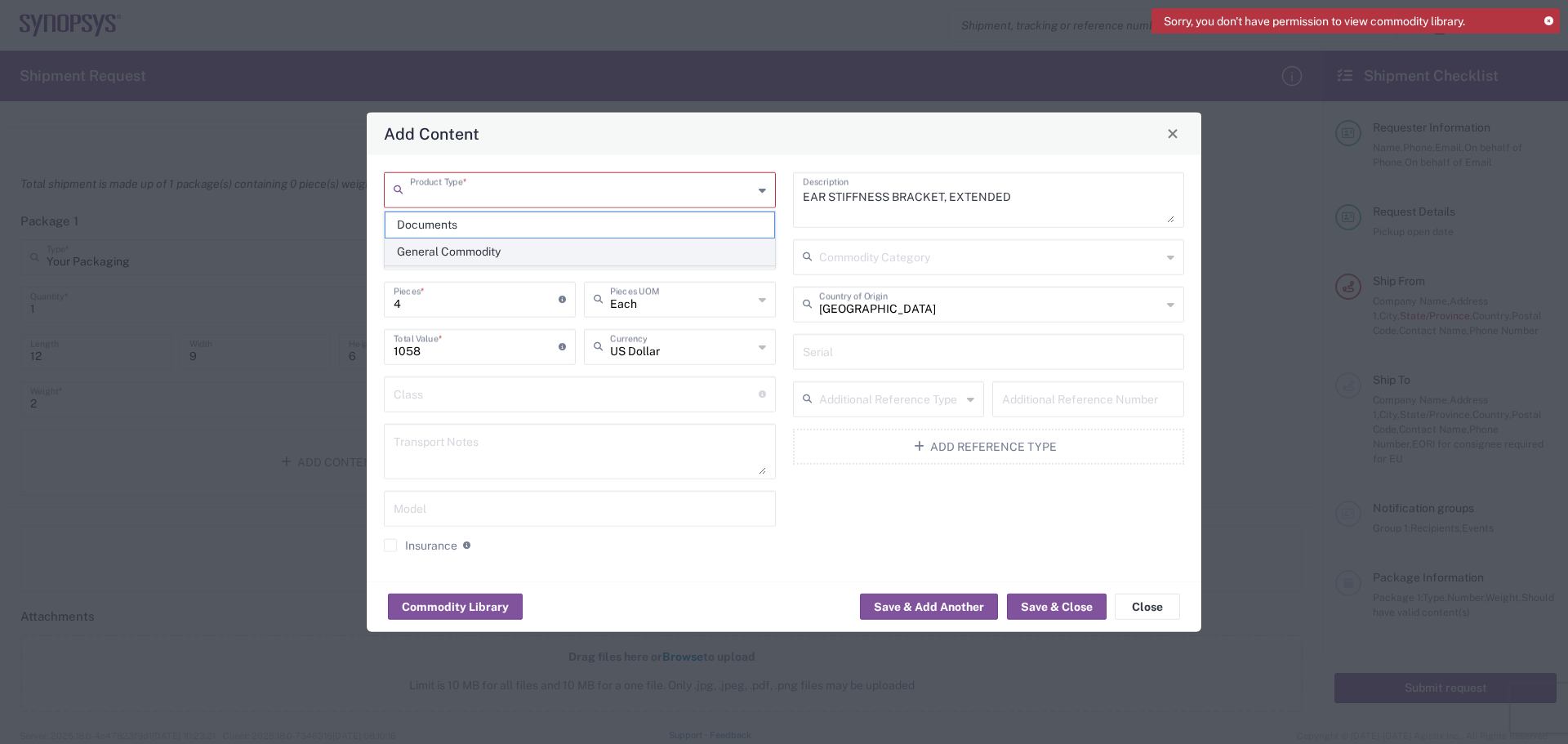
click at [490, 244] on span "General Commodity" at bounding box center [580, 251] width 389 height 25
type input "General Commodity"
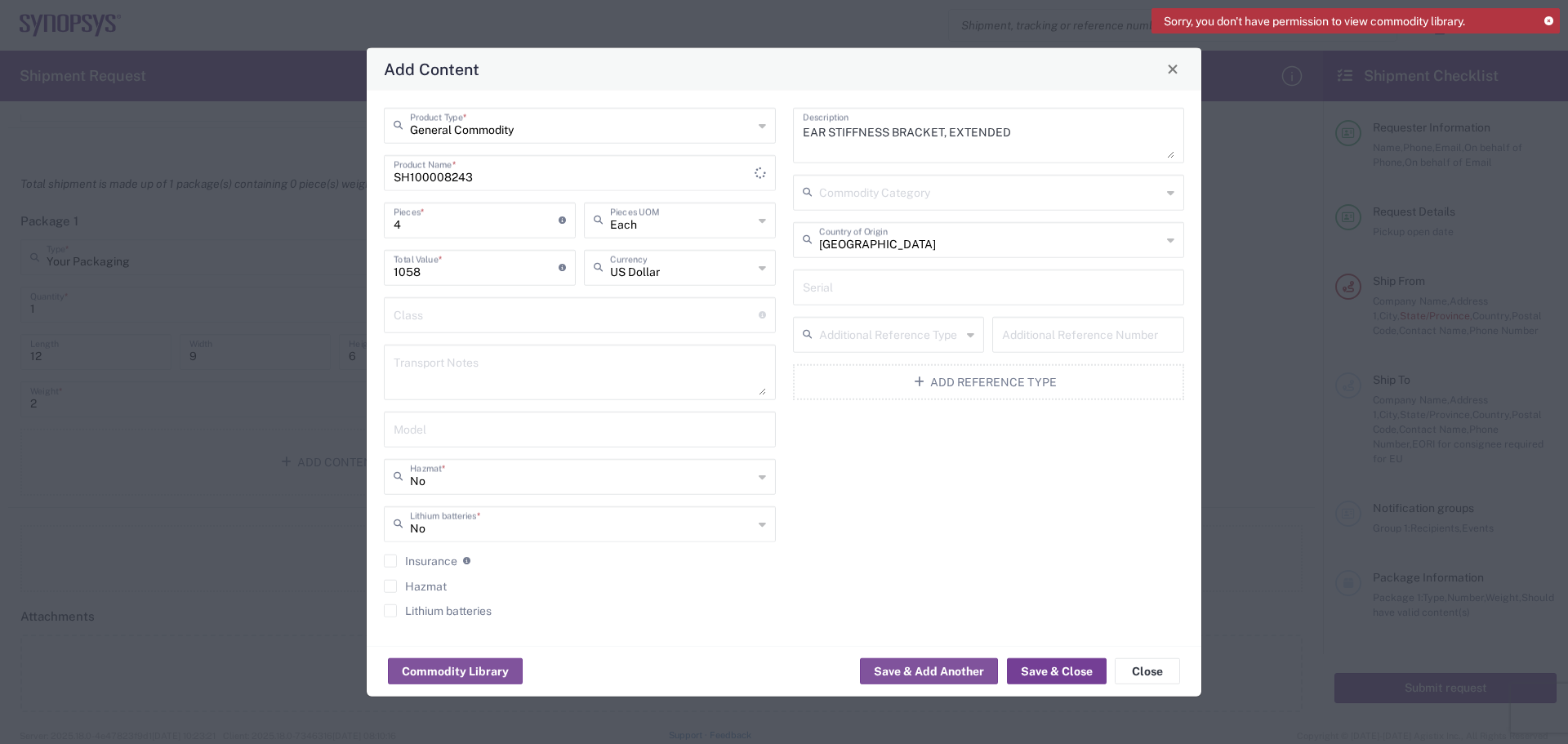
click at [1051, 666] on button "Save & Close" at bounding box center [1057, 672] width 99 height 26
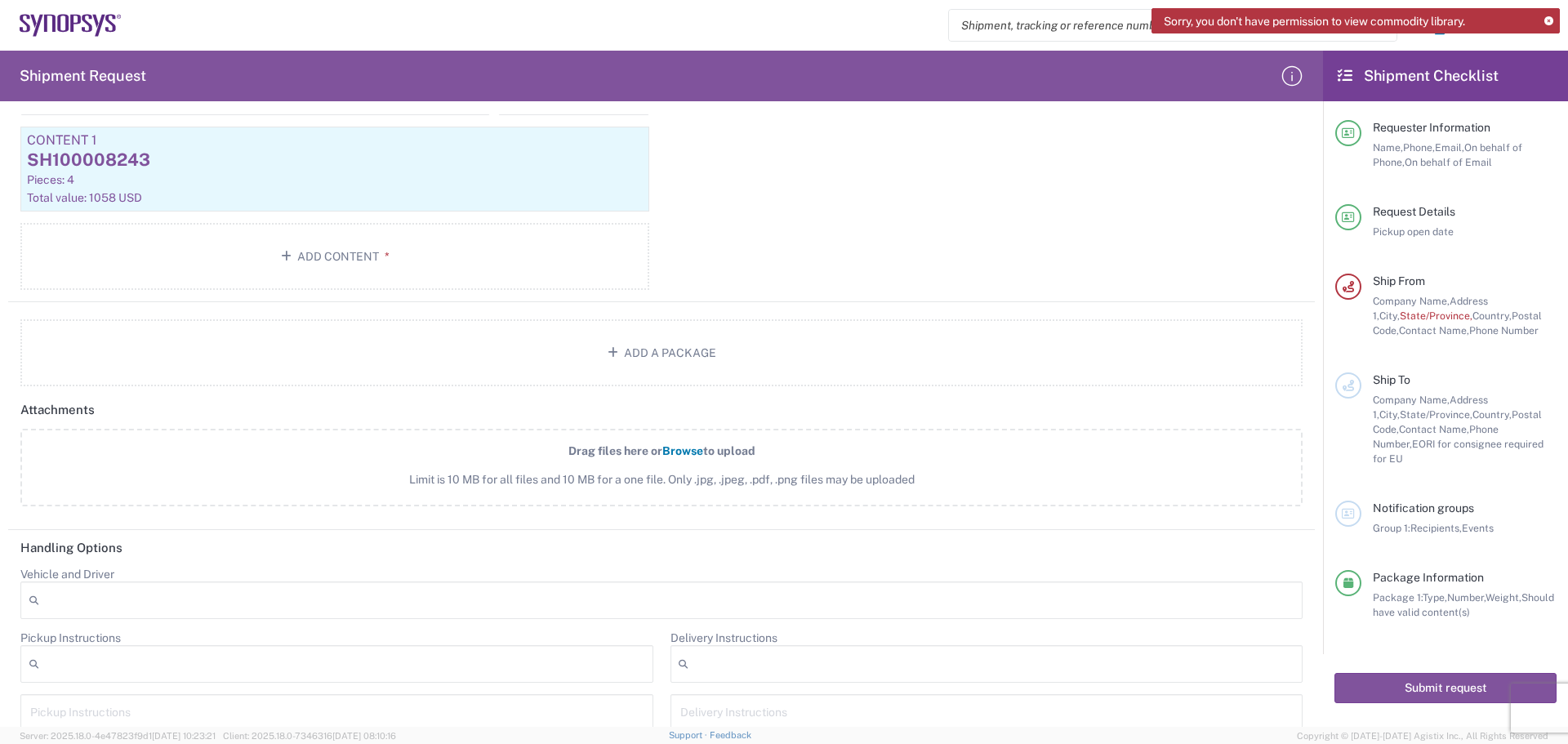
scroll to position [1634, 0]
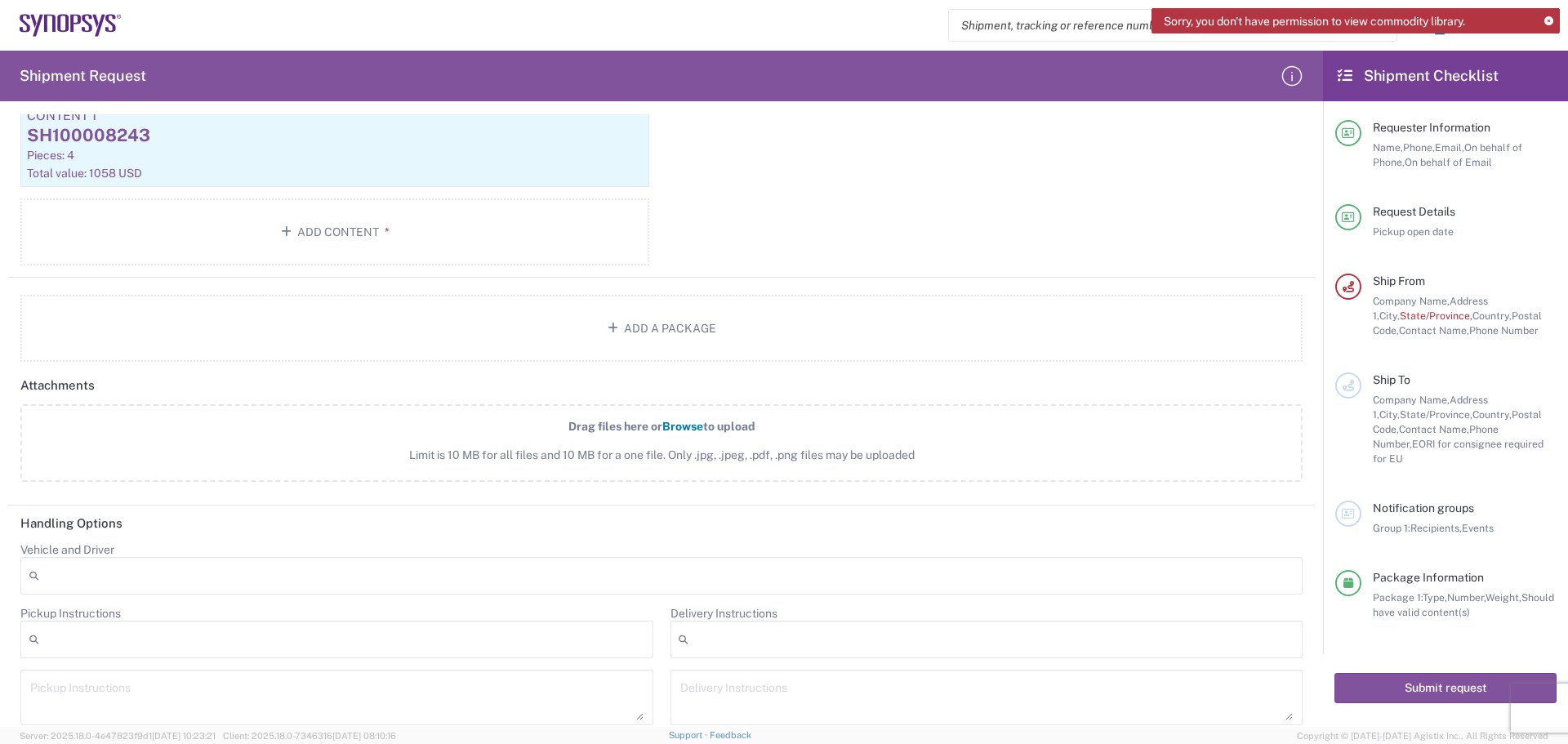
click at [673, 425] on span "Browse" at bounding box center [683, 427] width 41 height 13
click at [0, 0] on input "Drag files here or Browse to upload Limit is 10 MB for all files and 10 MB for …" at bounding box center [0, 0] width 0 height 0
click at [676, 424] on span "Browse" at bounding box center [683, 427] width 41 height 13
click at [0, 0] on input "Drag files here or Browse to upload Limit is 10 MB for all files and 10 MB for …" at bounding box center [0, 0] width 0 height 0
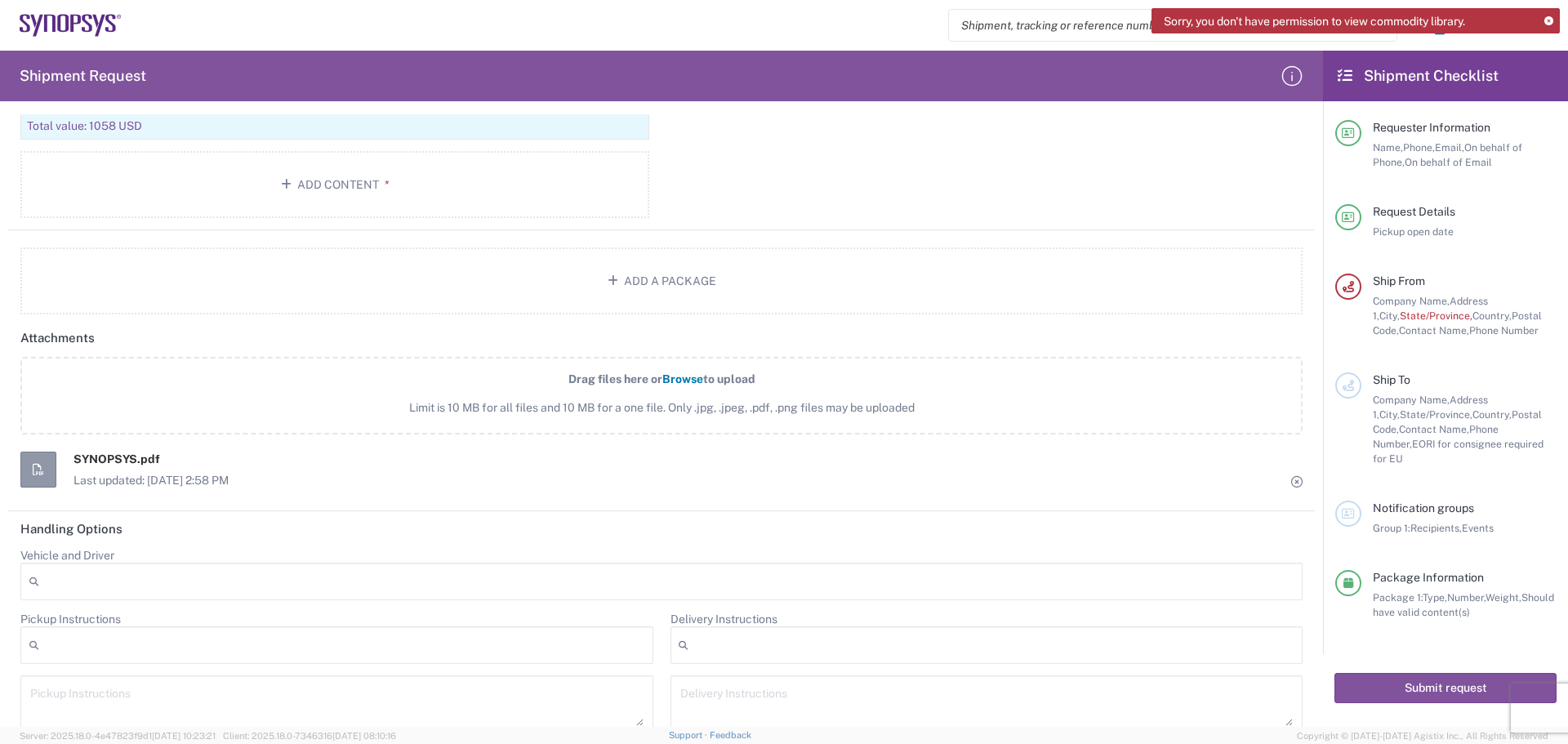
scroll to position [1704, 0]
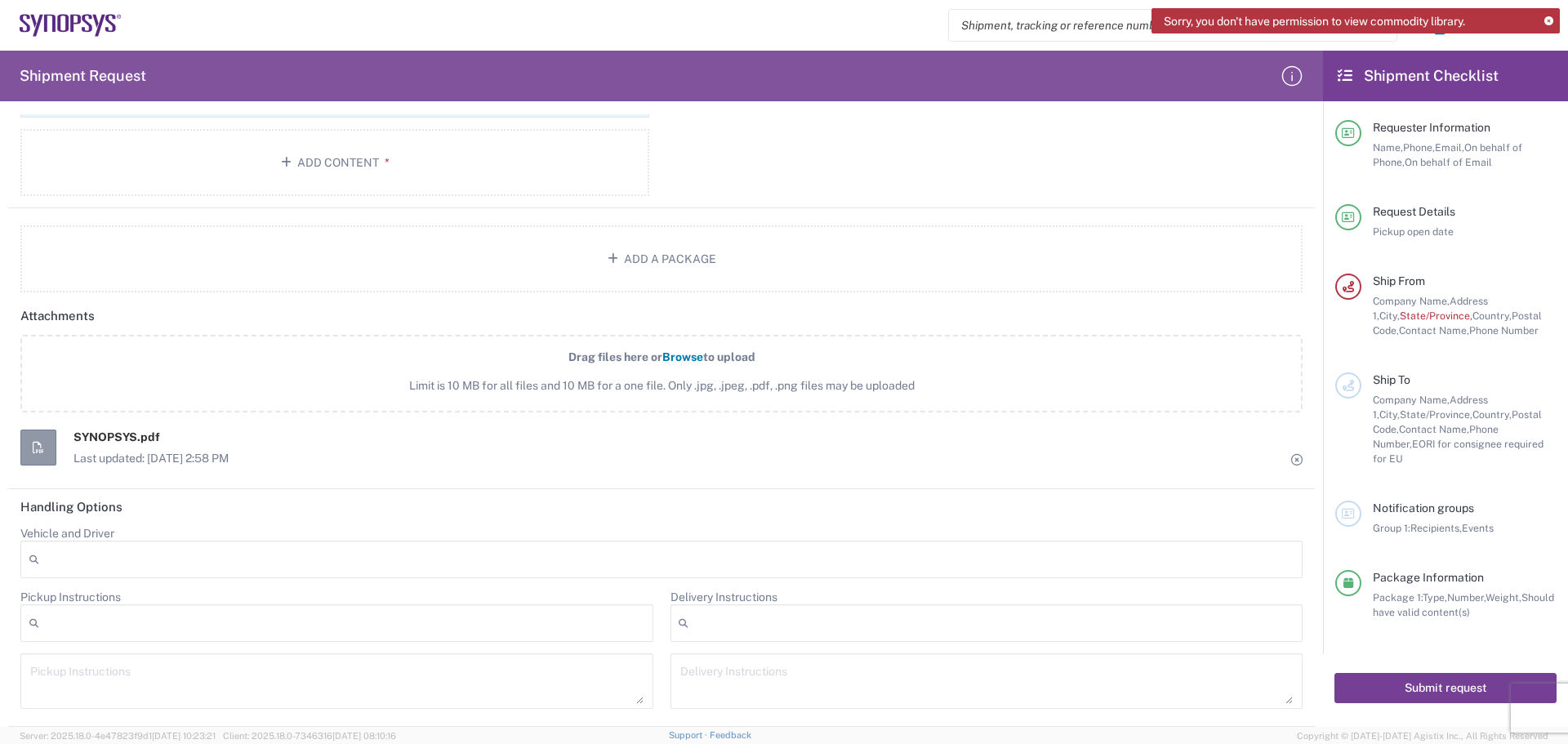
click at [1445, 675] on button "Submit request" at bounding box center [1445, 689] width 222 height 30
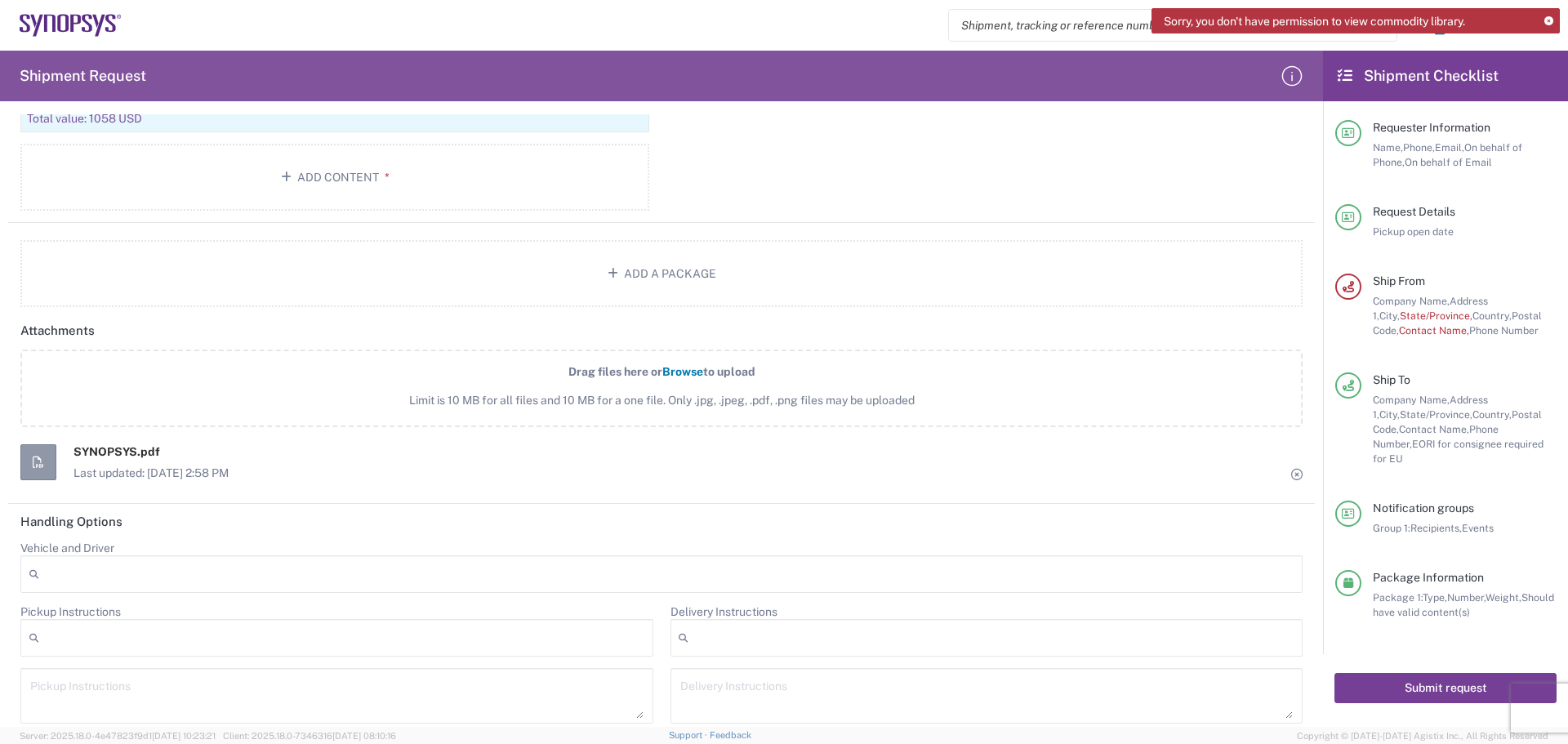
scroll to position [1719, 0]
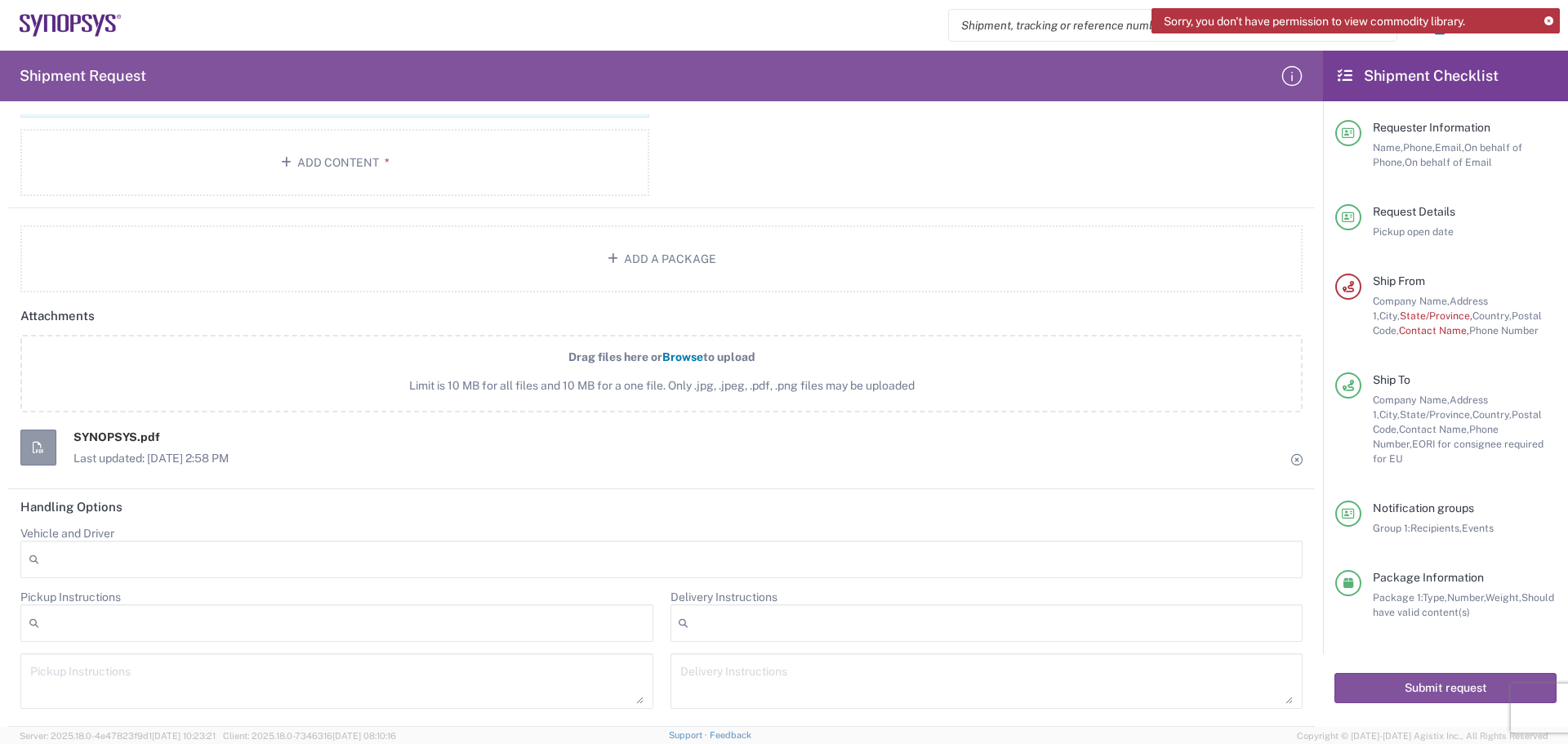
click at [1400, 316] on span "State/Province," at bounding box center [1437, 315] width 73 height 12
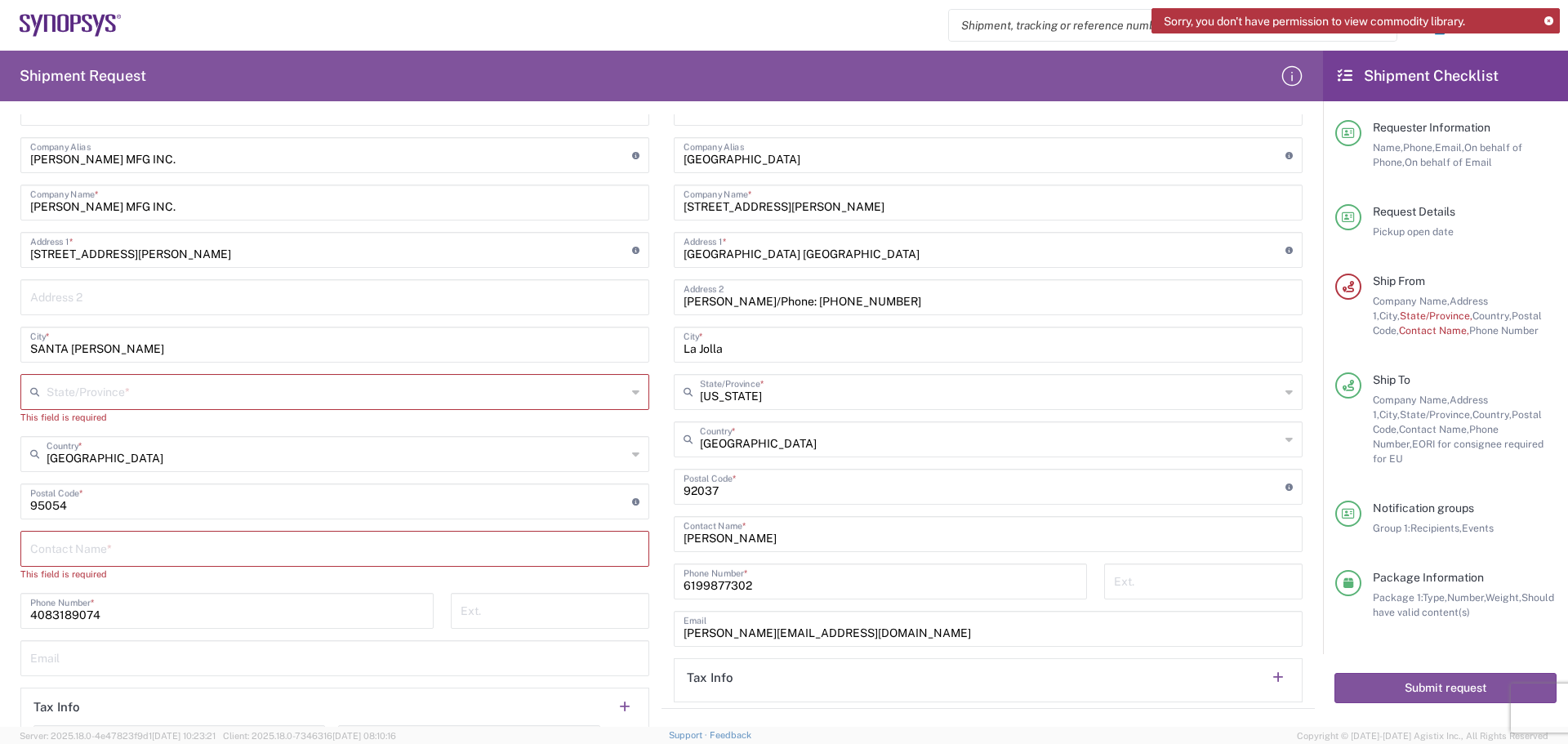
scroll to position [656, 0]
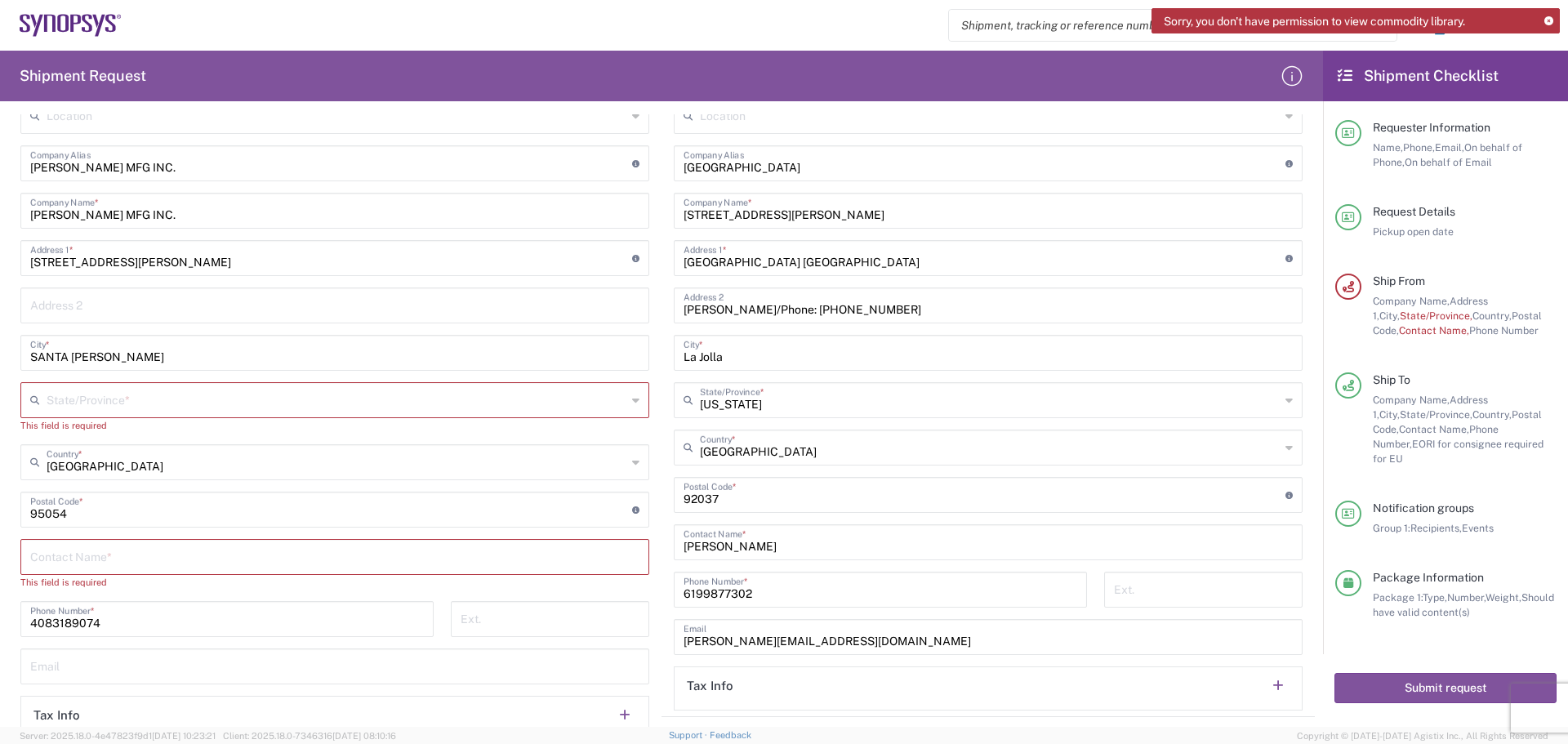
click at [80, 398] on input "text" at bounding box center [337, 399] width 580 height 28
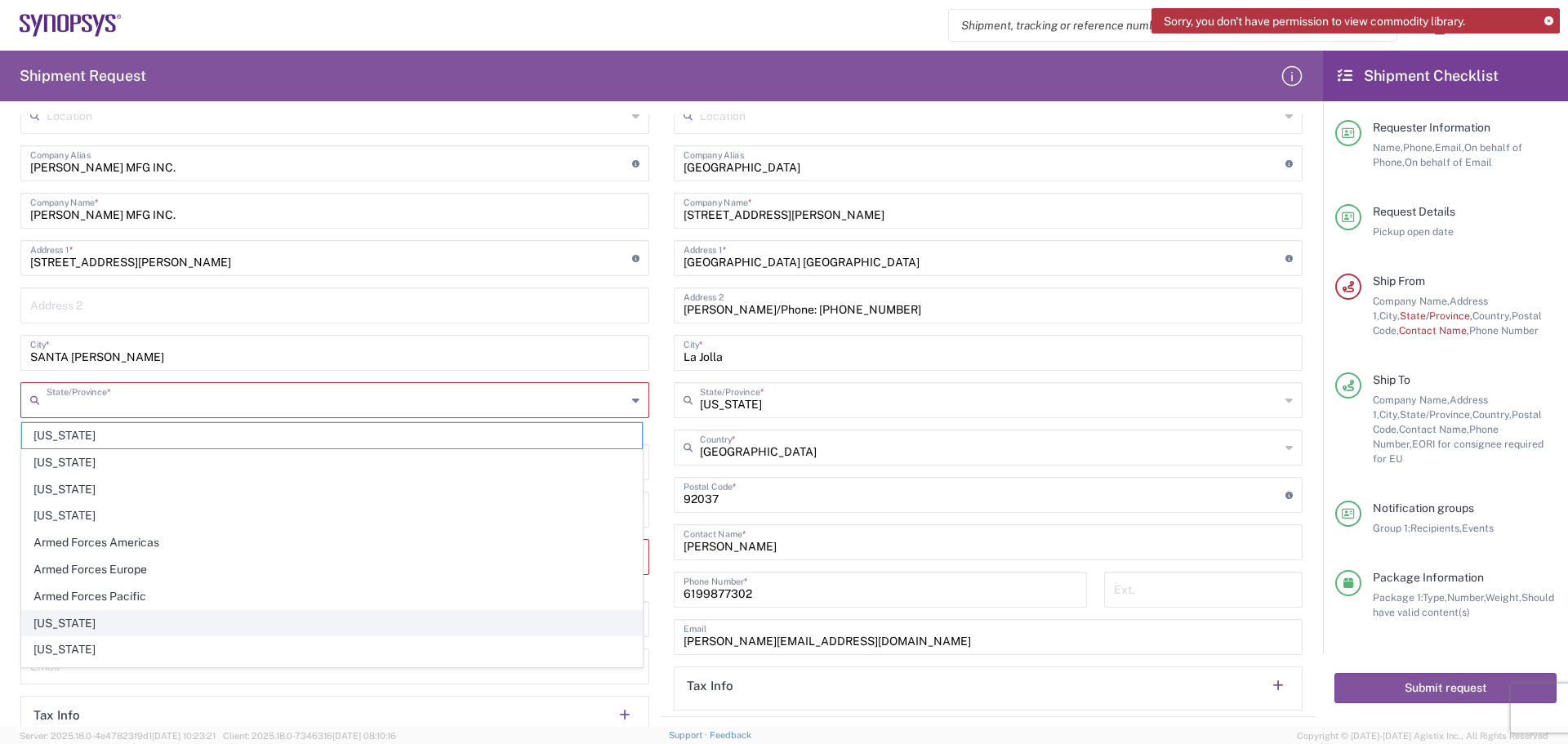
click at [77, 617] on span "[US_STATE]" at bounding box center [332, 623] width 620 height 25
type input "[US_STATE]"
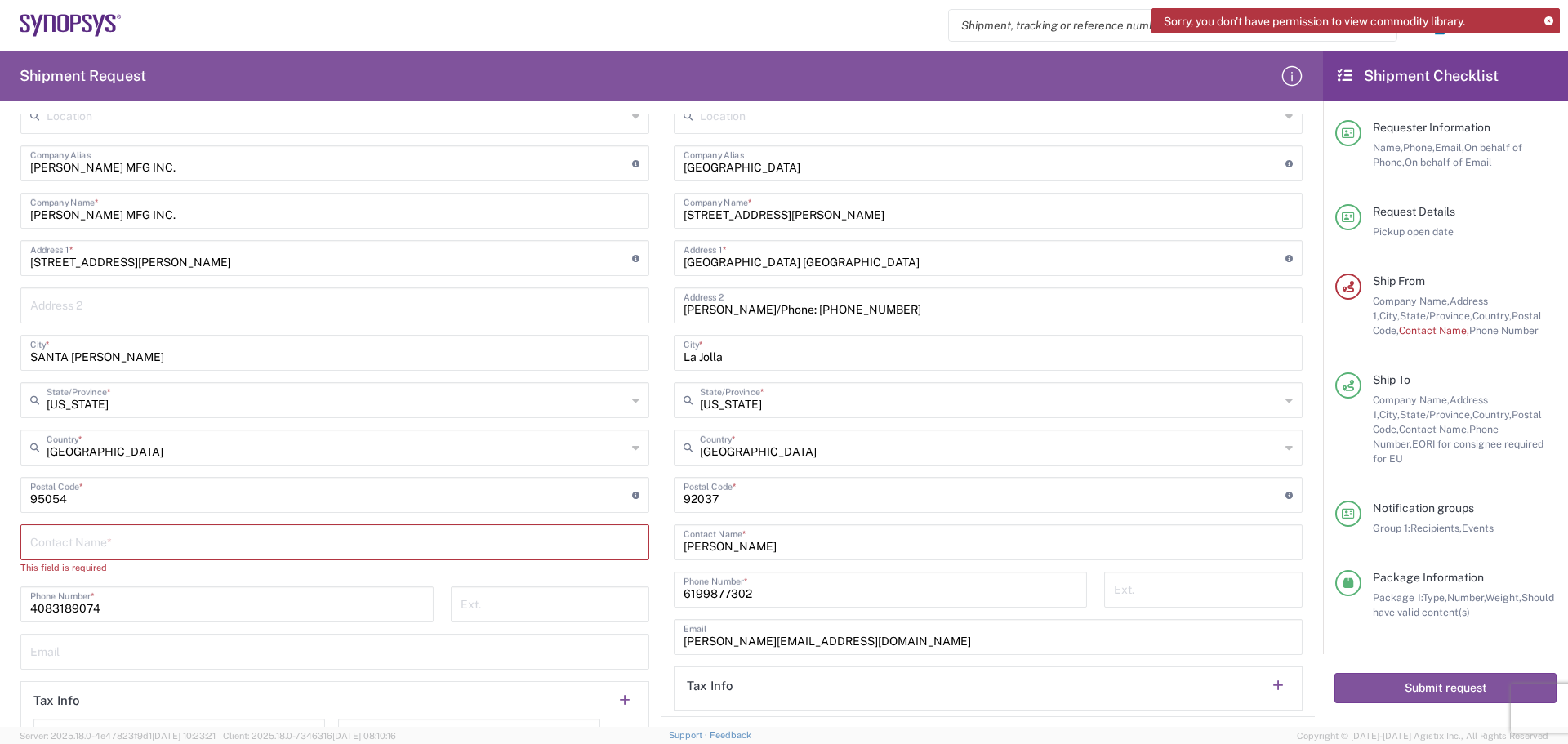
click at [102, 542] on input "text" at bounding box center [335, 541] width 610 height 28
type input "[PERSON_NAME]"
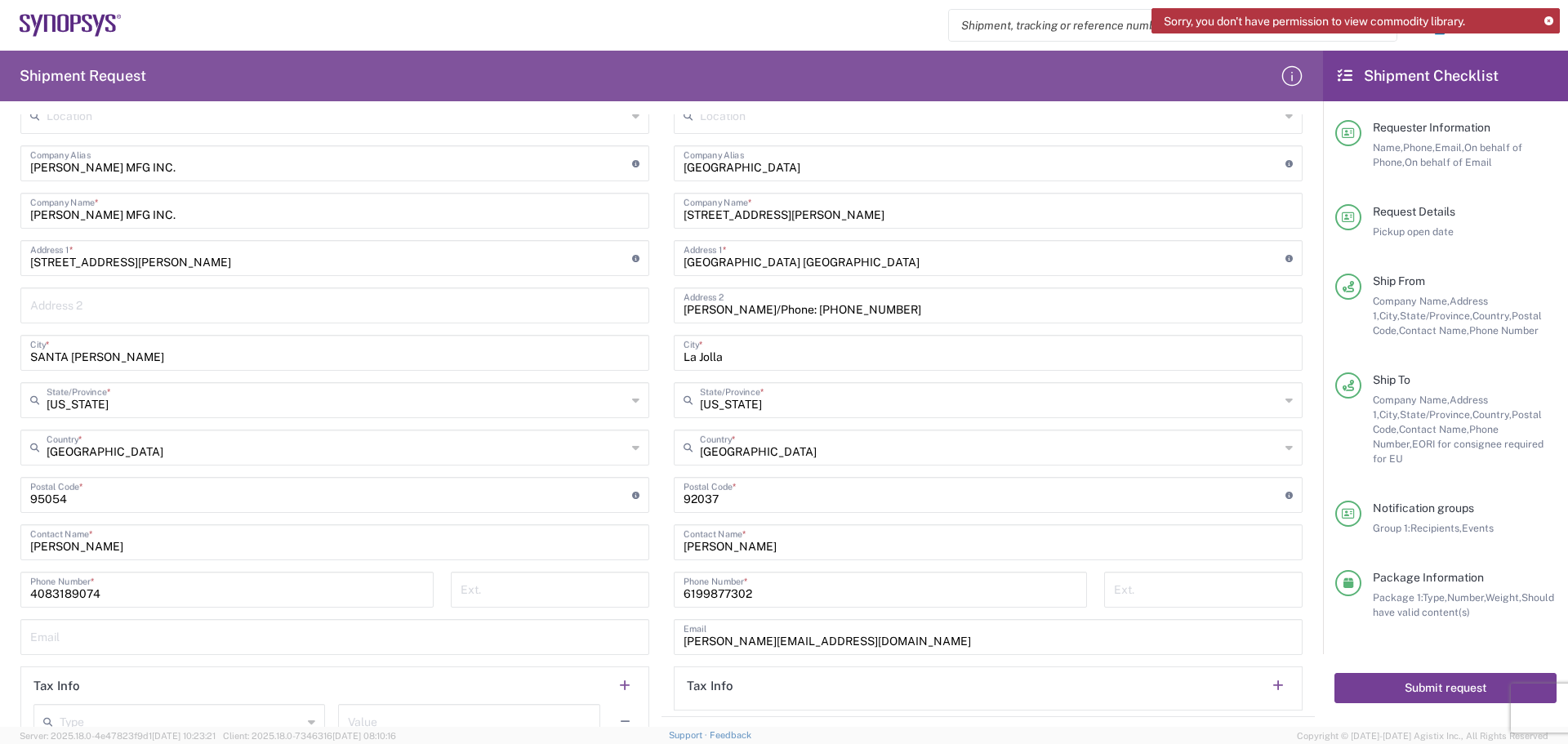
click at [1395, 676] on button "Submit request" at bounding box center [1445, 689] width 222 height 30
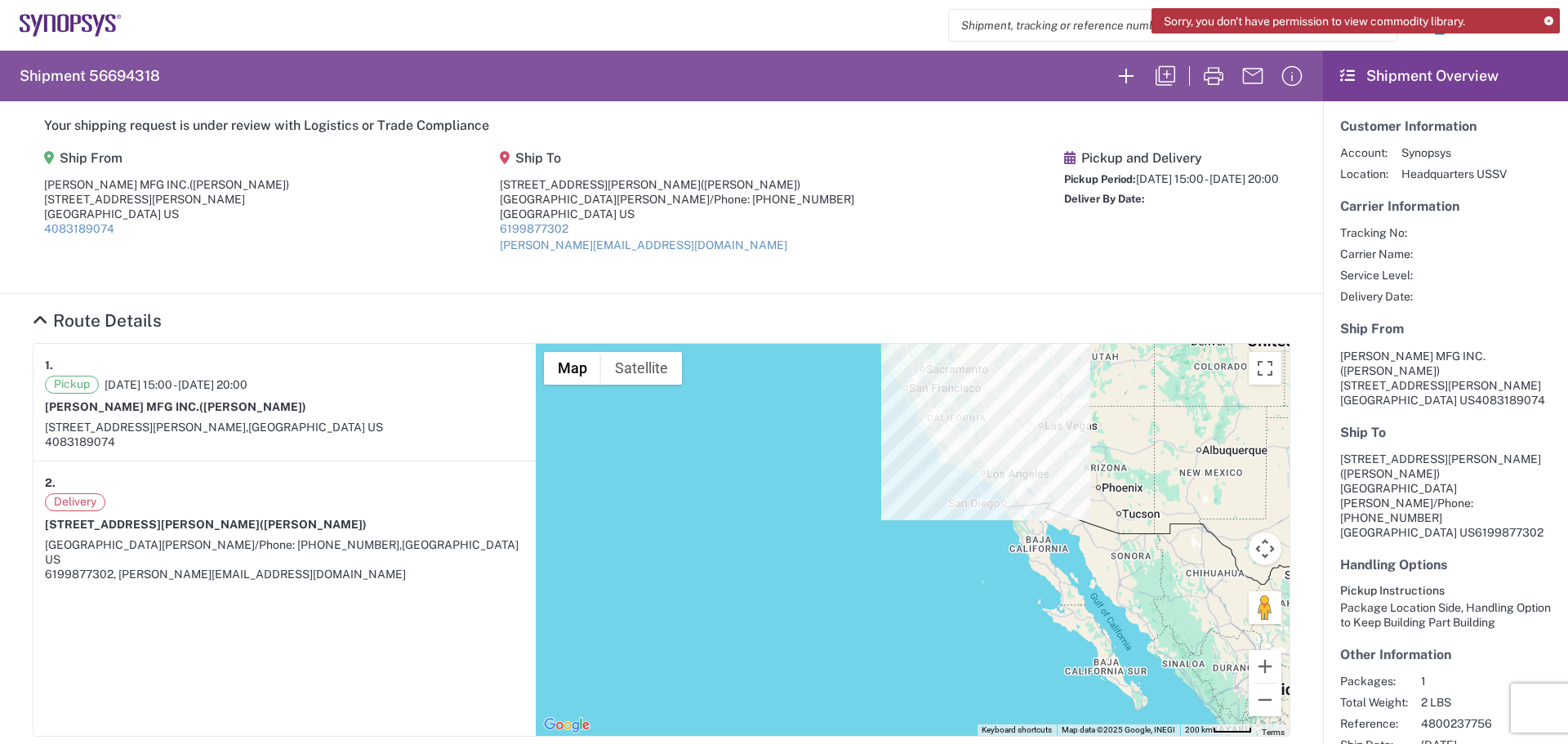
click at [1545, 22] on icon at bounding box center [1549, 22] width 9 height 9
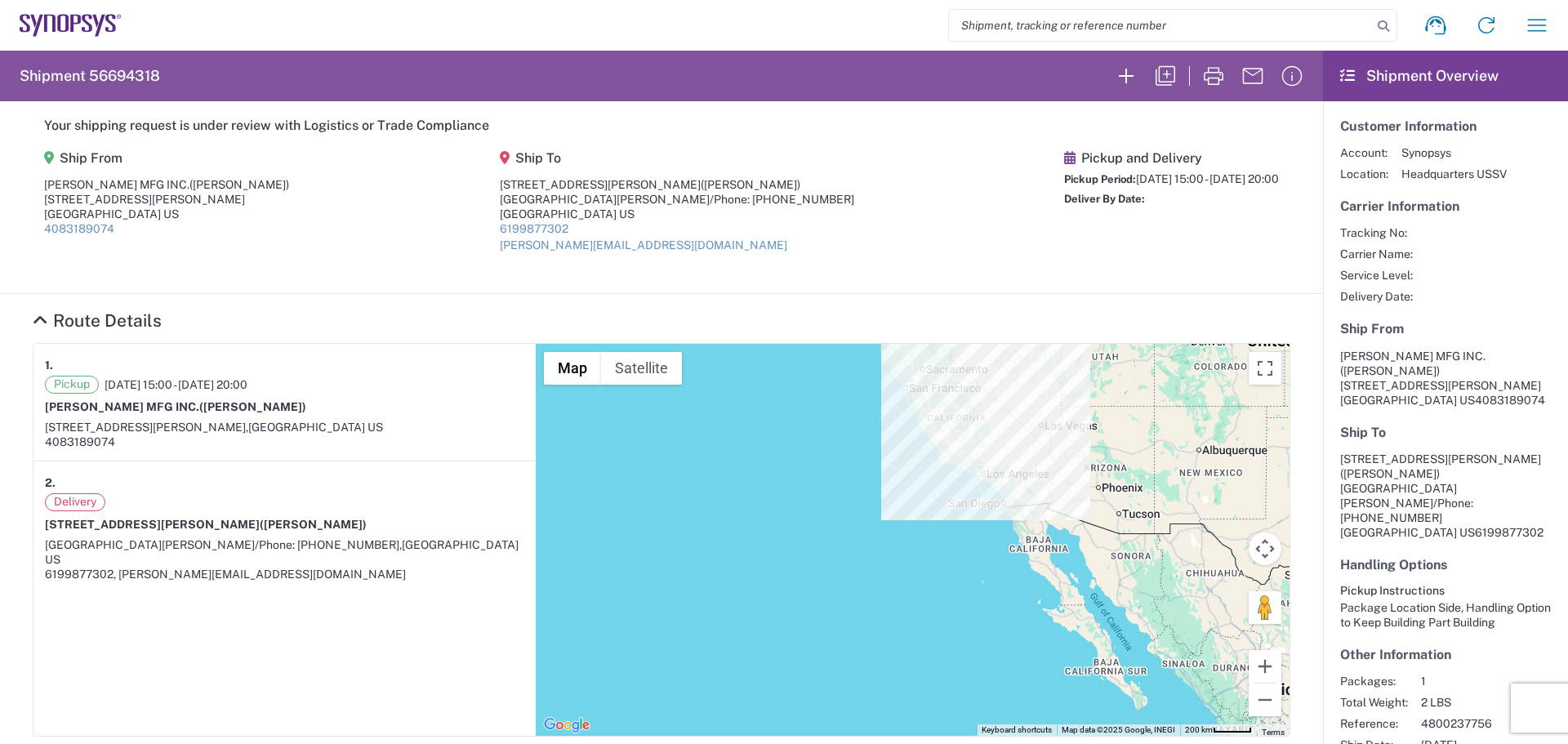
scroll to position [82, 0]
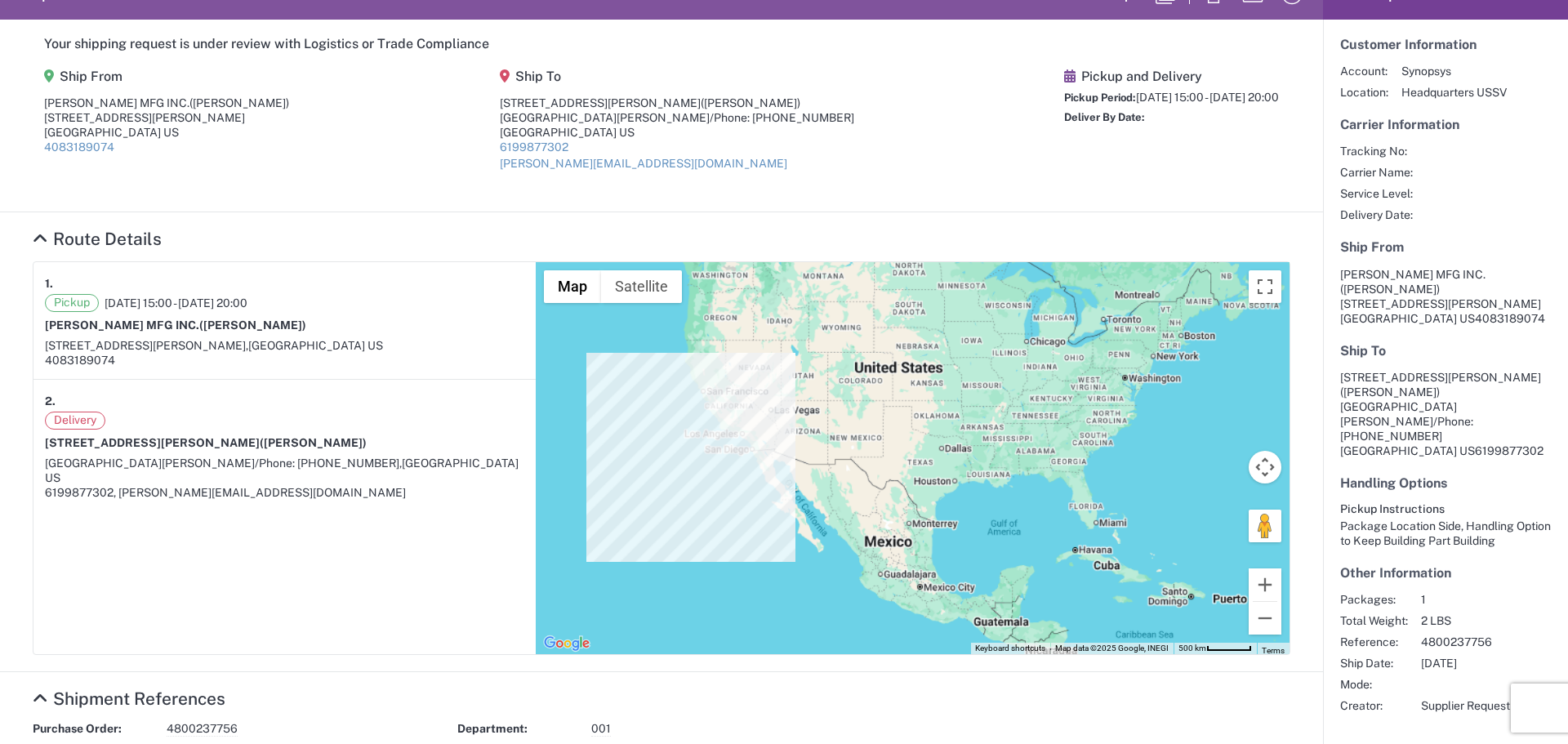
click at [837, 202] on section "Your shipping request is under review with Logistics or Trade Compliance Ship F…" at bounding box center [661, 116] width 1323 height 193
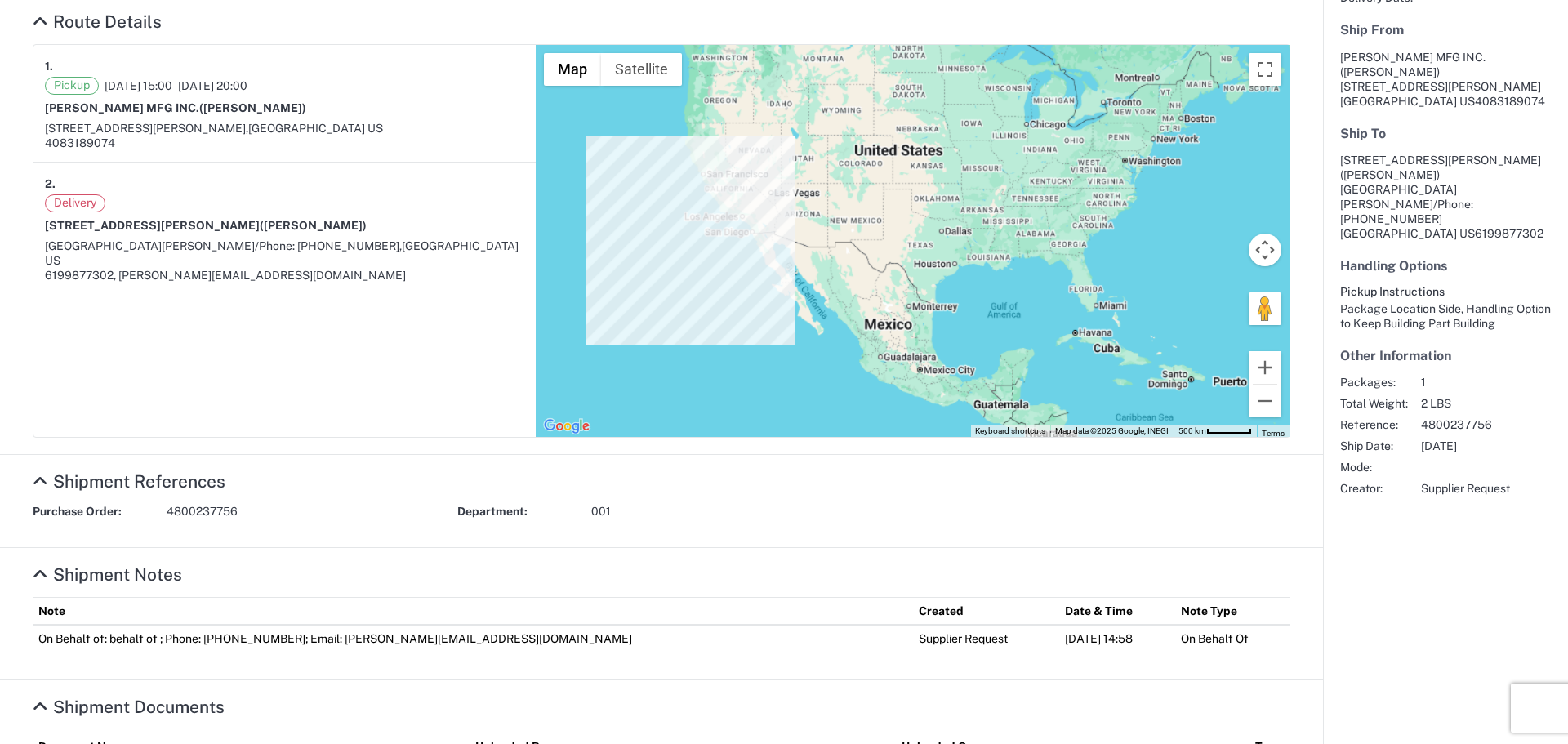
scroll to position [393, 0]
